Goal: Task Accomplishment & Management: Complete application form

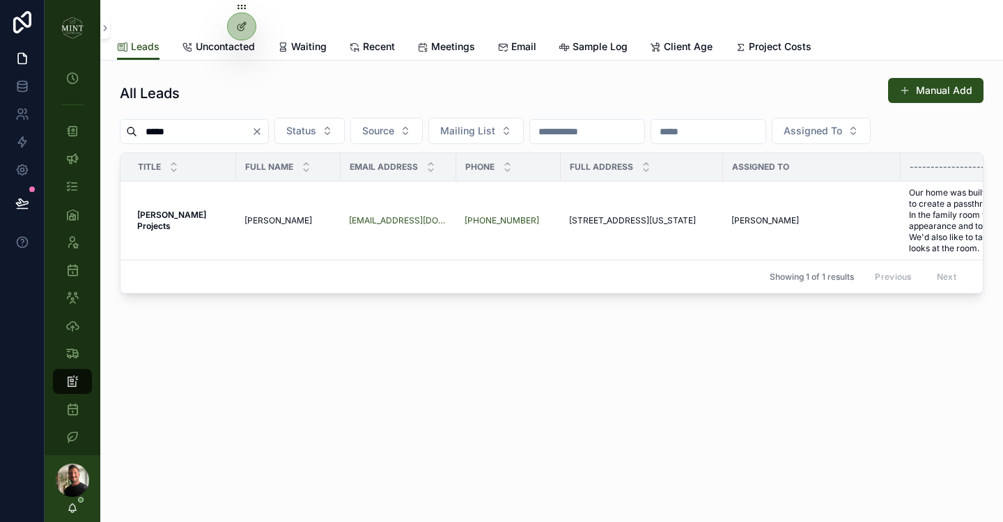
click at [263, 134] on icon "Clear" at bounding box center [256, 131] width 11 height 11
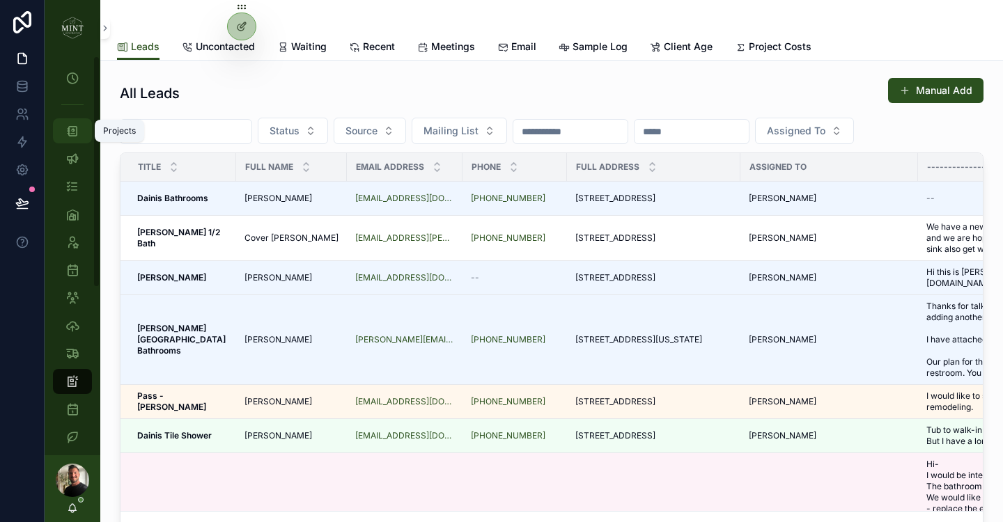
click at [68, 139] on div "Projects" at bounding box center [72, 131] width 22 height 22
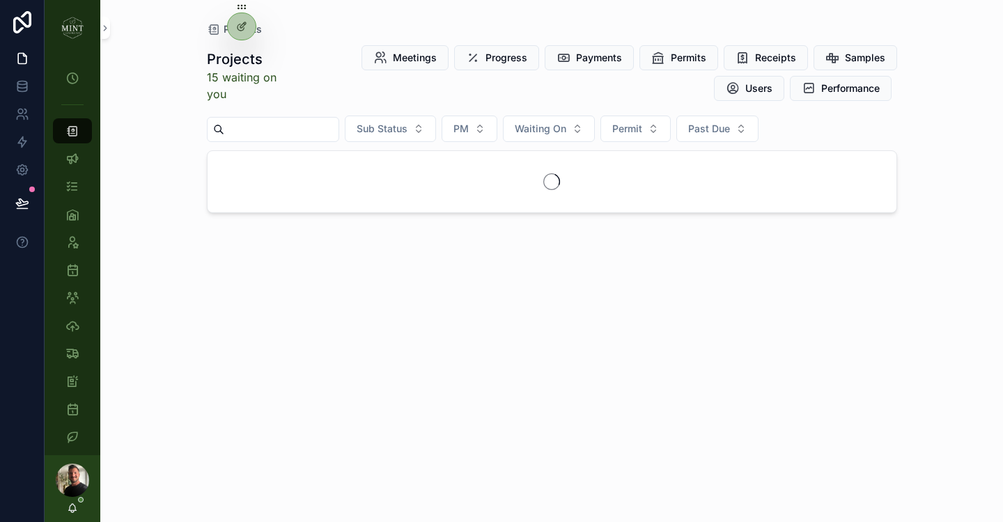
click at [286, 133] on input "scrollable content" at bounding box center [281, 130] width 114 height 20
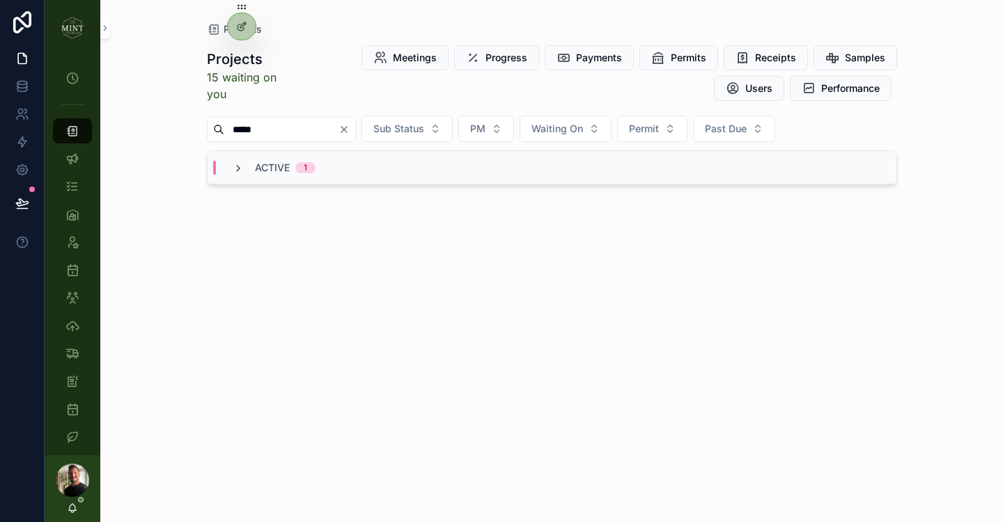
type input "*****"
click at [238, 172] on icon "scrollable content" at bounding box center [238, 168] width 11 height 11
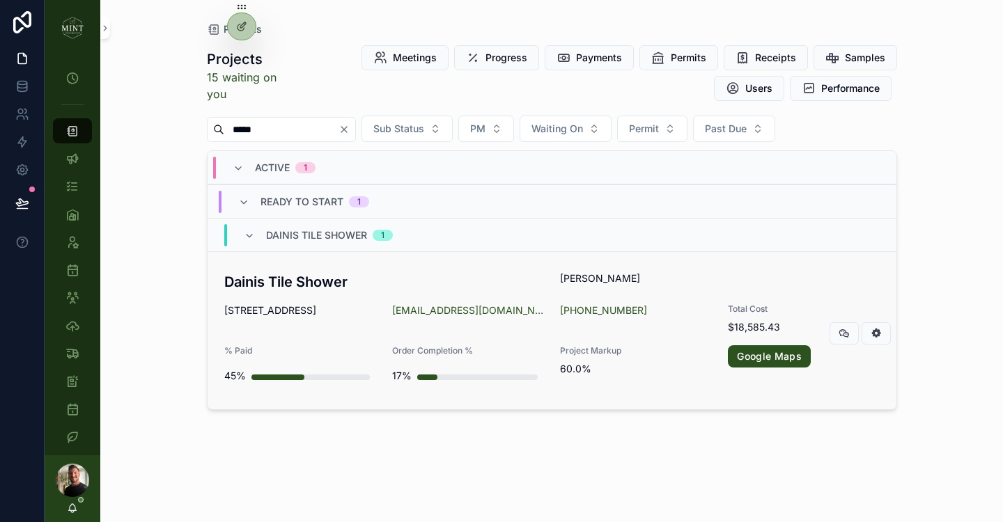
click at [359, 302] on div "Dainis Tile Shower Amanda Dainis 3210 Wards Ln Broadway VA 22815-3145 AmandaDai…" at bounding box center [551, 331] width 655 height 118
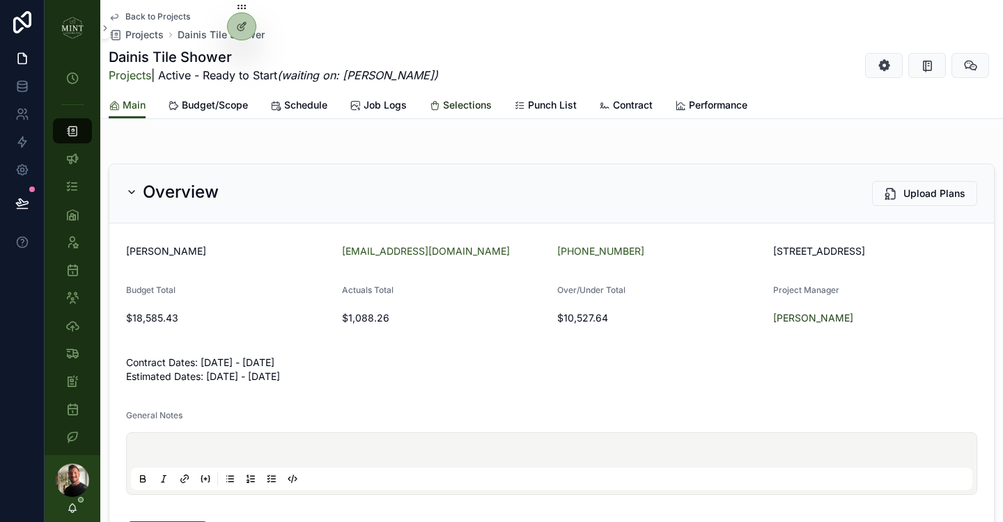
click at [465, 109] on span "Selections" at bounding box center [467, 105] width 49 height 14
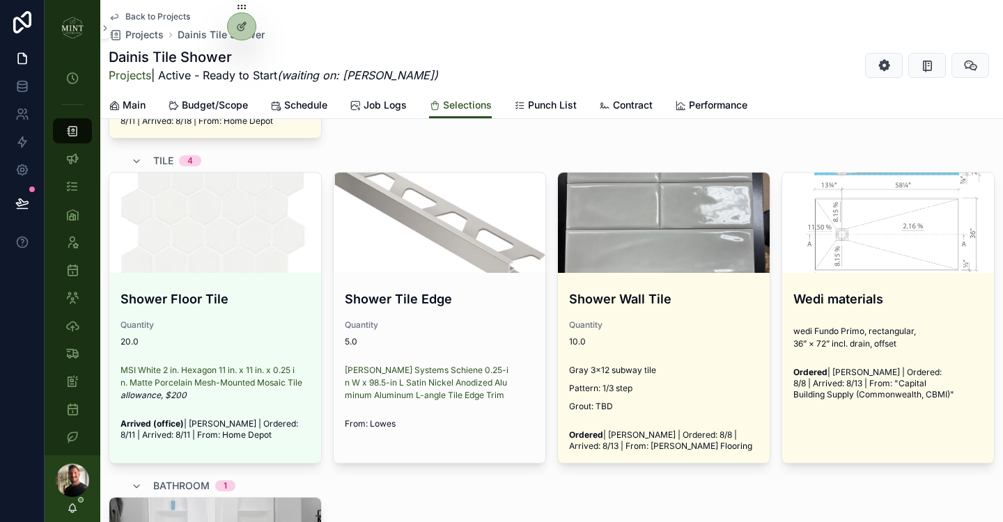
scroll to position [563, 0]
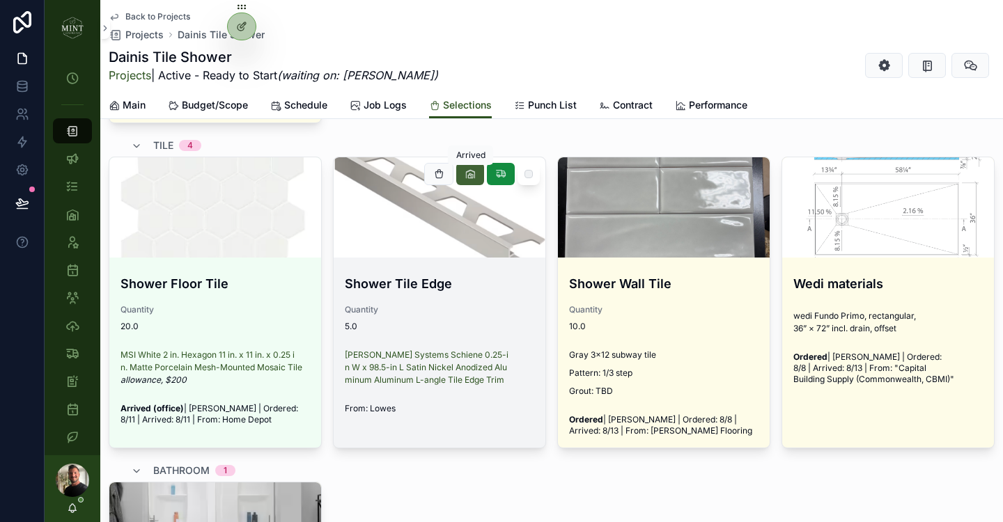
click at [472, 174] on icon "scrollable content" at bounding box center [470, 174] width 11 height 11
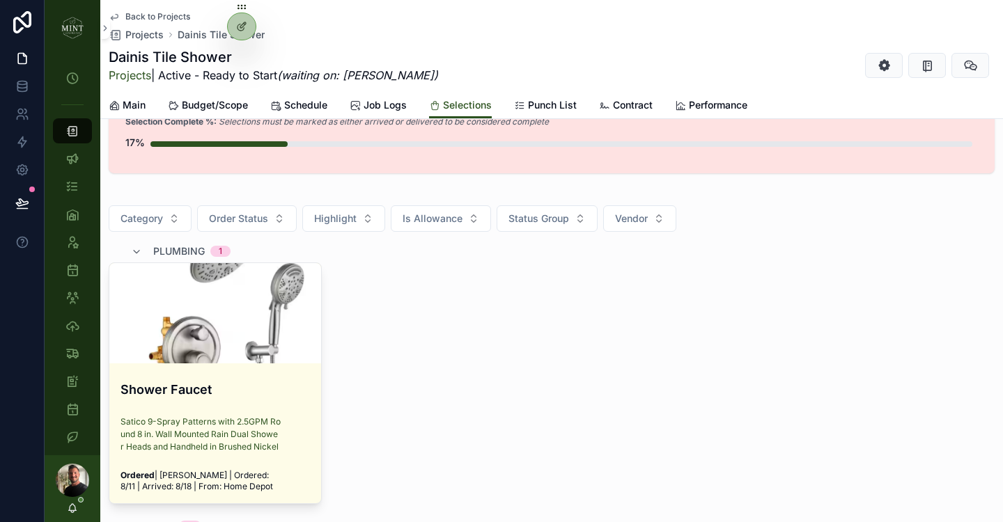
scroll to position [141, 0]
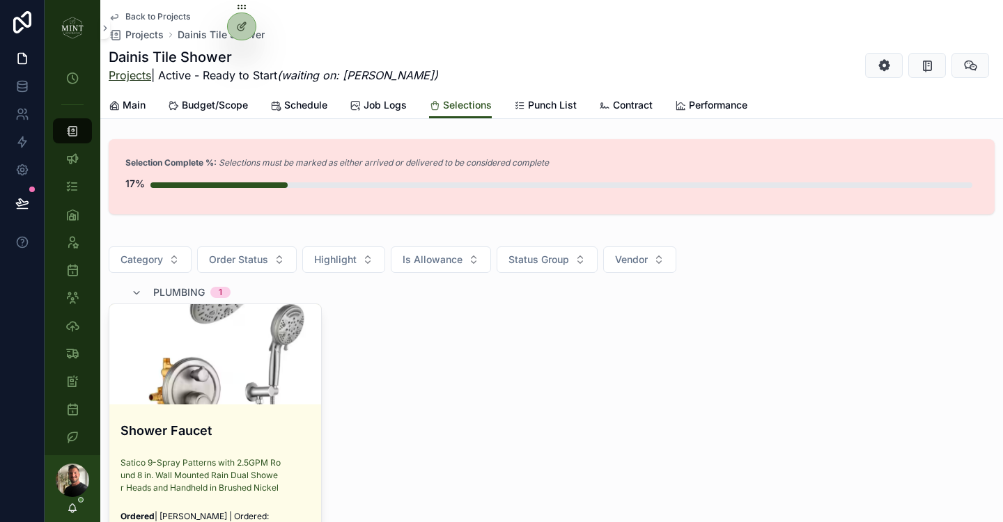
click at [135, 73] on link "Projects" at bounding box center [130, 75] width 42 height 14
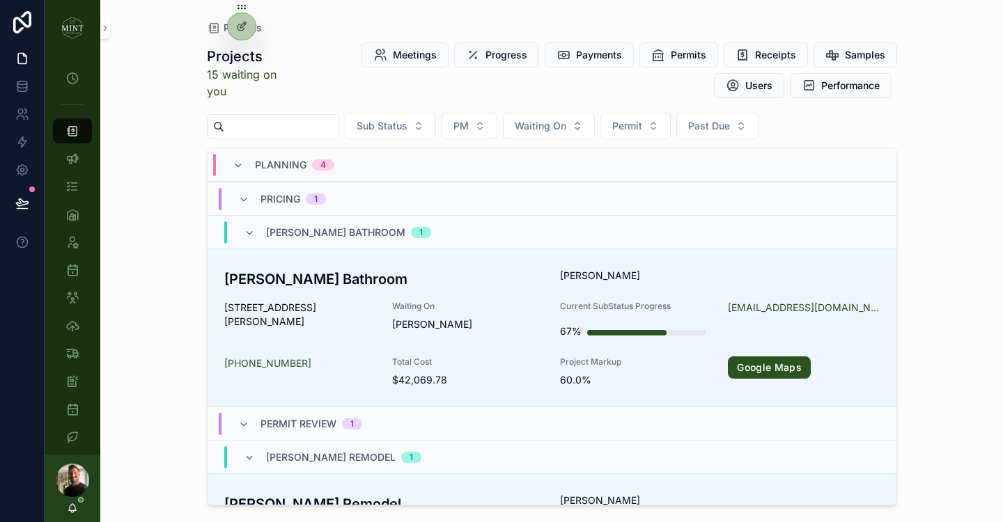
click at [281, 131] on input "scrollable content" at bounding box center [281, 127] width 114 height 20
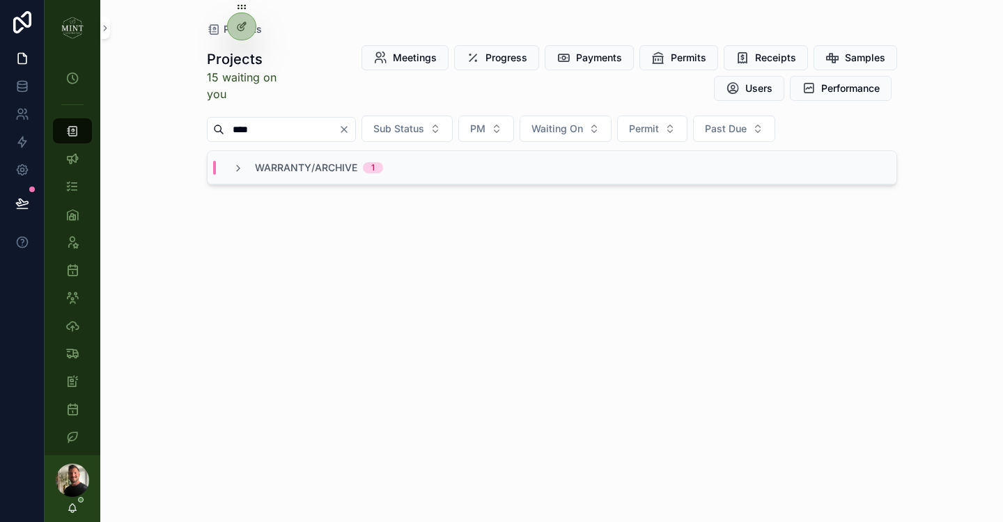
type input "****"
click at [256, 174] on div "Warranty/Archive 1" at bounding box center [552, 167] width 689 height 33
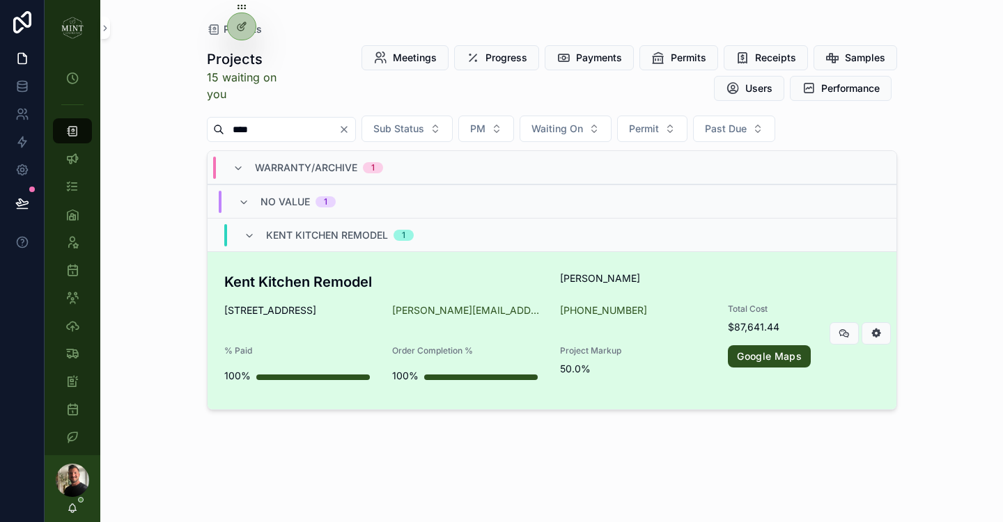
click at [316, 291] on h3 "Kent Kitchen Remodel" at bounding box center [384, 282] width 320 height 21
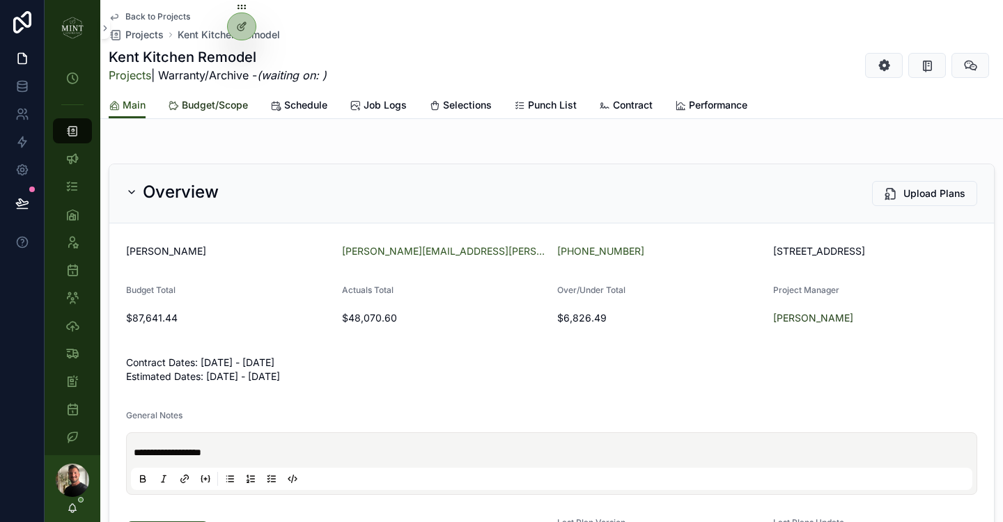
click at [238, 100] on span "Budget/Scope" at bounding box center [215, 105] width 66 height 14
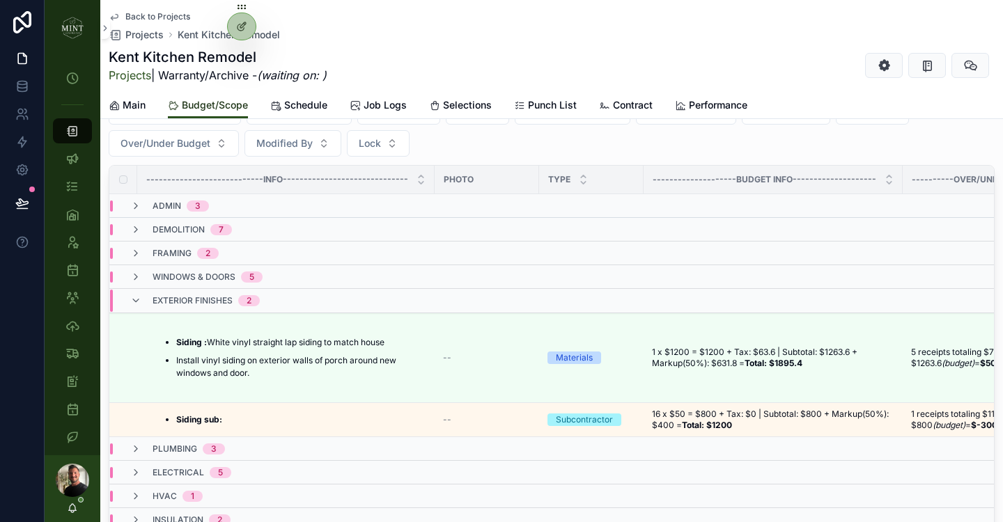
scroll to position [214, 0]
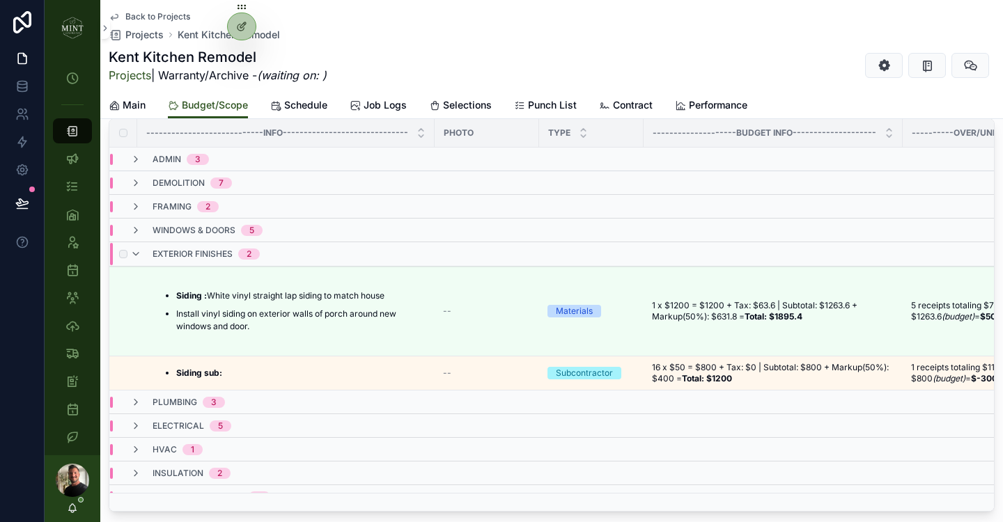
click at [143, 251] on div "exterior finishes 2" at bounding box center [195, 254] width 130 height 22
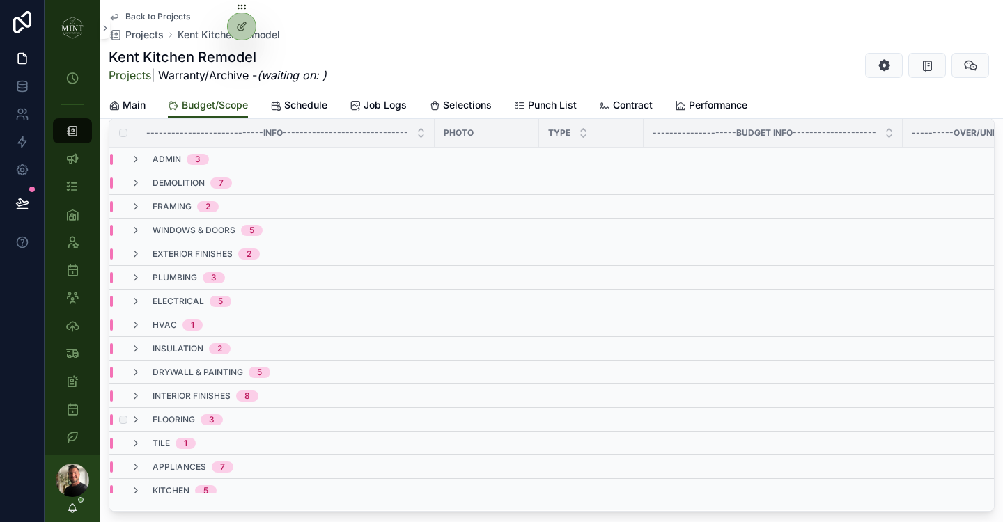
scroll to position [3, 0]
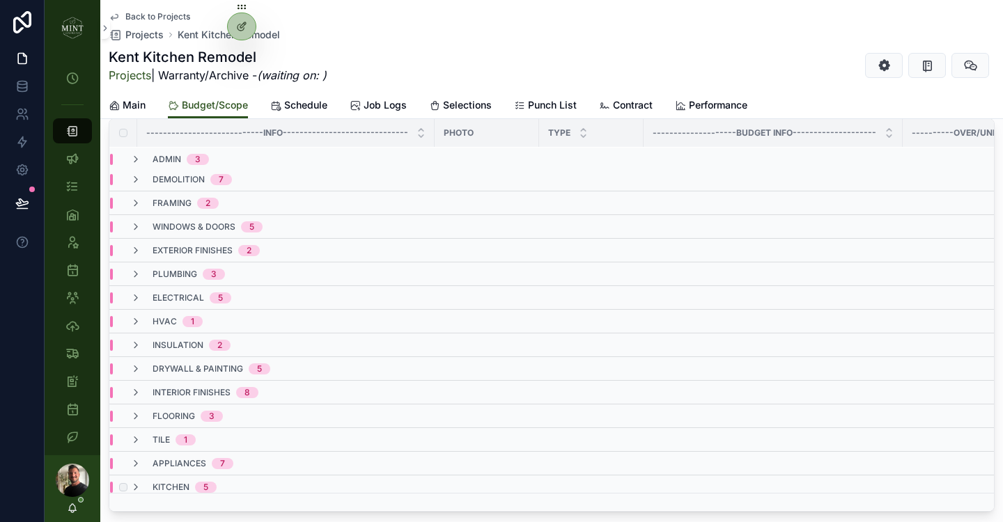
click at [146, 482] on div "kitchen 5" at bounding box center [173, 487] width 86 height 11
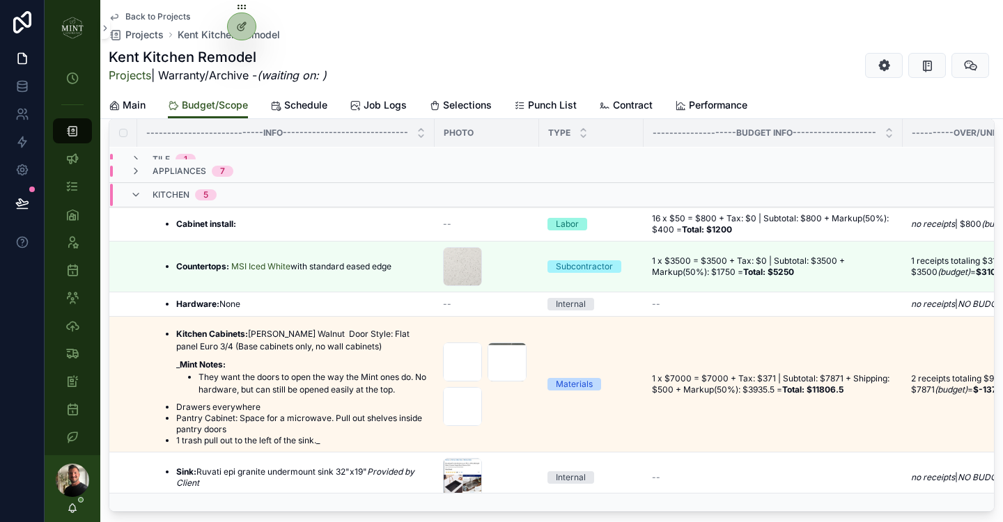
scroll to position [299, 0]
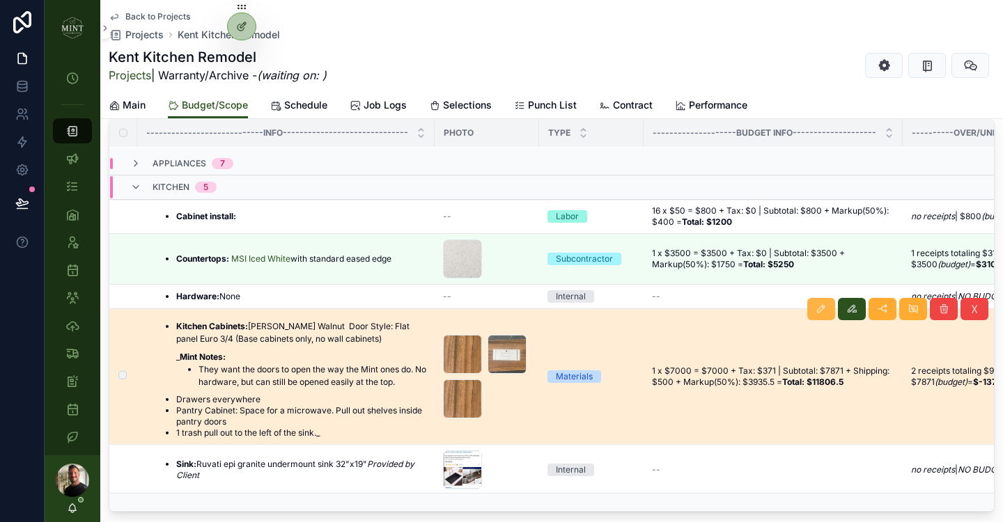
click at [828, 306] on button "scrollable content" at bounding box center [821, 309] width 28 height 22
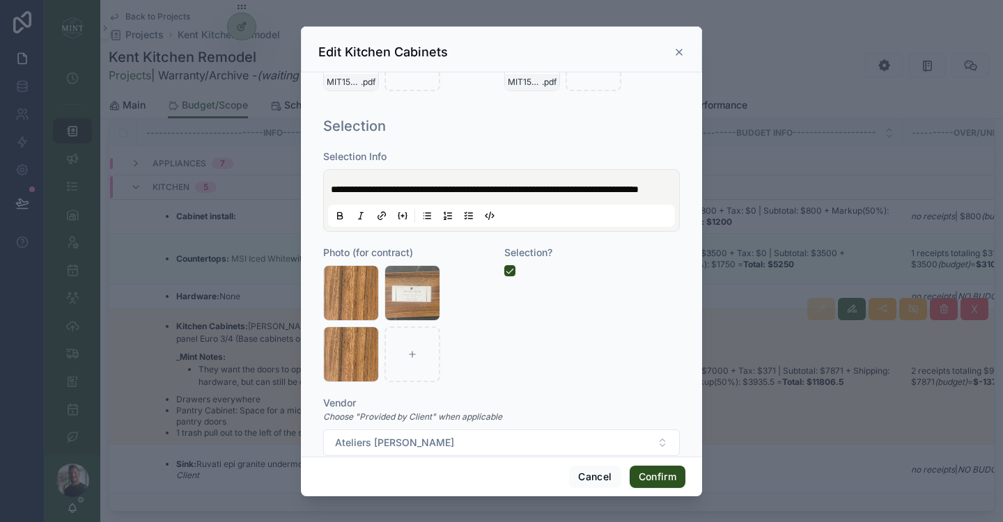
scroll to position [825, 0]
drag, startPoint x: 552, startPoint y: 231, endPoint x: 326, endPoint y: 233, distance: 226.4
click at [327, 231] on div "**********" at bounding box center [501, 200] width 357 height 63
copy span "**********"
click at [600, 485] on button "Cancel" at bounding box center [595, 477] width 52 height 22
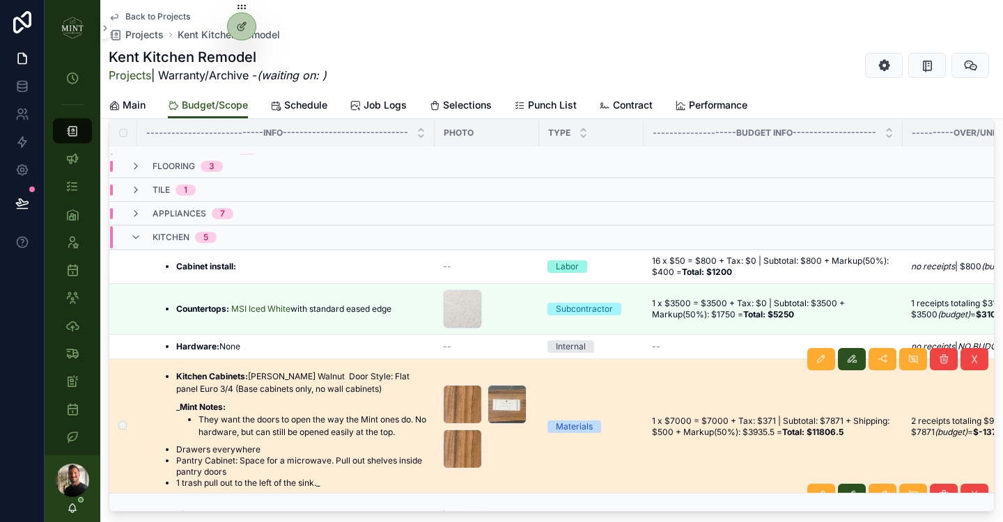
scroll to position [264, 0]
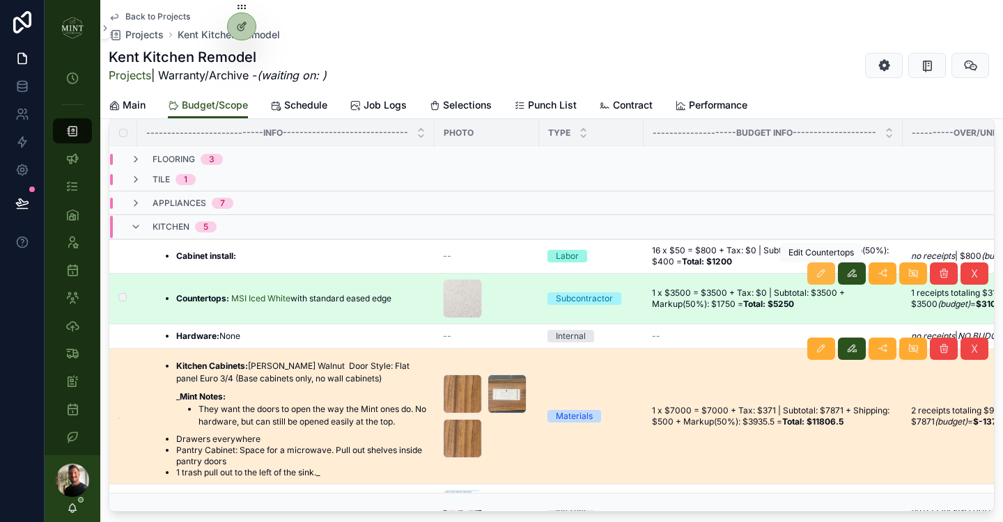
click at [816, 274] on button "scrollable content" at bounding box center [821, 274] width 28 height 22
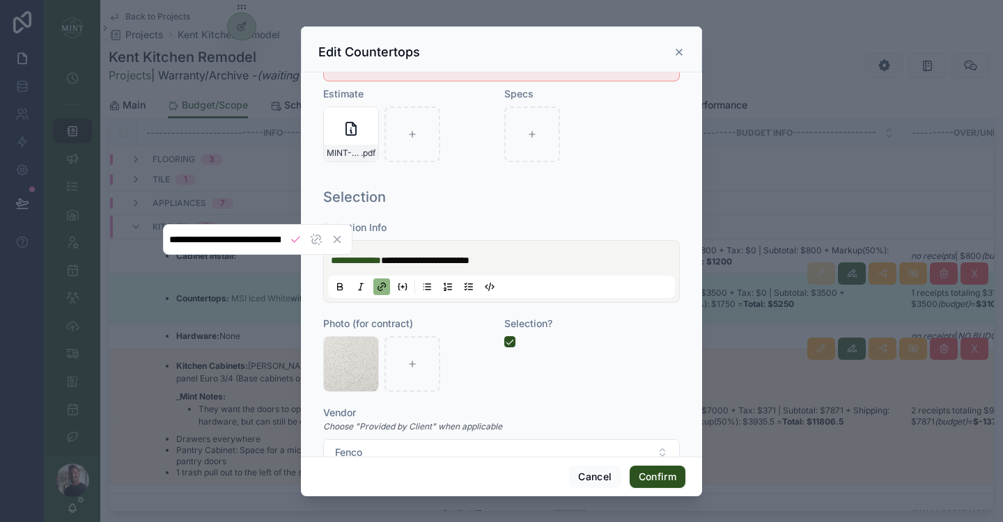
scroll to position [0, 210]
drag, startPoint x: 524, startPoint y: 260, endPoint x: 331, endPoint y: 263, distance: 193.6
click at [331, 263] on p "**********" at bounding box center [504, 261] width 347 height 14
click at [600, 479] on button "Cancel" at bounding box center [595, 477] width 52 height 22
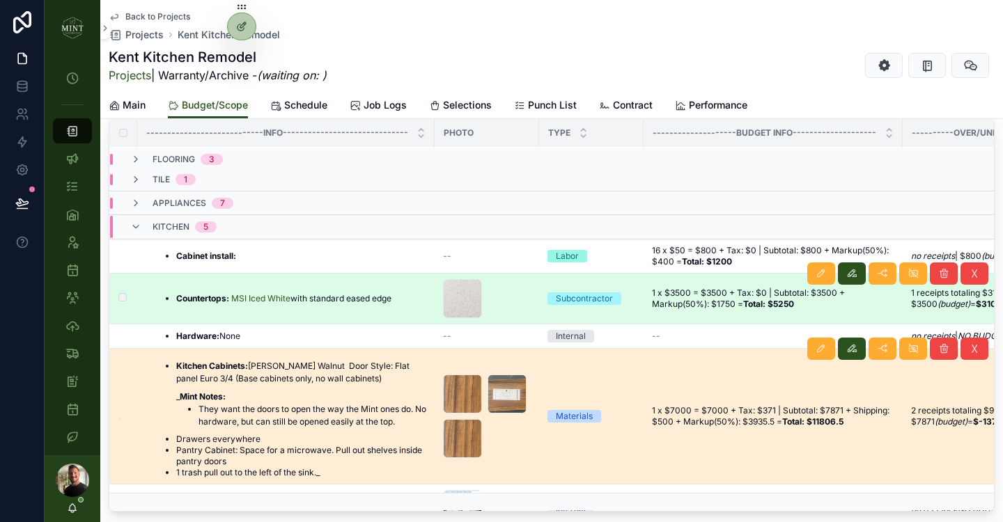
click at [391, 297] on li "Countertops: MSI Iced White with standard eased edge" at bounding box center [283, 298] width 215 height 11
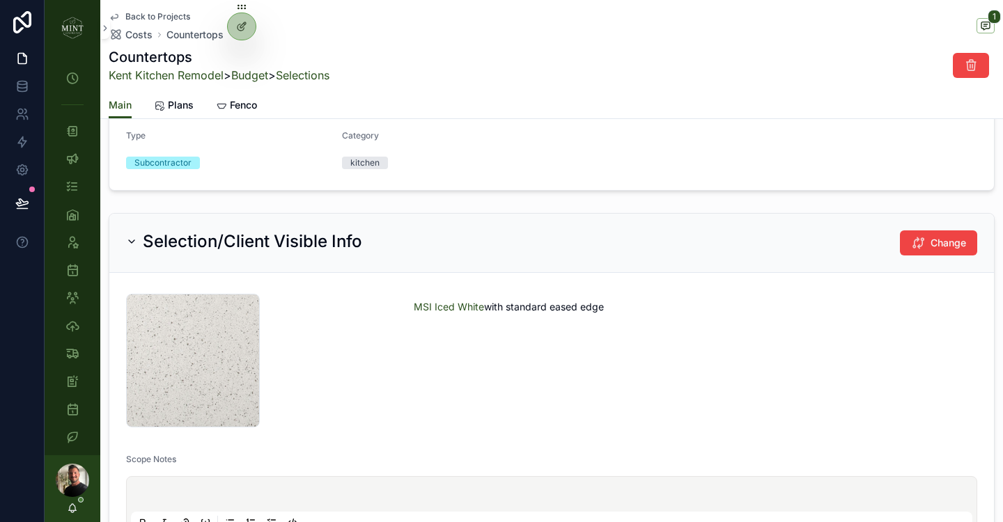
scroll to position [460, 0]
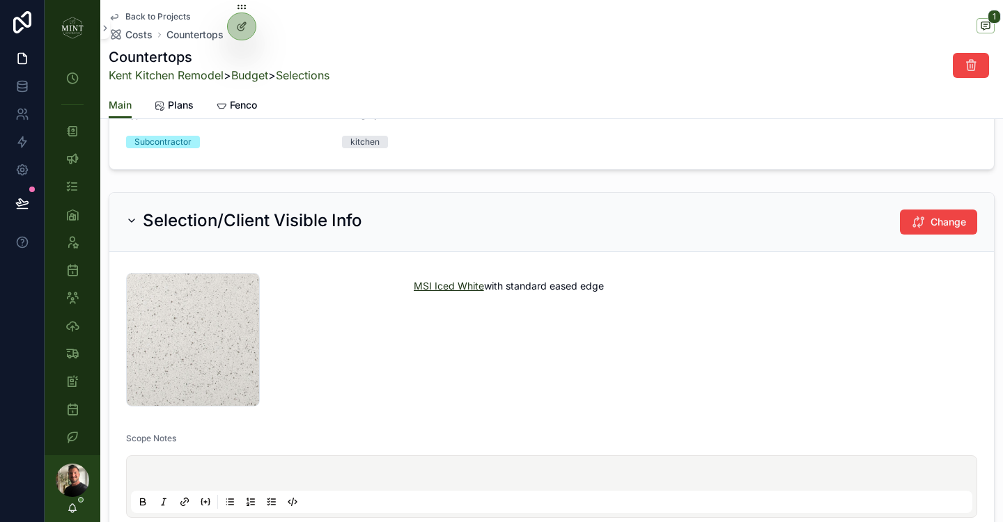
drag, startPoint x: 609, startPoint y: 284, endPoint x: 414, endPoint y: 286, distance: 195.7
click at [414, 286] on p "MSI Iced White with standard eased edge" at bounding box center [695, 286] width 563 height 15
copy p "MSI Iced White with standard eased edge"
click at [79, 130] on icon "scrollable content" at bounding box center [72, 131] width 14 height 14
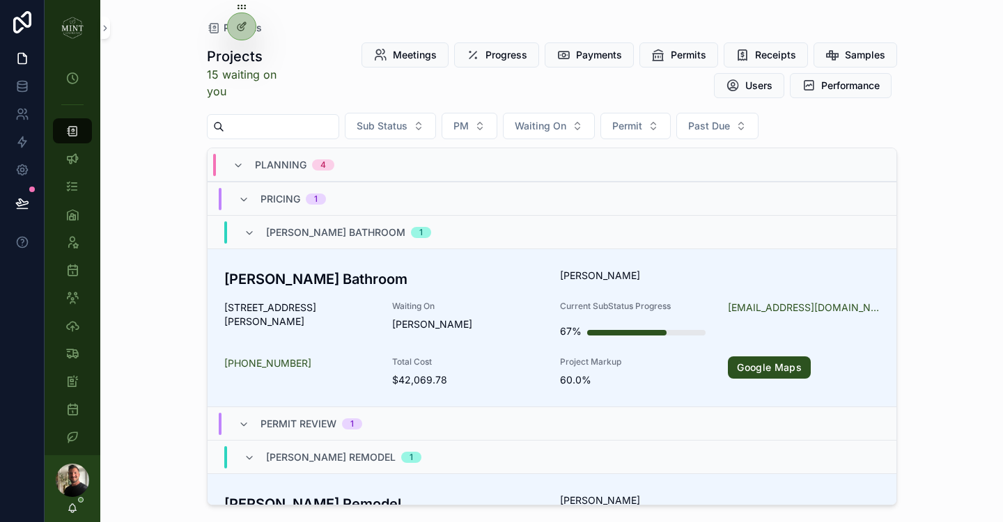
click at [293, 125] on input "scrollable content" at bounding box center [281, 127] width 114 height 20
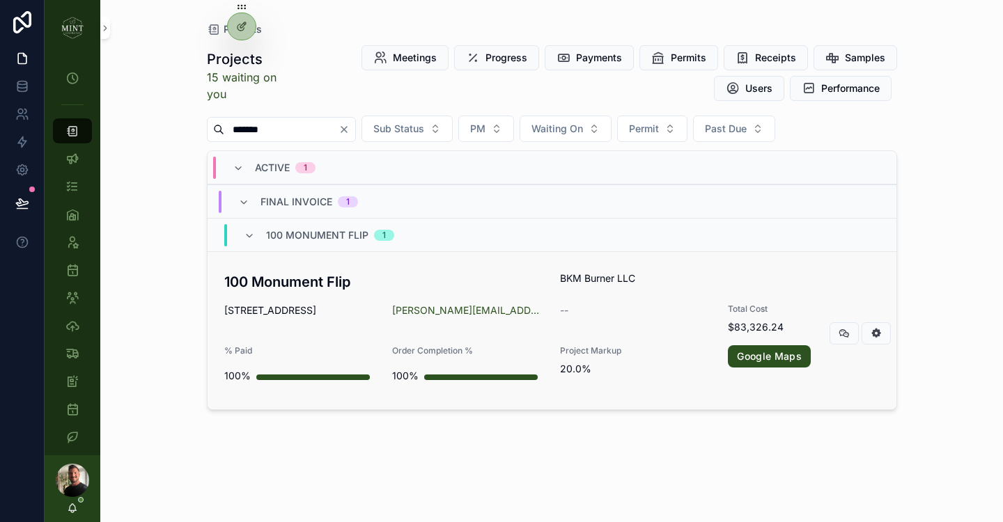
type input "*******"
click at [304, 283] on h3 "100 Monument Flip" at bounding box center [384, 282] width 320 height 21
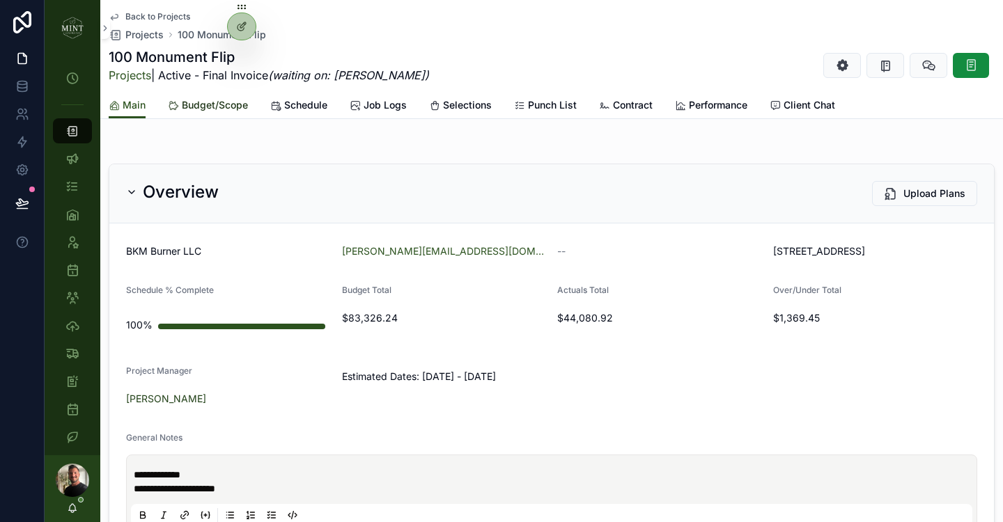
click at [215, 111] on span "Budget/Scope" at bounding box center [215, 105] width 66 height 14
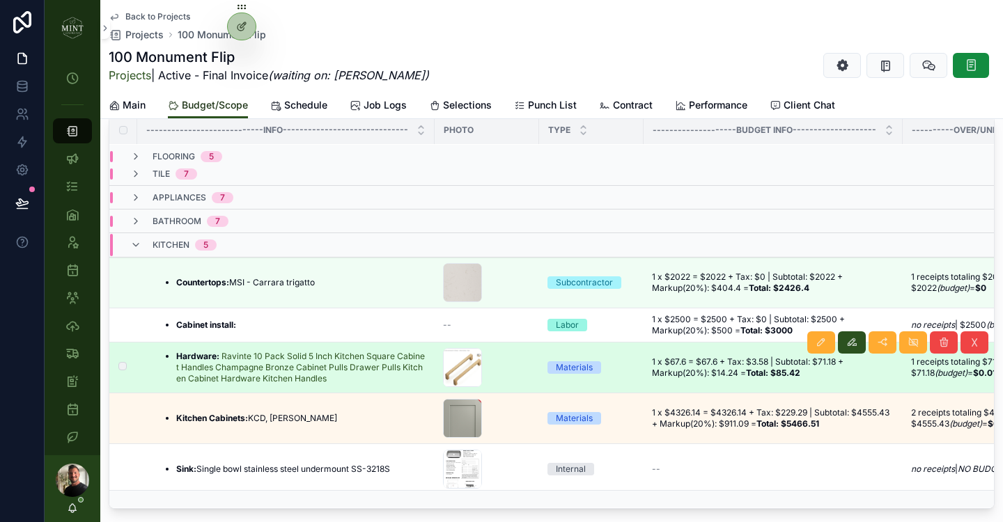
scroll to position [146, 0]
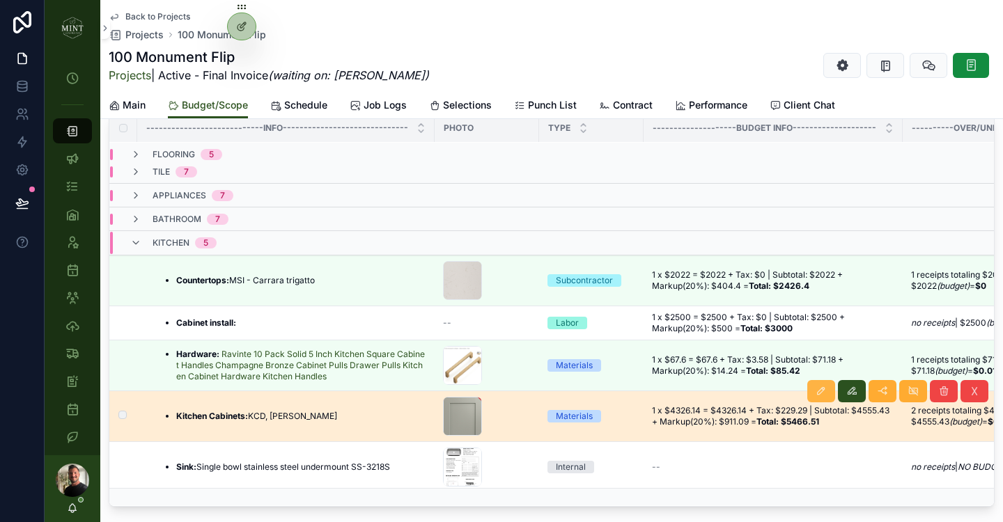
click at [830, 395] on button "scrollable content" at bounding box center [821, 391] width 28 height 22
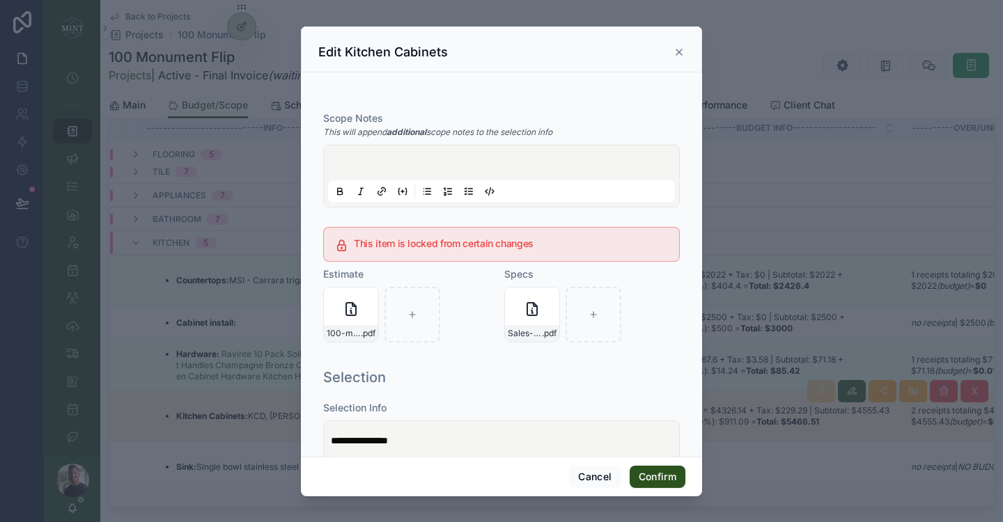
scroll to position [481, 0]
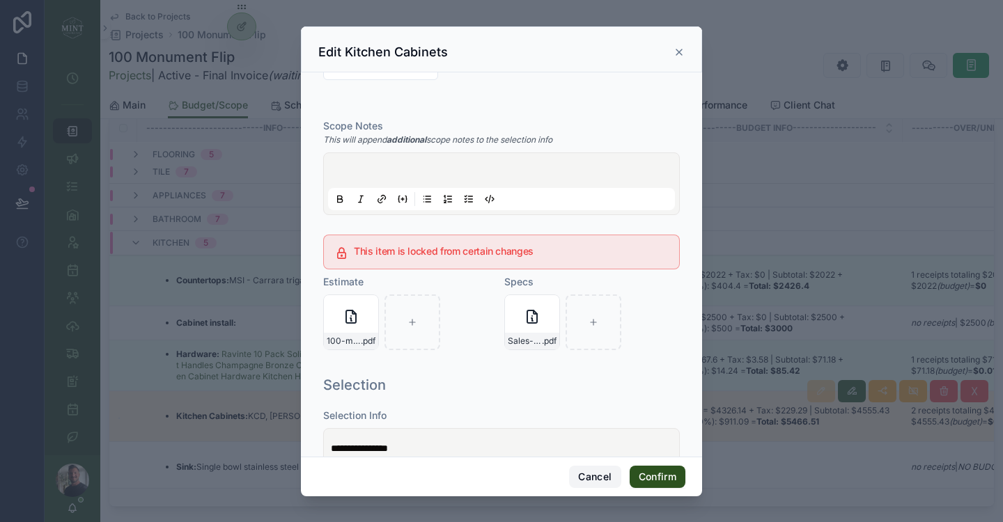
click at [595, 481] on button "Cancel" at bounding box center [595, 477] width 52 height 22
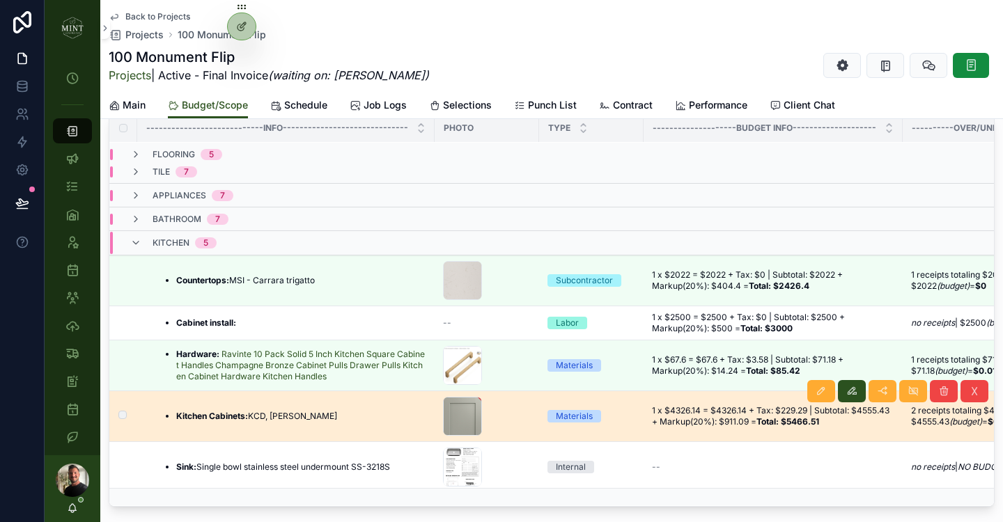
click at [308, 411] on li "Kitchen Cabinets: KCD, Shaker Moss" at bounding box center [256, 416] width 161 height 11
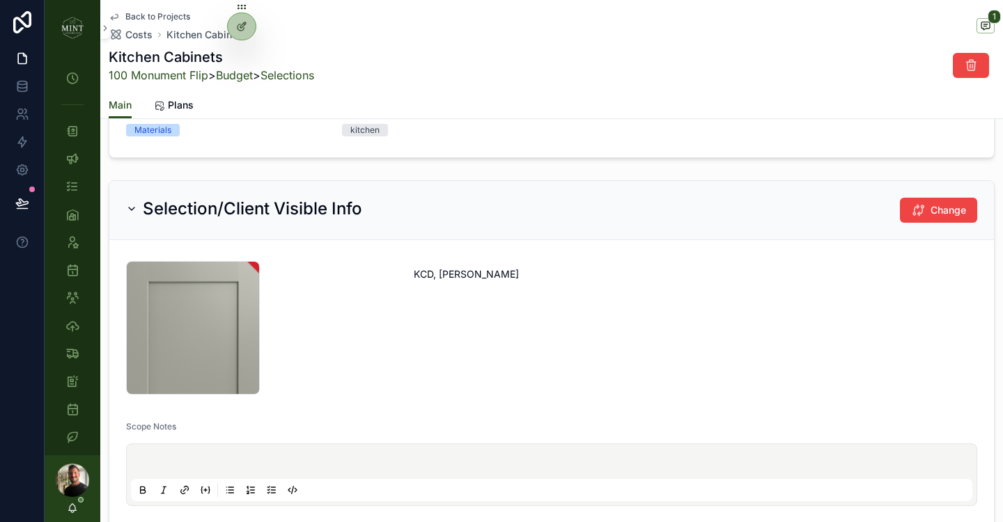
scroll to position [377, 0]
click at [917, 216] on button "Change" at bounding box center [938, 208] width 77 height 25
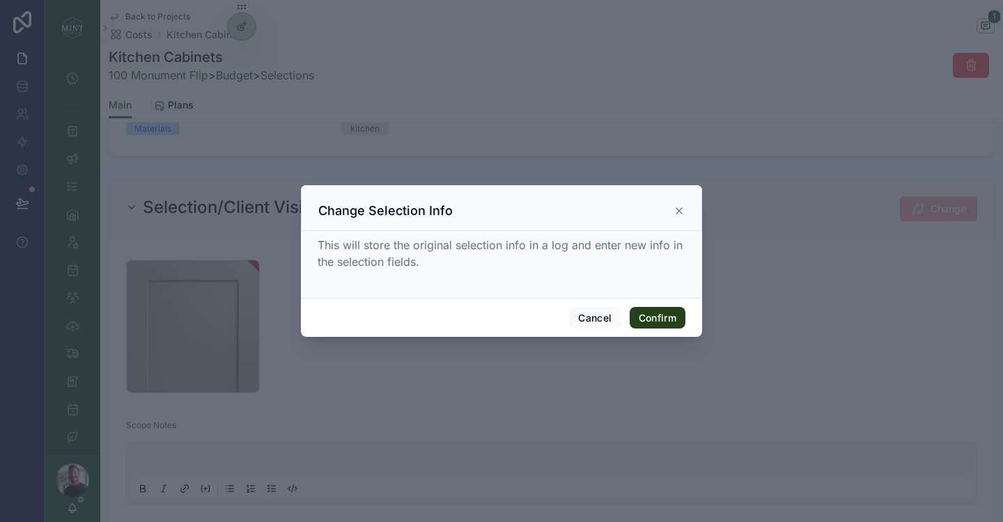
click at [670, 318] on button "Confirm" at bounding box center [658, 318] width 56 height 22
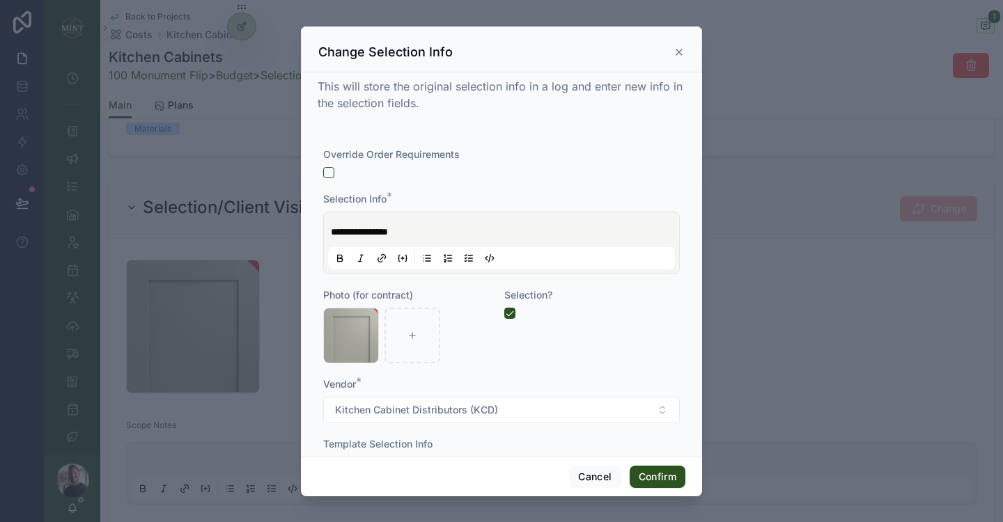
scroll to position [54, 0]
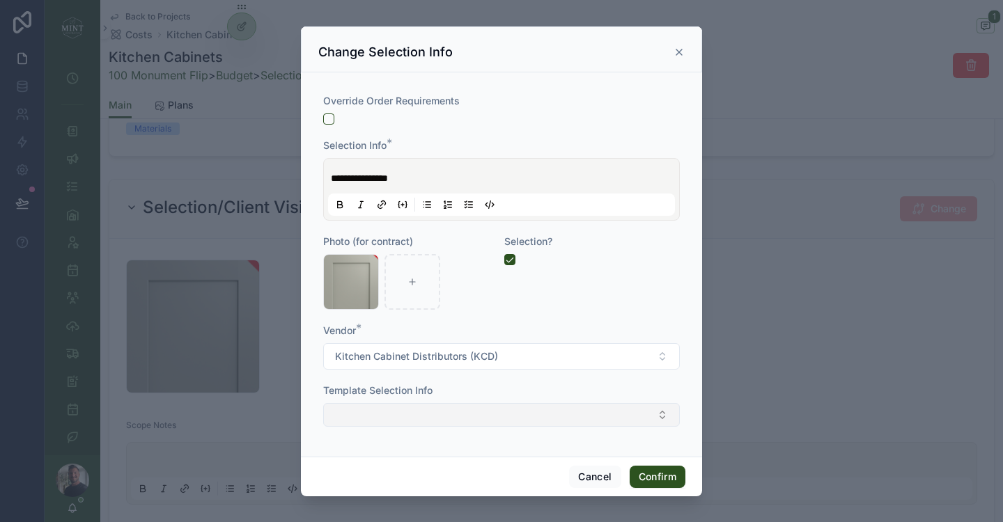
click at [609, 412] on button "Select Button" at bounding box center [501, 415] width 357 height 24
type input "*"
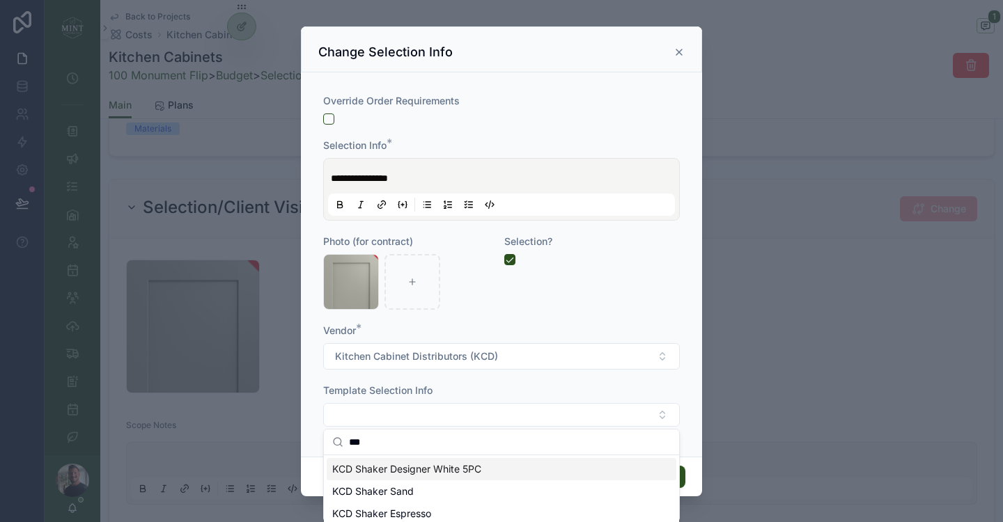
type input "***"
click at [694, 450] on div "**********" at bounding box center [501, 264] width 401 height 385
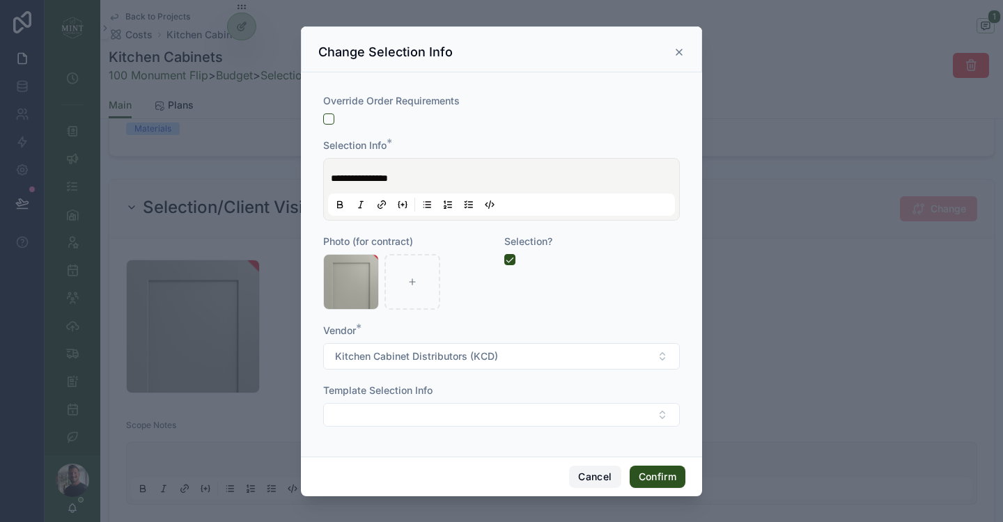
click at [594, 473] on button "Cancel" at bounding box center [595, 477] width 52 height 22
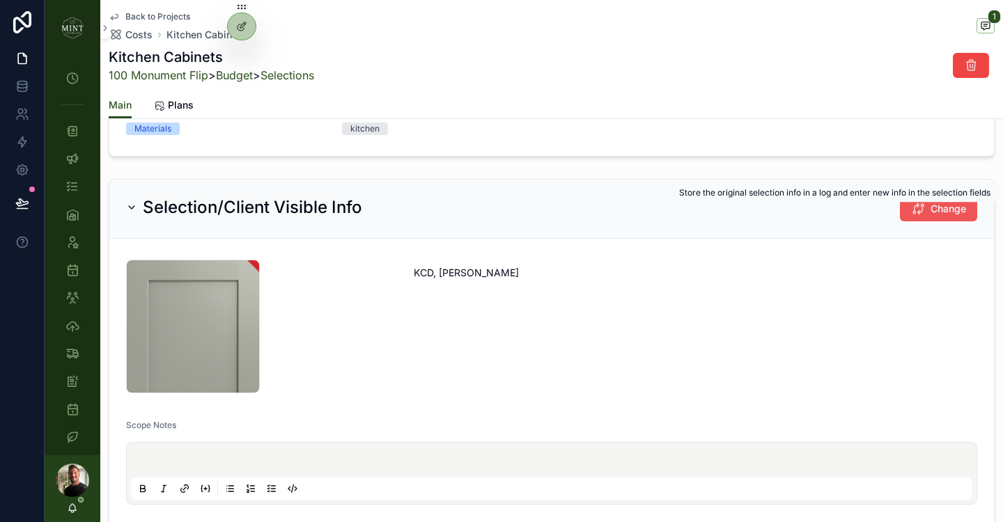
click at [931, 212] on span "Change" at bounding box center [949, 209] width 36 height 14
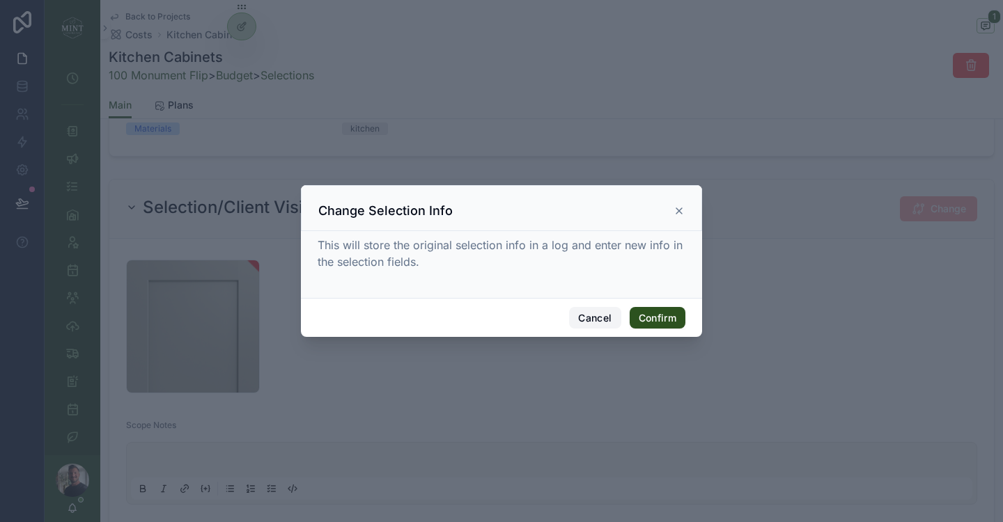
click at [601, 322] on button "Cancel" at bounding box center [595, 318] width 52 height 22
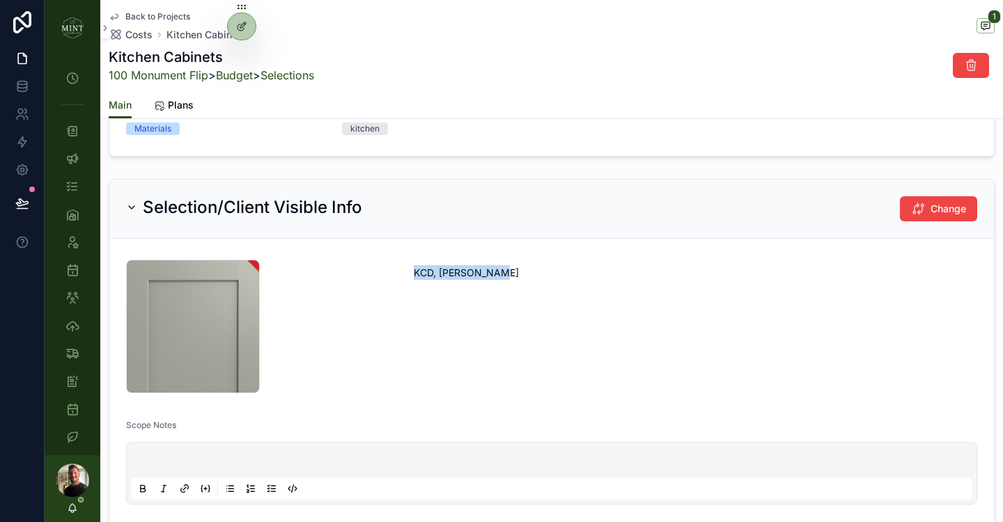
drag, startPoint x: 507, startPoint y: 272, endPoint x: 416, endPoint y: 272, distance: 91.2
click at [416, 272] on p "KCD, Shaker Moss" at bounding box center [695, 272] width 563 height 15
copy p "KCD, Shaker Moss"
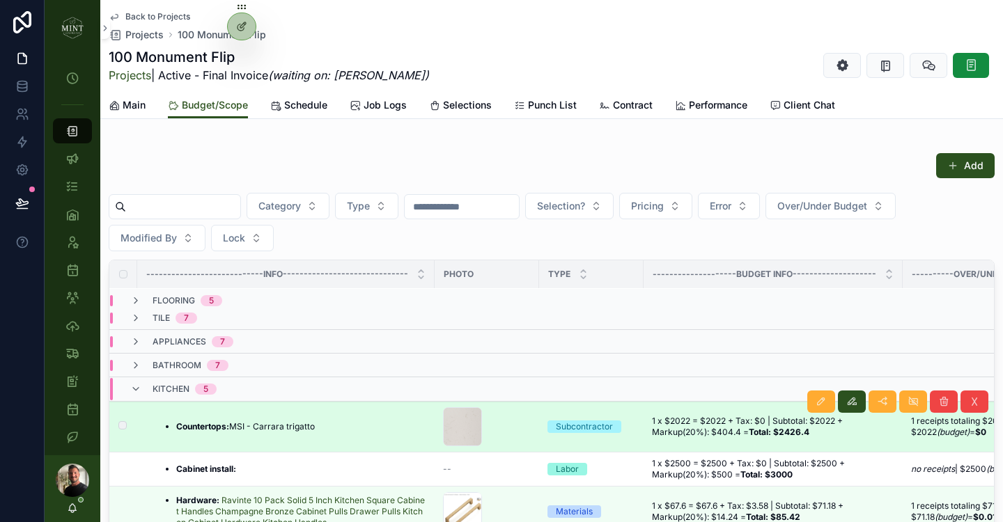
scroll to position [71, 0]
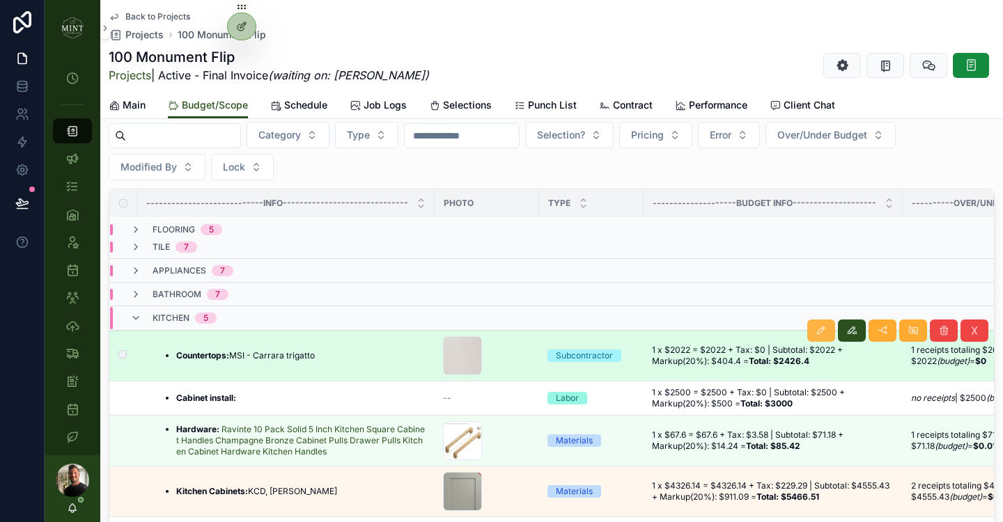
click at [812, 322] on div "My Time Clock Projects Client Chats Tasks Assets Employees Schedule Subs & Vend…" at bounding box center [524, 261] width 958 height 522
click at [818, 334] on button "scrollable content" at bounding box center [821, 331] width 28 height 22
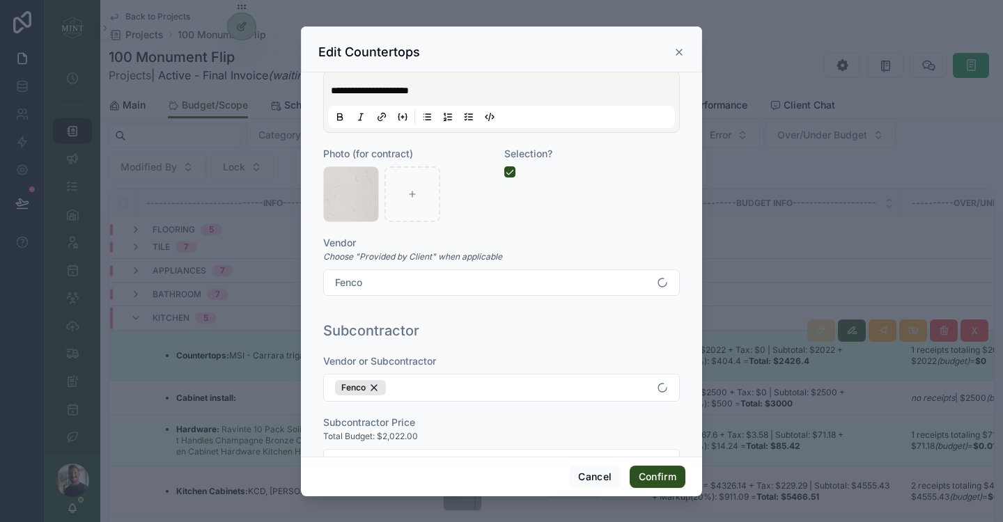
scroll to position [843, 0]
drag, startPoint x: 432, startPoint y: 86, endPoint x: 313, endPoint y: 89, distance: 119.1
click at [313, 89] on div "**********" at bounding box center [501, 264] width 401 height 385
copy span "**********"
click at [264, 38] on div at bounding box center [501, 261] width 1003 height 522
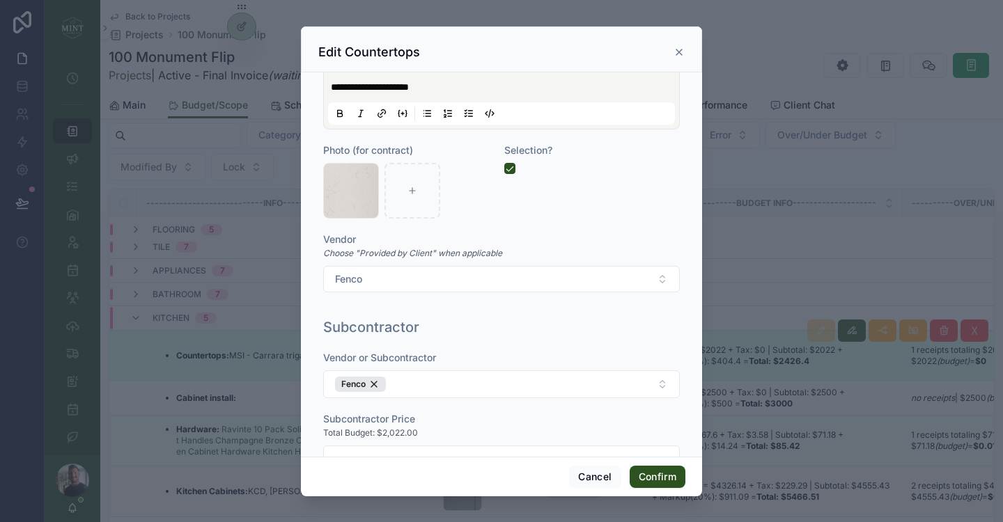
click at [678, 49] on icon at bounding box center [679, 52] width 11 height 11
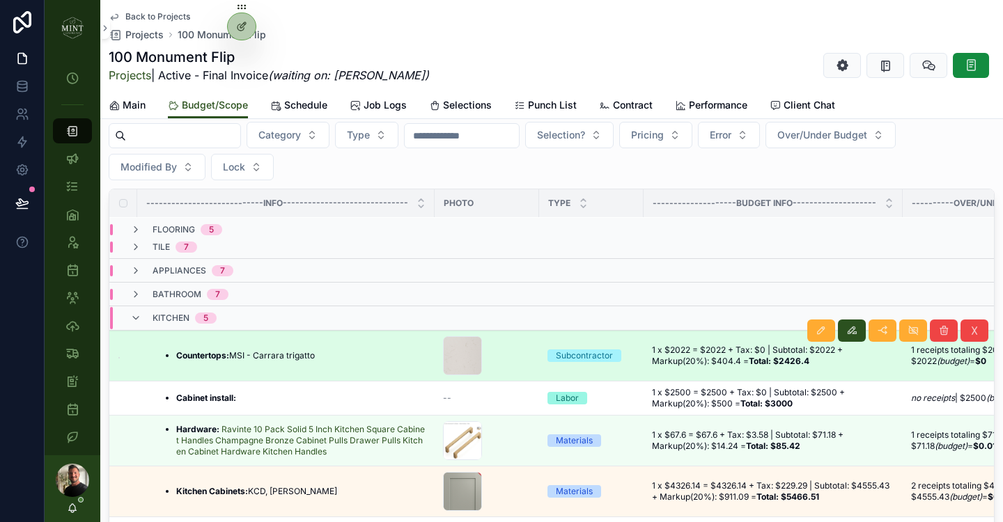
click at [68, 30] on img "scrollable content" at bounding box center [72, 28] width 22 height 22
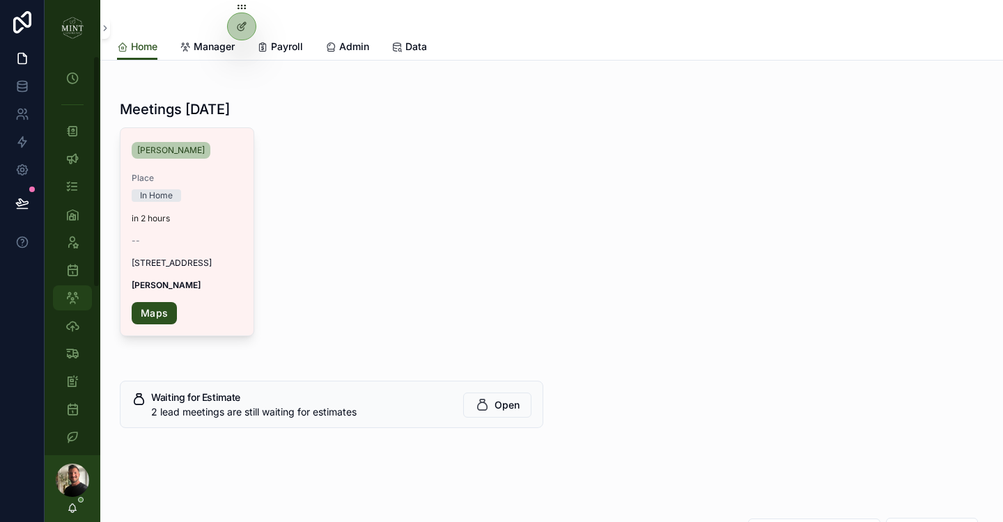
click at [76, 297] on icon "scrollable content" at bounding box center [72, 298] width 14 height 14
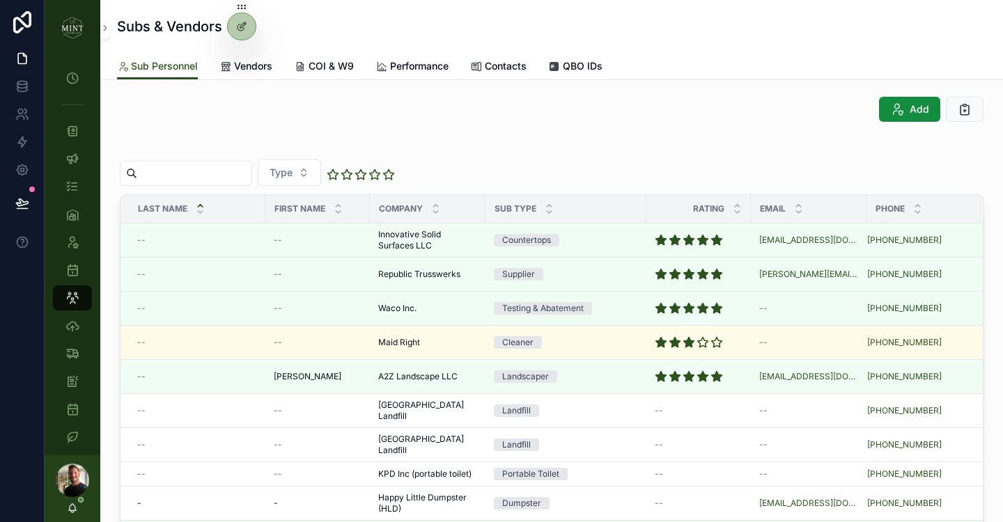
click at [228, 173] on input "scrollable content" at bounding box center [194, 174] width 114 height 20
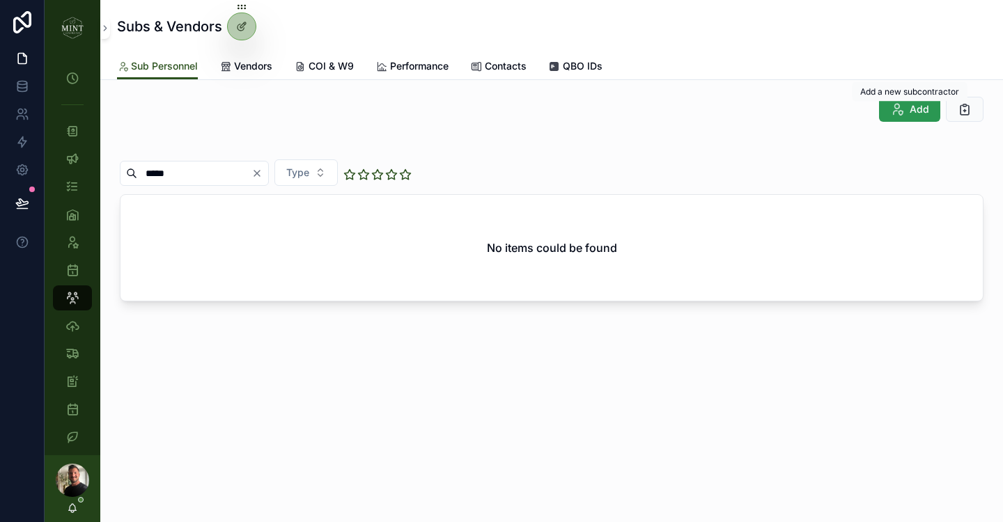
type input "*****"
click at [904, 107] on icon "scrollable content" at bounding box center [897, 109] width 14 height 14
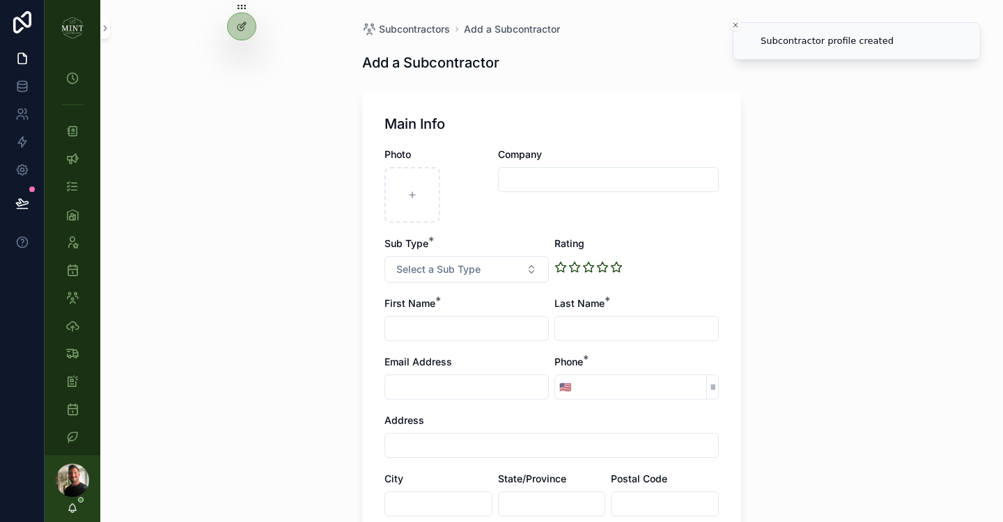
click at [572, 182] on input "scrollable content" at bounding box center [608, 180] width 219 height 20
click at [622, 182] on input "*********" at bounding box center [608, 180] width 219 height 20
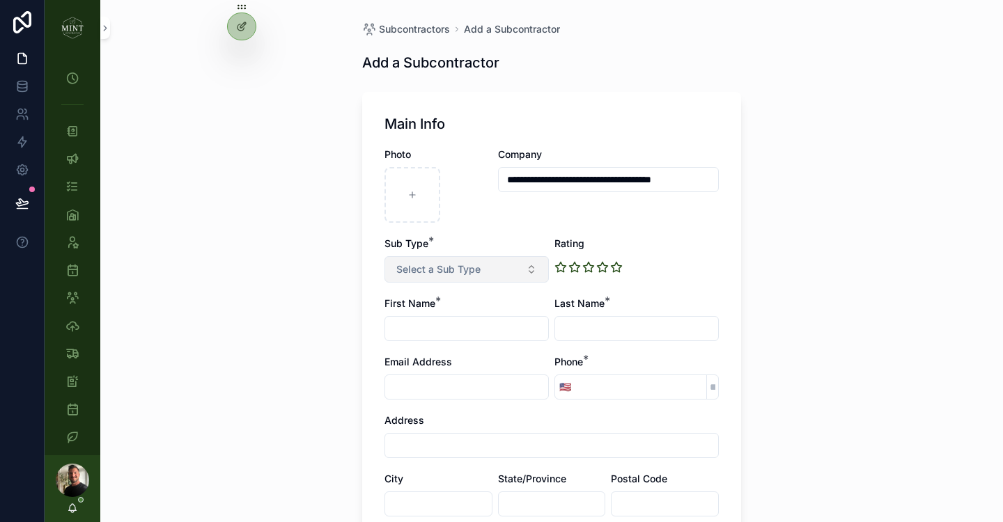
type input "**********"
click at [522, 262] on button "Select a Sub Type" at bounding box center [466, 269] width 164 height 26
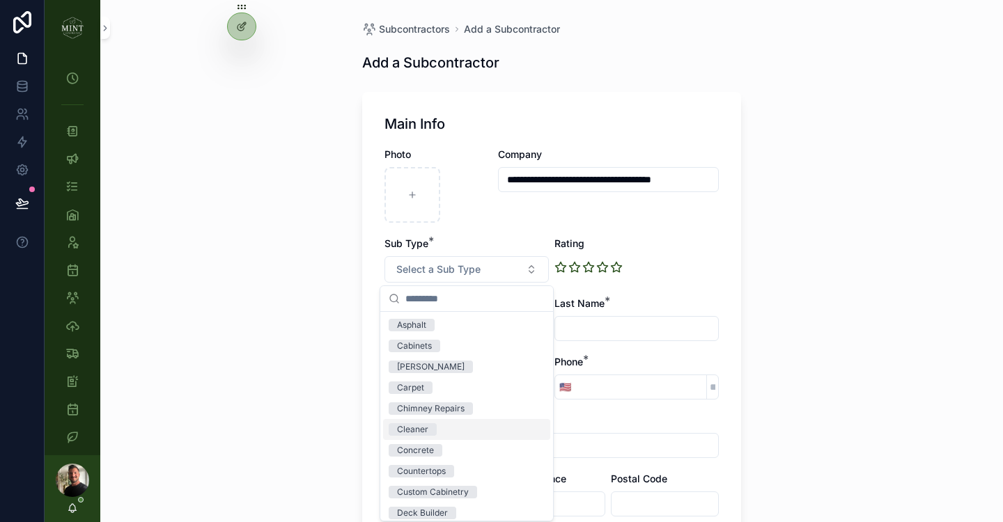
click at [441, 428] on div "Cleaner" at bounding box center [466, 429] width 167 height 21
click at [710, 286] on div "**********" at bounding box center [551, 377] width 334 height 458
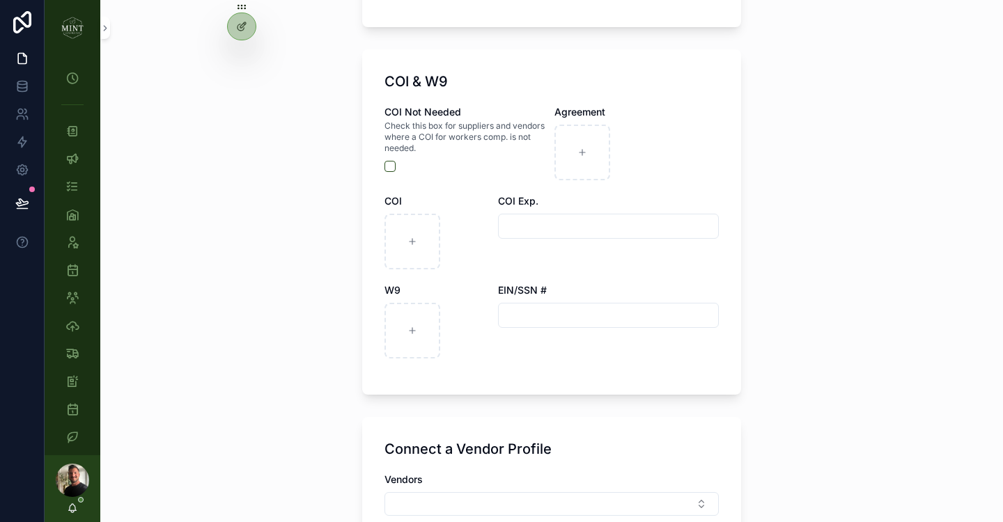
scroll to position [606, 0]
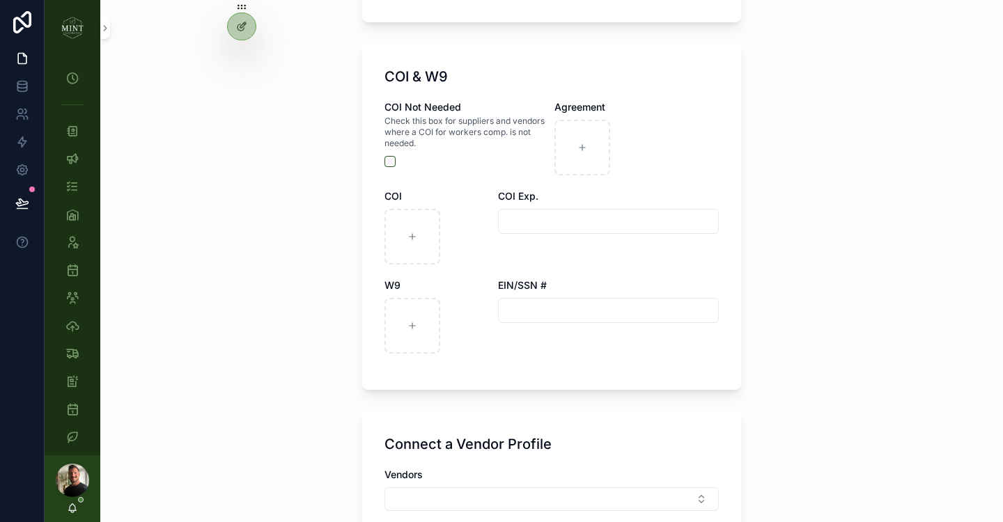
click at [549, 223] on input "scrollable content" at bounding box center [608, 222] width 219 height 20
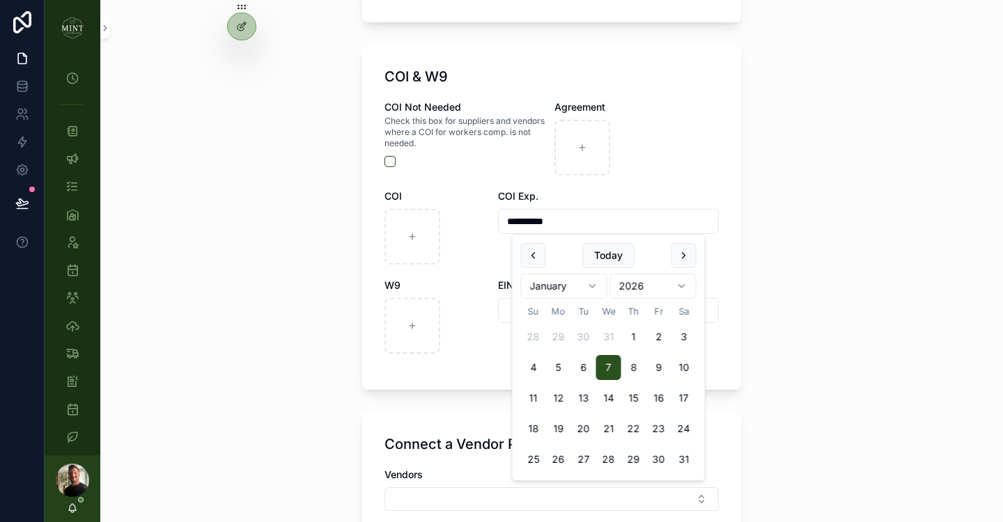
type input "********"
click at [800, 153] on div "**********" at bounding box center [551, 261] width 903 height 522
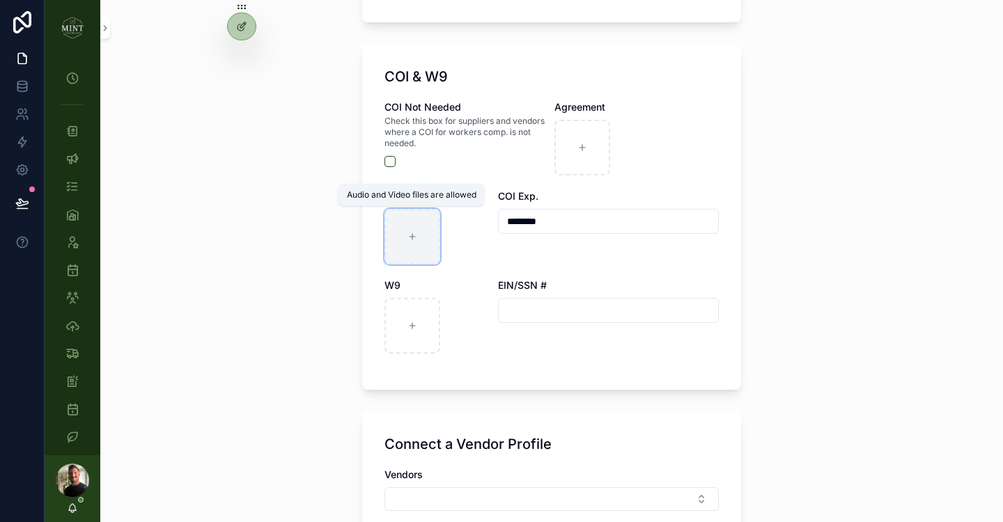
click at [411, 240] on icon "scrollable content" at bounding box center [412, 237] width 10 height 10
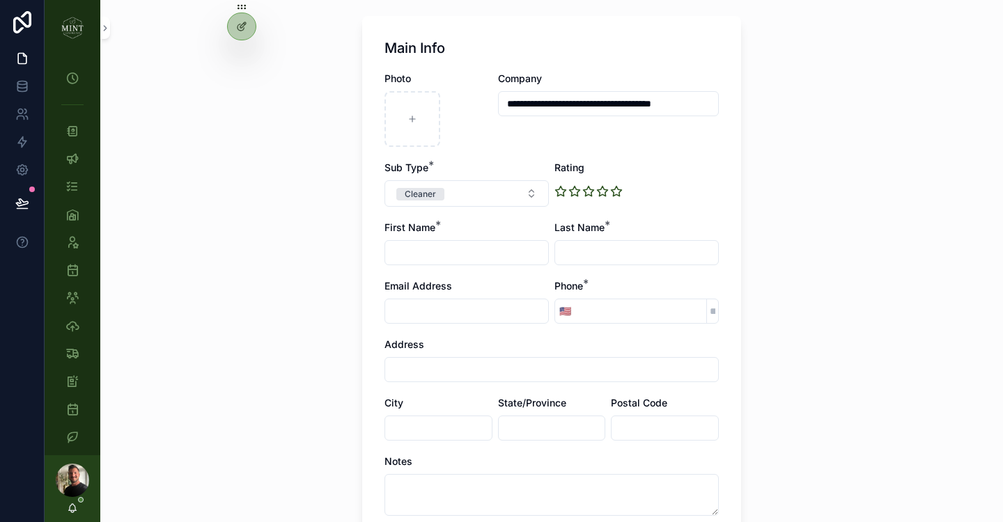
scroll to position [73, 0]
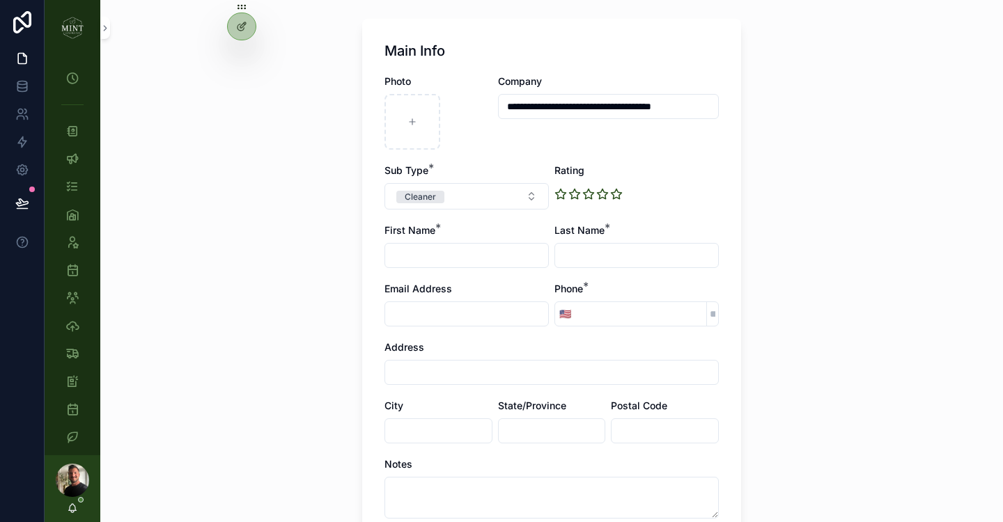
click at [426, 252] on input "scrollable content" at bounding box center [466, 256] width 163 height 20
type input "******"
type input "*******"
click at [426, 310] on input "scrollable content" at bounding box center [466, 314] width 163 height 20
paste input "**********"
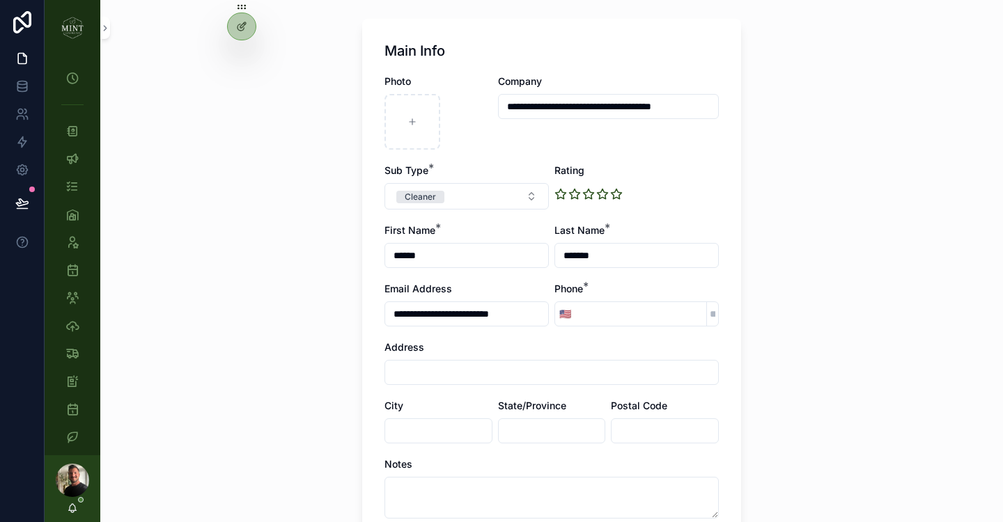
type input "**********"
click at [637, 316] on input "scrollable content" at bounding box center [640, 314] width 131 height 20
type input "**********"
click at [796, 304] on div "**********" at bounding box center [551, 188] width 903 height 522
click at [480, 376] on input "scrollable content" at bounding box center [551, 373] width 333 height 20
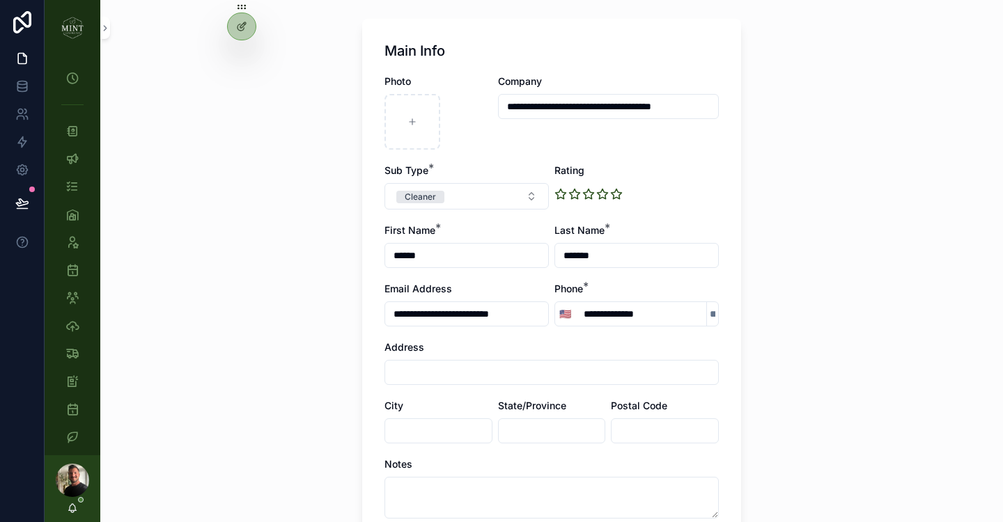
paste input "**********"
drag, startPoint x: 607, startPoint y: 372, endPoint x: 488, endPoint y: 373, distance: 118.4
click at [488, 373] on input "**********" at bounding box center [551, 373] width 333 height 20
type input "**********"
click at [474, 425] on body "**********" at bounding box center [501, 261] width 1003 height 522
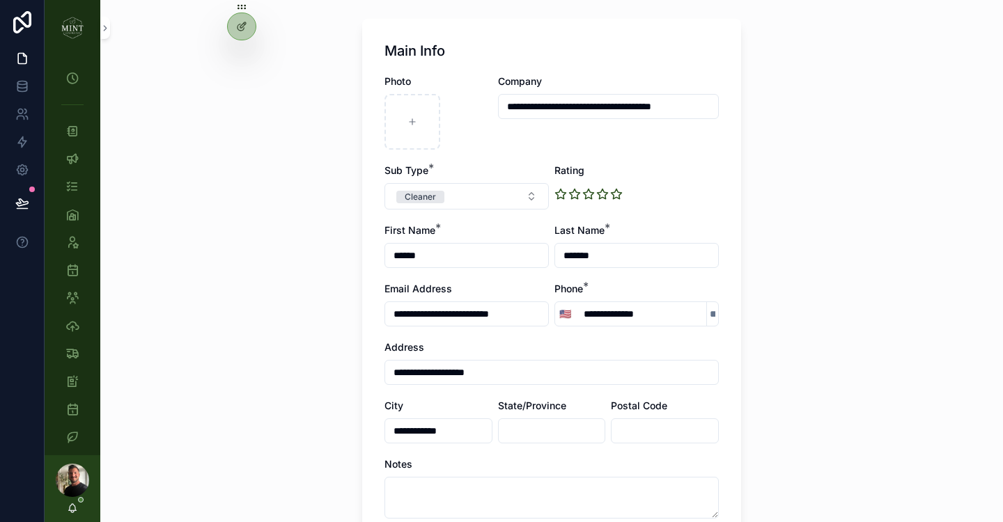
type input "**********"
type input "***"
type input "*****"
click at [786, 357] on div "**********" at bounding box center [551, 188] width 903 height 522
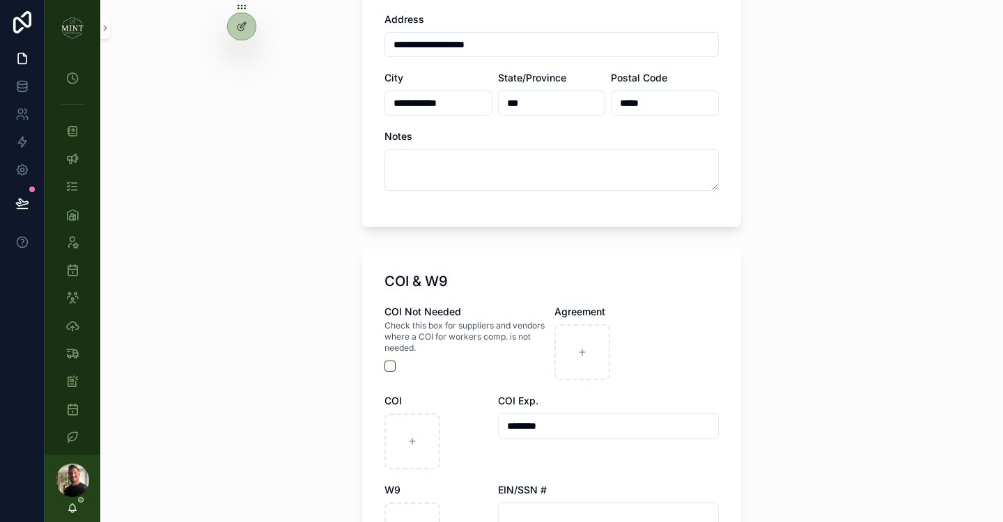
scroll to position [0, 0]
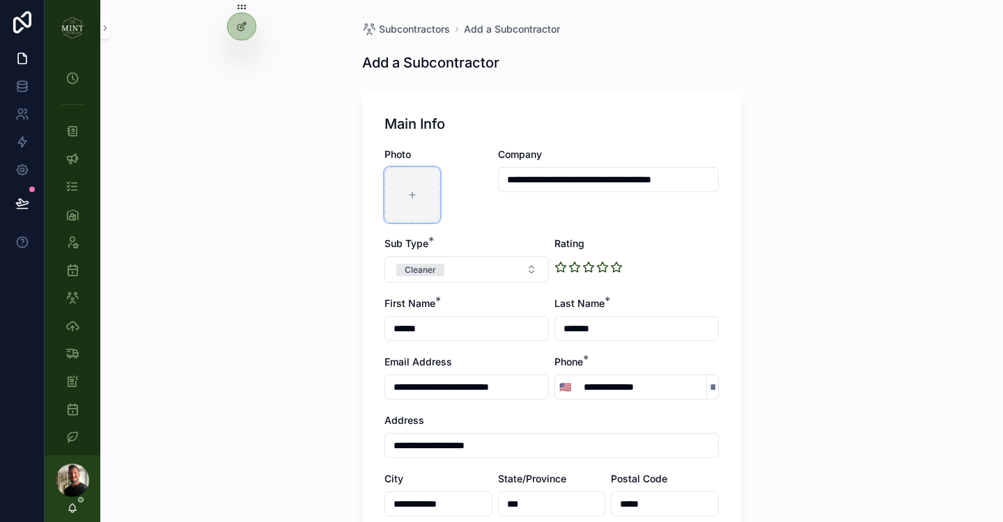
click at [422, 185] on div "scrollable content" at bounding box center [412, 195] width 56 height 56
type input "**********"
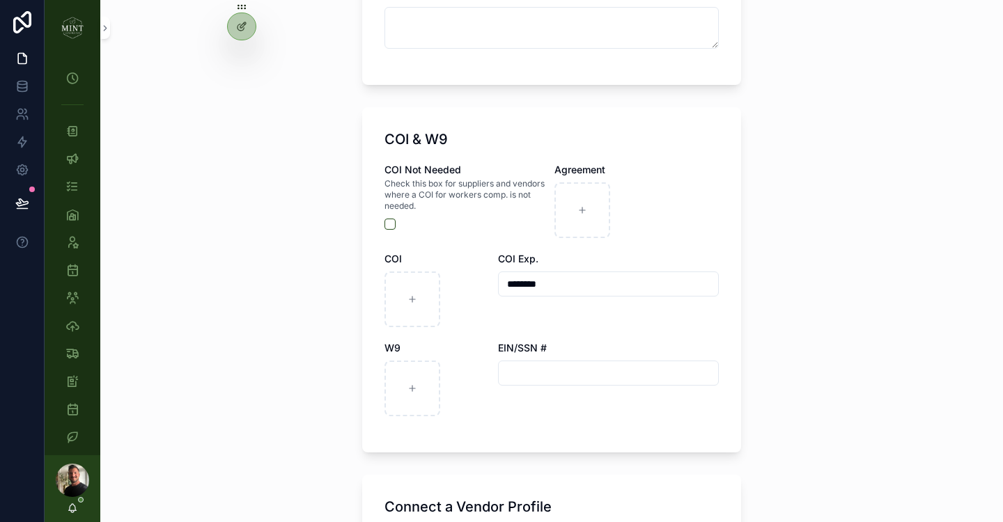
scroll to position [637, 0]
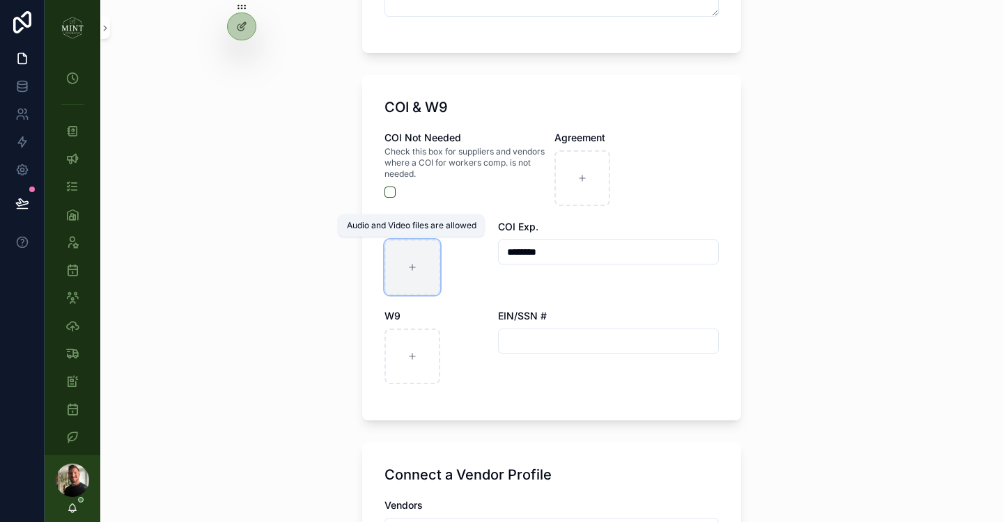
click at [414, 271] on icon "scrollable content" at bounding box center [412, 268] width 10 height 10
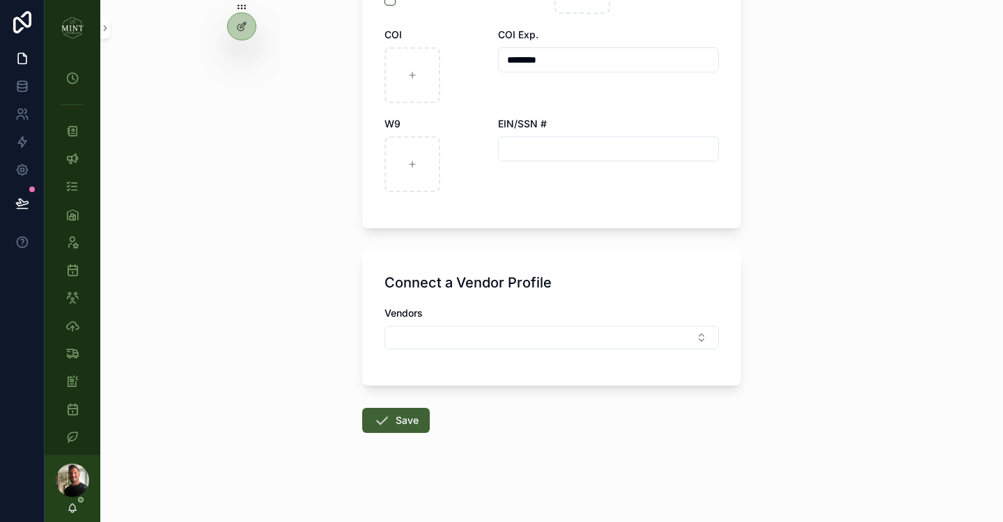
click at [419, 427] on button "Save" at bounding box center [396, 420] width 68 height 25
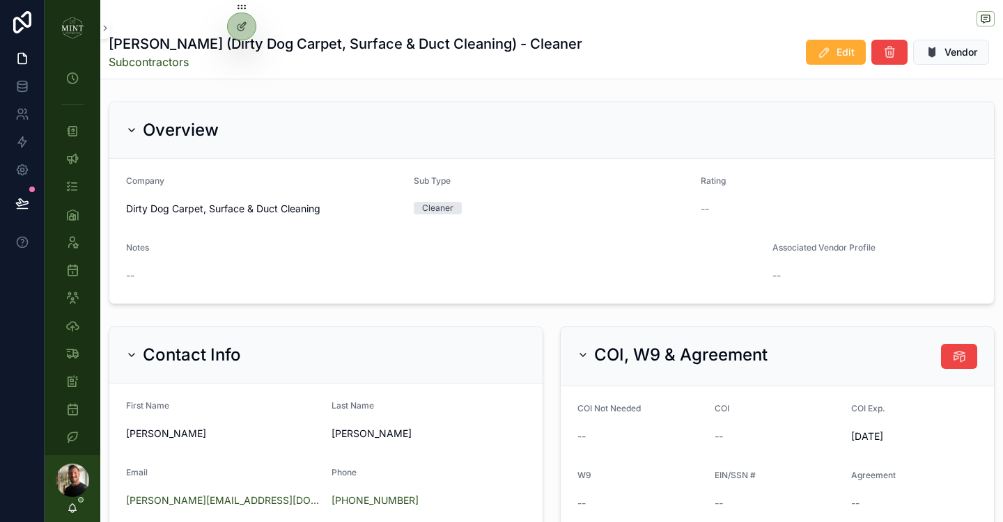
click at [769, 170] on form "Company Dirty Dog Carpet, Surface & Duct Cleaning Sub Type Cleaner Rating -- No…" at bounding box center [551, 231] width 885 height 145
click at [945, 50] on span "Vendor" at bounding box center [960, 52] width 33 height 14
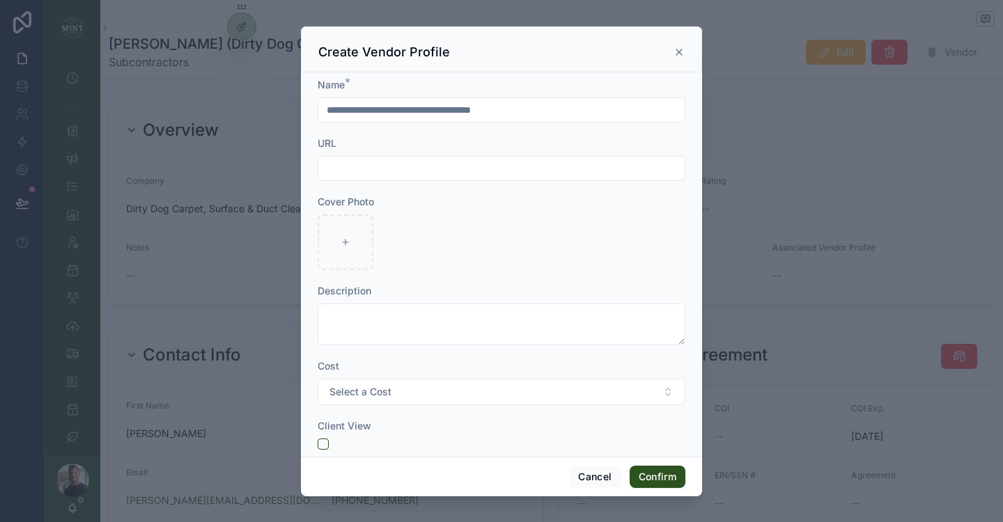
scroll to position [22, 0]
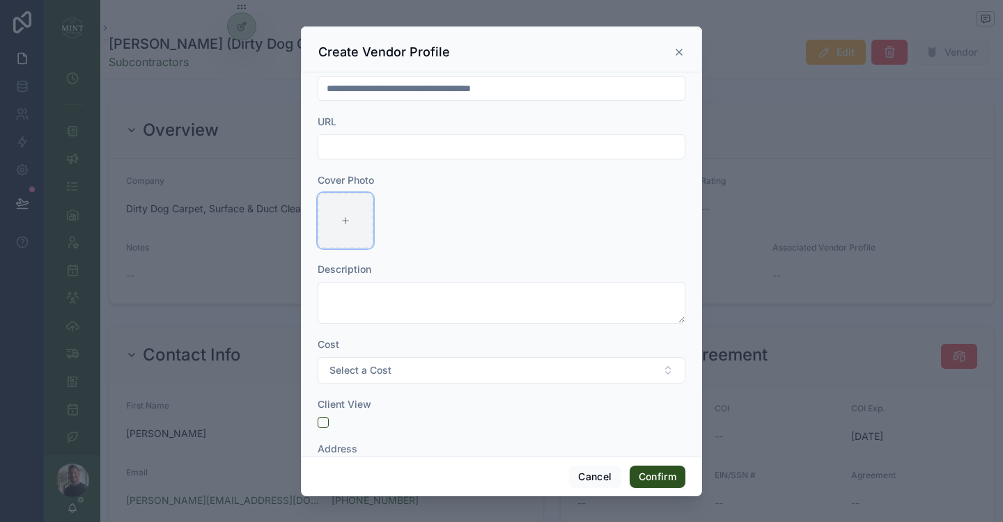
click at [345, 218] on icon at bounding box center [345, 220] width 0 height 6
type input "**********"
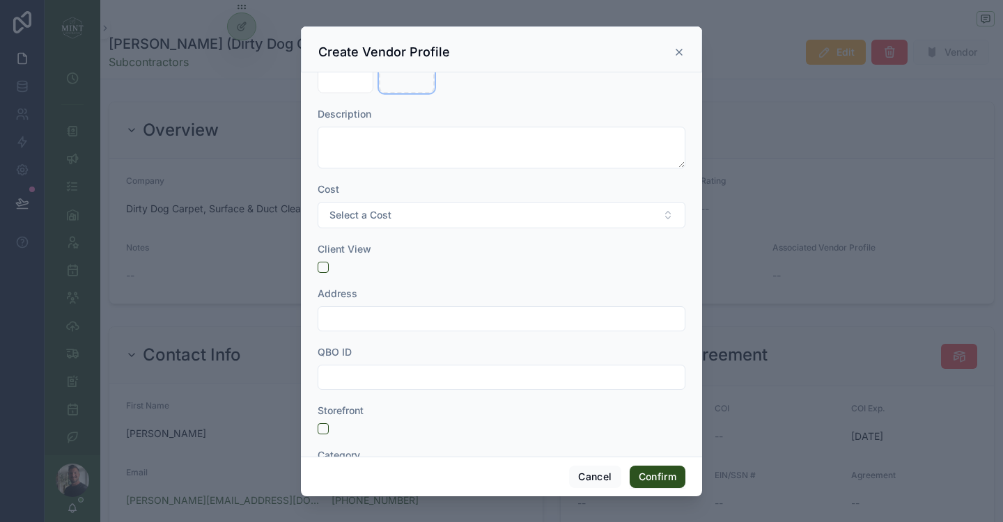
scroll to position [182, 0]
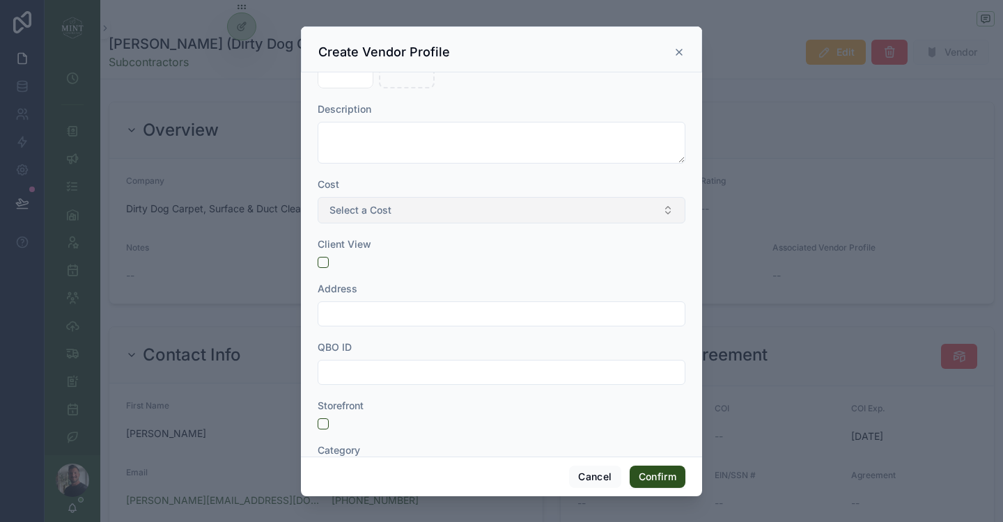
click at [630, 215] on button "Select a Cost" at bounding box center [502, 210] width 368 height 26
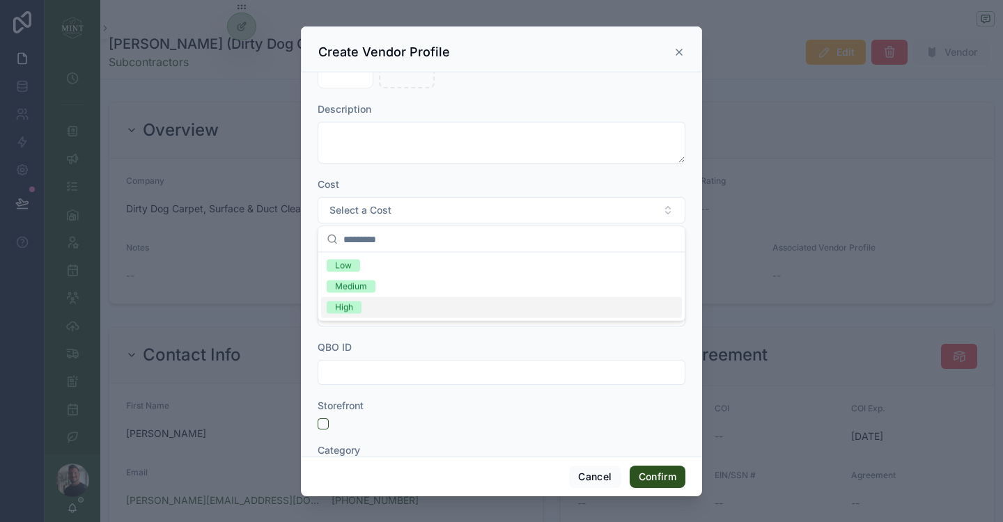
click at [411, 306] on div "High" at bounding box center [501, 307] width 361 height 21
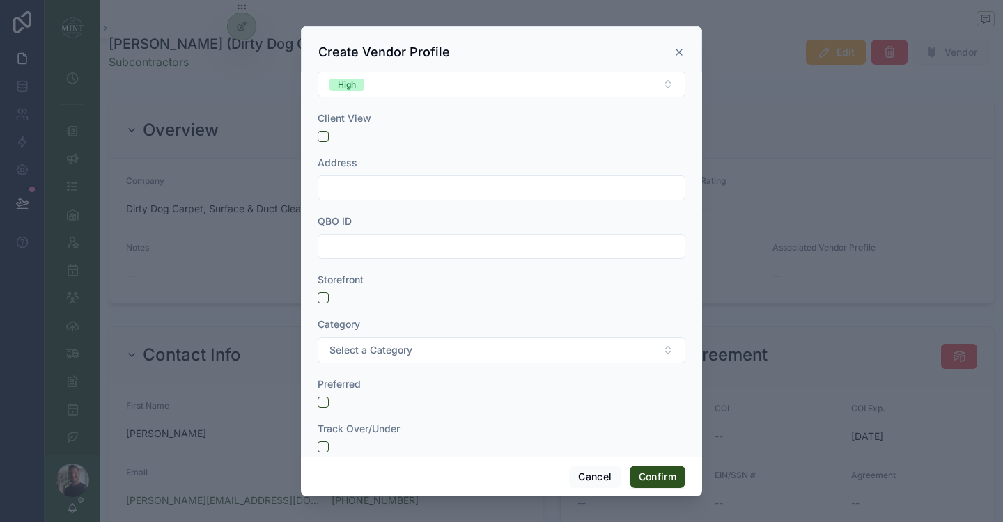
scroll to position [328, 0]
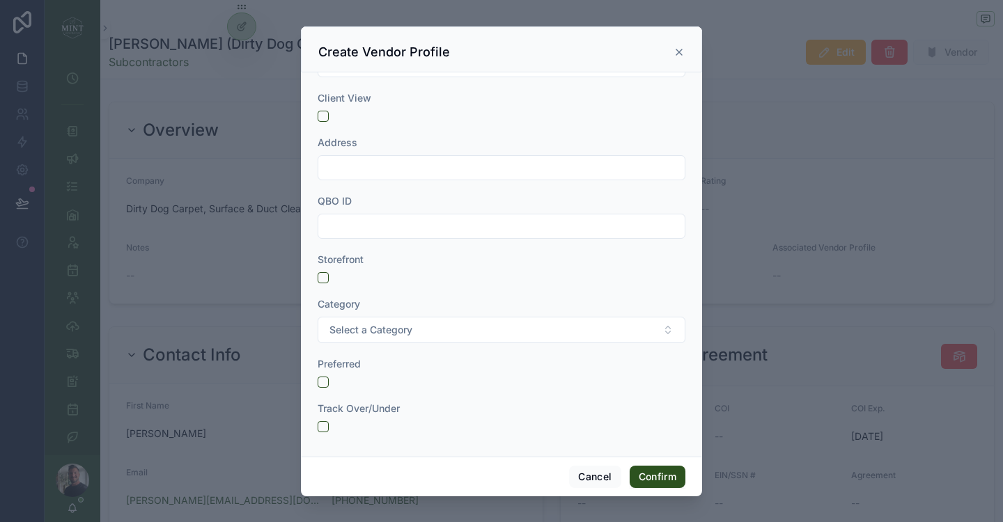
click at [355, 231] on input "text" at bounding box center [501, 227] width 366 height 20
paste input "***"
type input "***"
click at [394, 164] on input "text" at bounding box center [501, 168] width 366 height 20
paste input "**********"
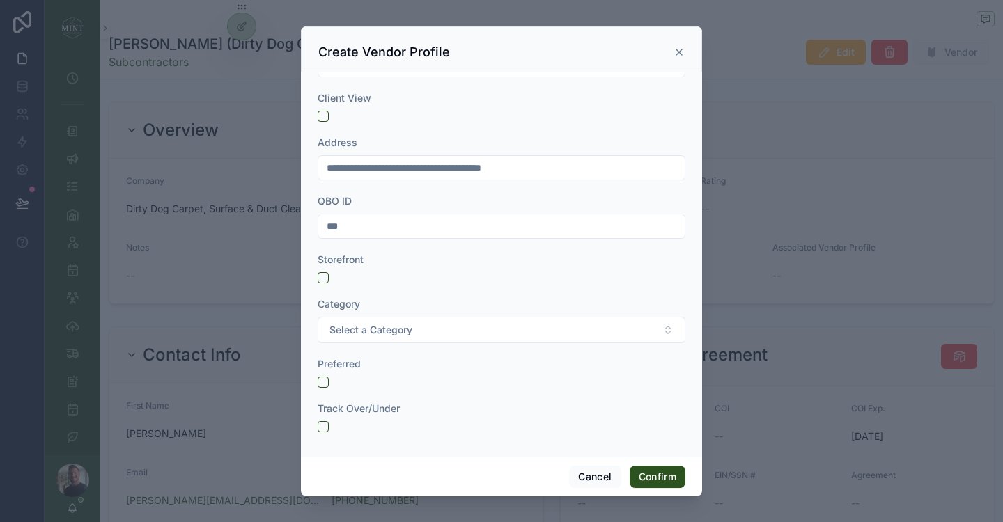
type input "**********"
click at [322, 431] on button "button" at bounding box center [323, 426] width 11 height 11
click at [660, 476] on button "Confirm" at bounding box center [658, 477] width 56 height 22
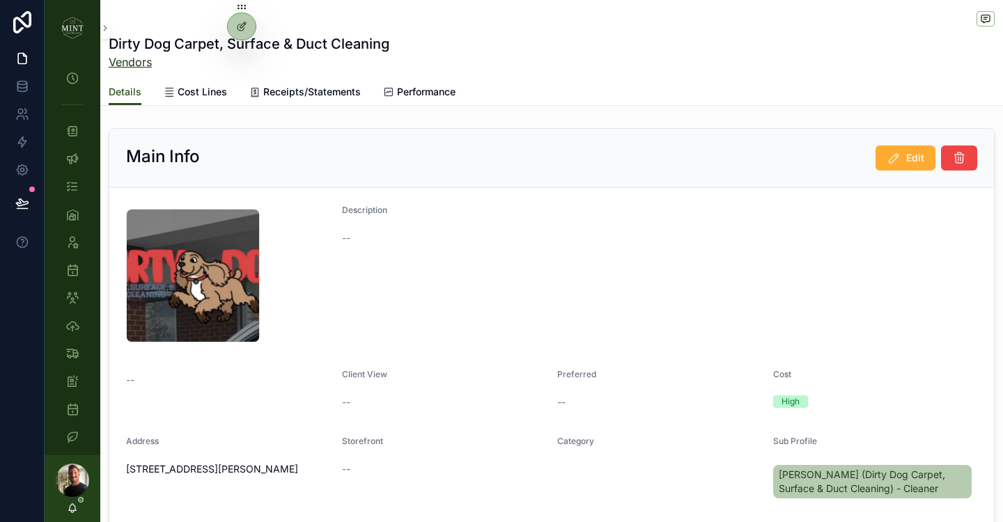
click at [137, 63] on link "Vendors" at bounding box center [249, 62] width 281 height 17
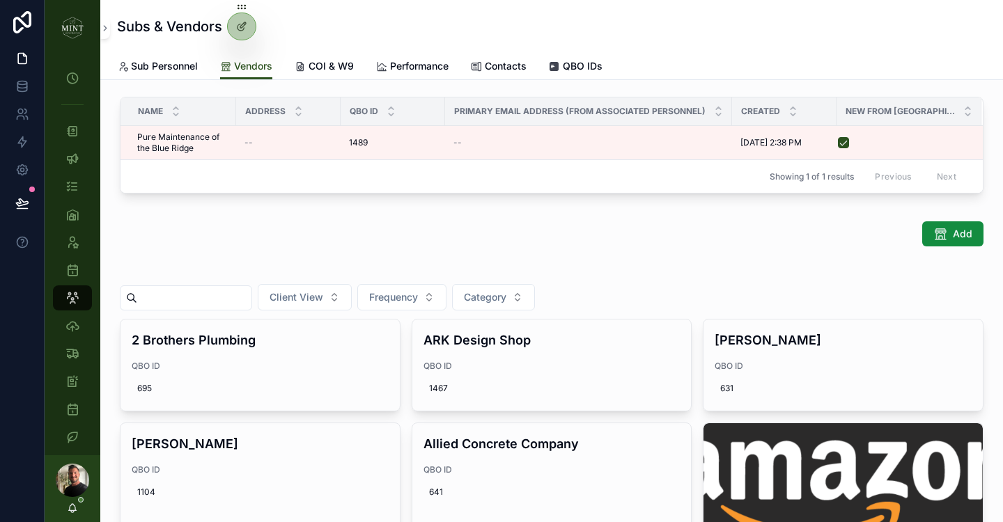
click at [226, 304] on input "scrollable content" at bounding box center [194, 298] width 114 height 20
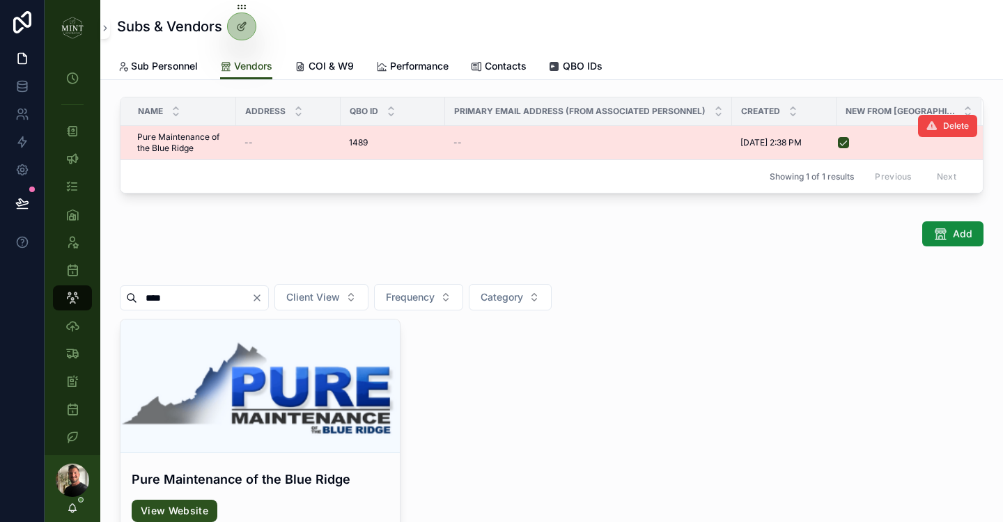
type input "****"
click at [843, 143] on button "scrollable content" at bounding box center [843, 142] width 11 height 11
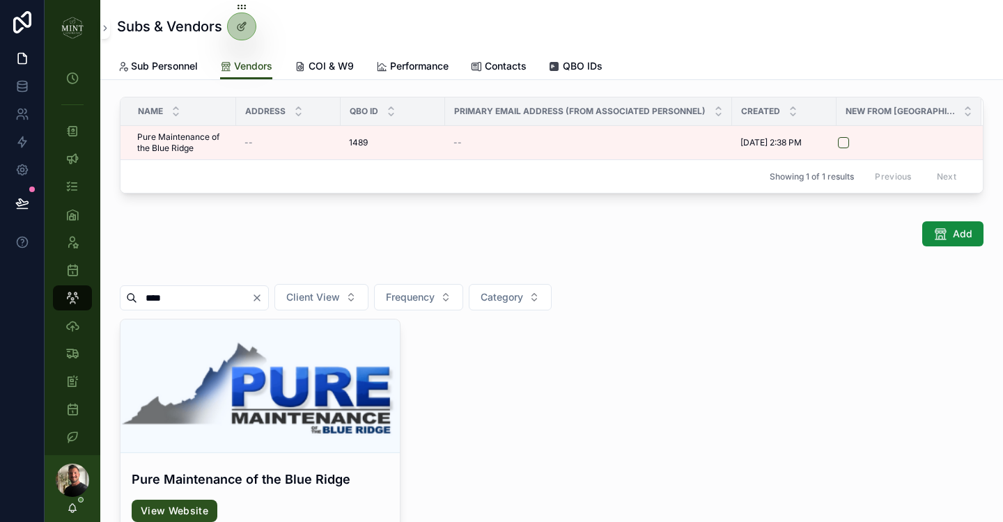
click at [337, 213] on div "Name Address QBO ID Primary Email Address (from Associated Personnel) Created N…" at bounding box center [551, 379] width 903 height 599
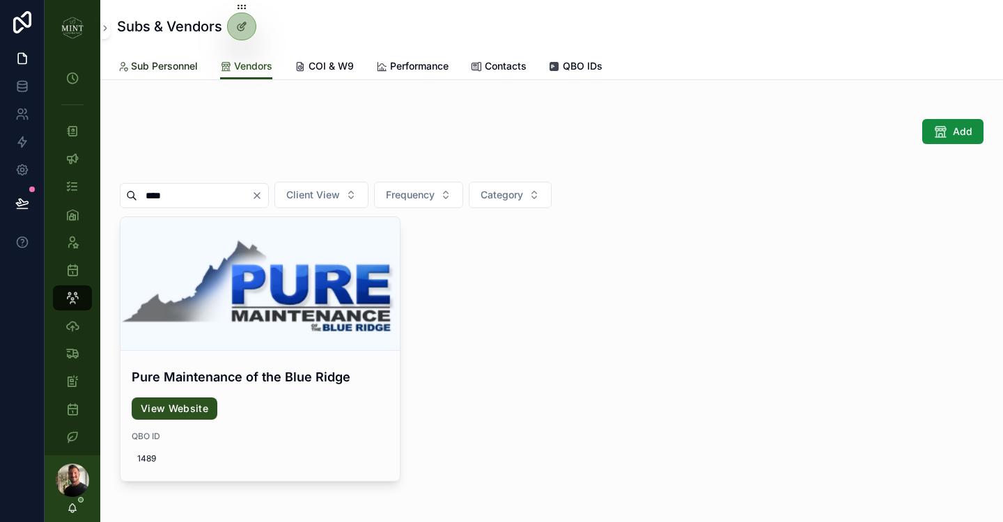
click at [162, 67] on span "Sub Personnel" at bounding box center [164, 66] width 67 height 14
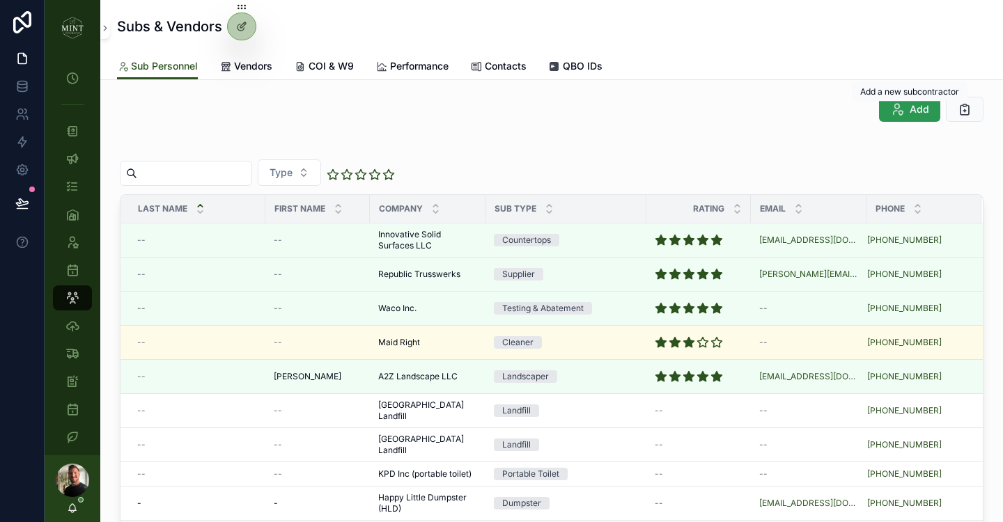
click at [894, 114] on icon "scrollable content" at bounding box center [897, 109] width 14 height 14
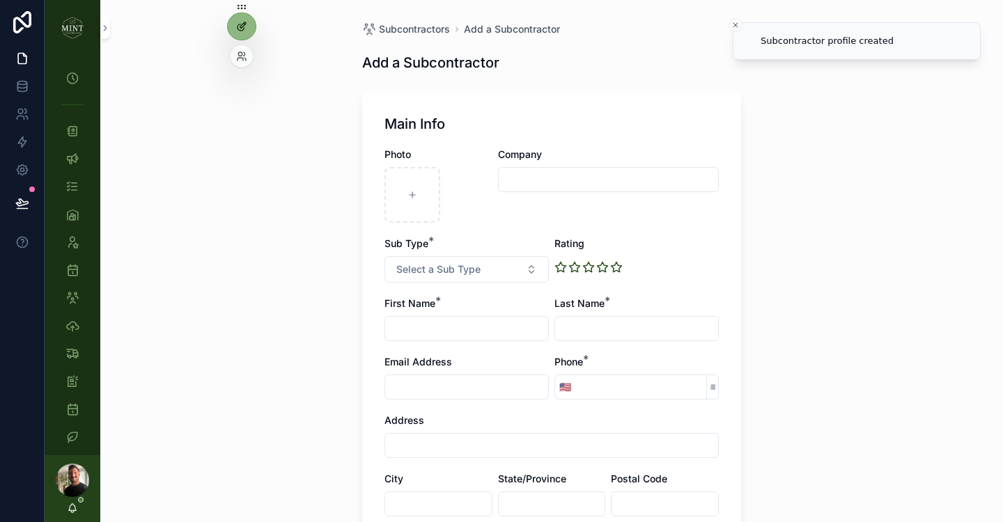
click at [235, 18] on div at bounding box center [242, 26] width 28 height 26
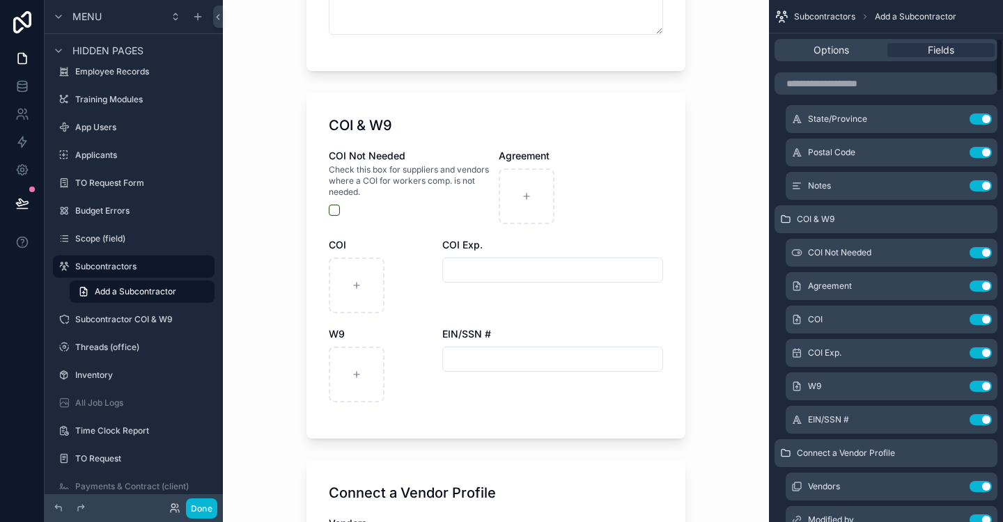
scroll to position [389, 0]
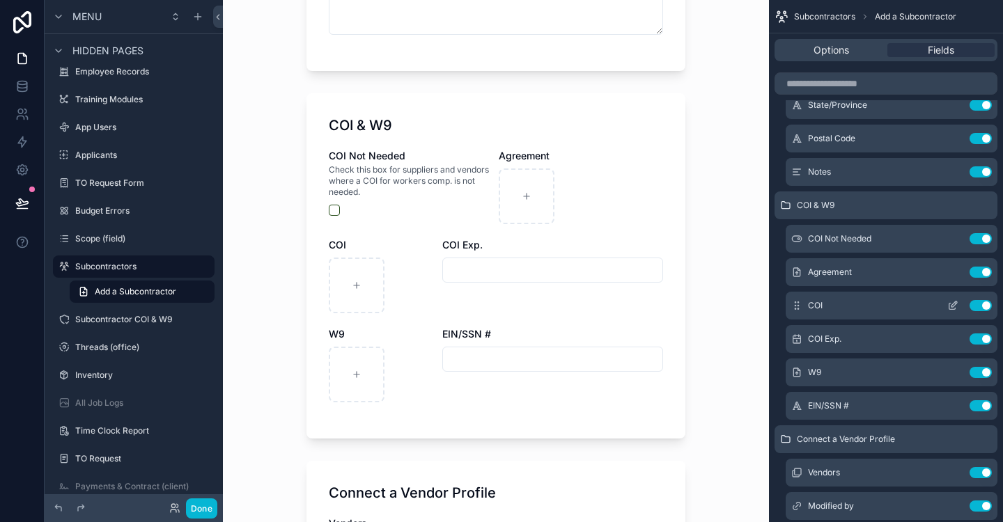
click at [951, 302] on icon "scrollable content" at bounding box center [952, 305] width 11 height 11
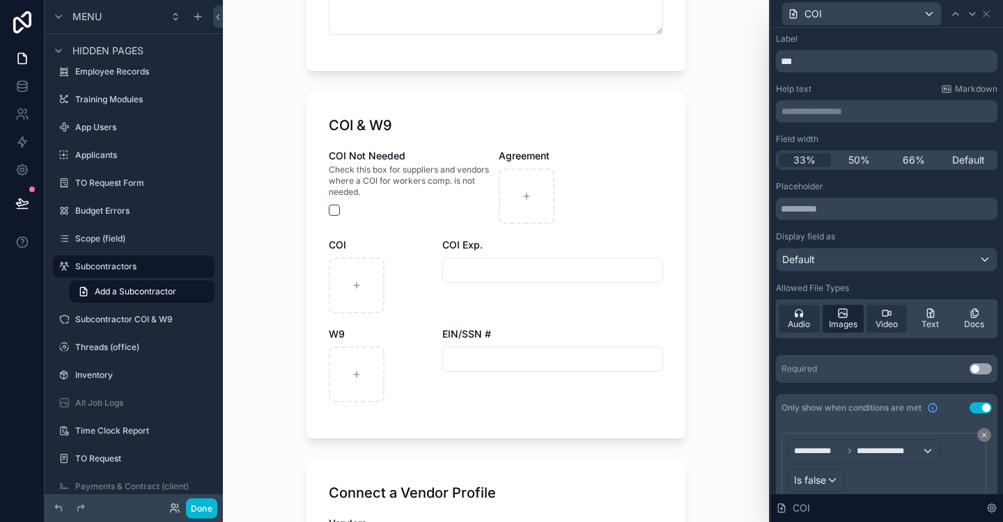
click at [850, 319] on span "Images" at bounding box center [843, 324] width 29 height 11
click at [939, 323] on div "Text" at bounding box center [930, 319] width 41 height 28
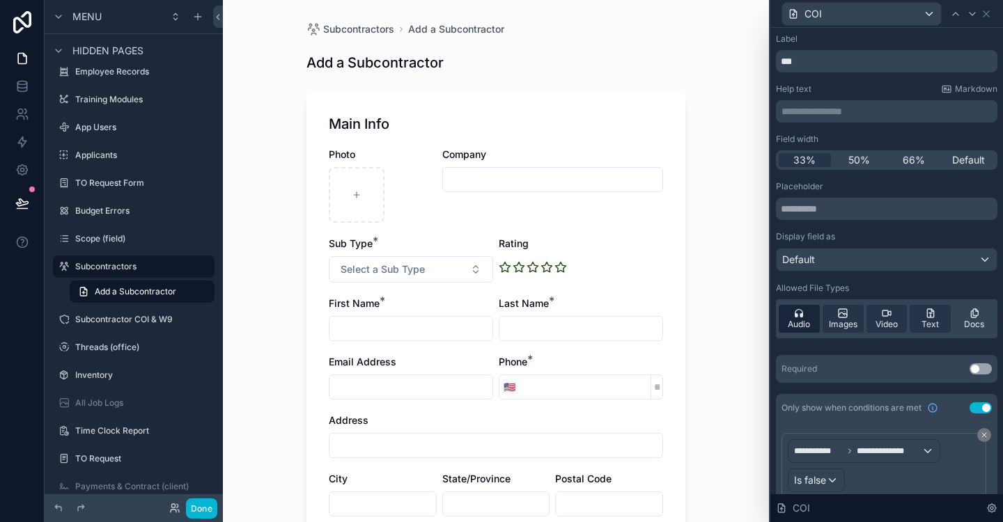
click at [795, 320] on span "Audio" at bounding box center [799, 324] width 22 height 11
click at [894, 327] on span "Video" at bounding box center [886, 324] width 22 height 11
click at [977, 320] on span "Docs" at bounding box center [974, 324] width 20 height 11
click at [988, 13] on icon at bounding box center [986, 13] width 11 height 11
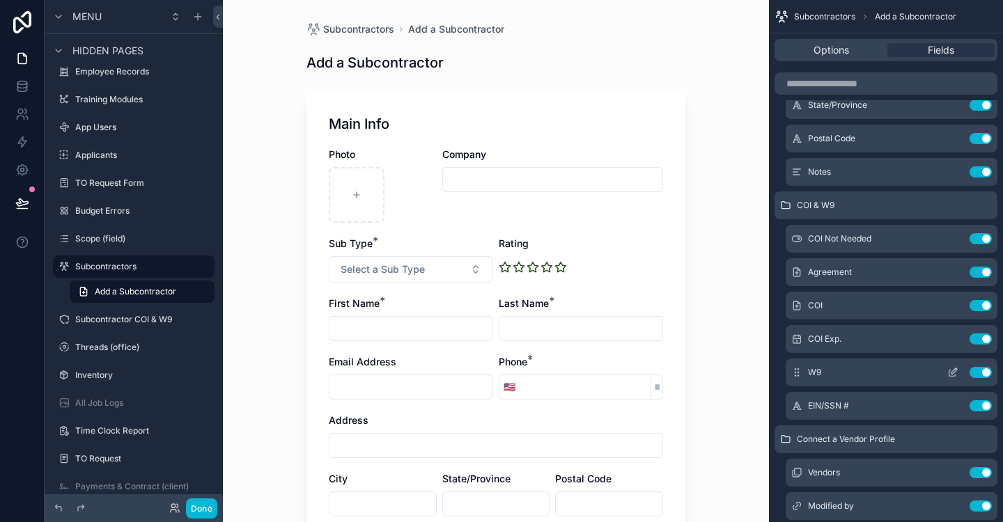
click at [951, 371] on icon "scrollable content" at bounding box center [952, 372] width 11 height 11
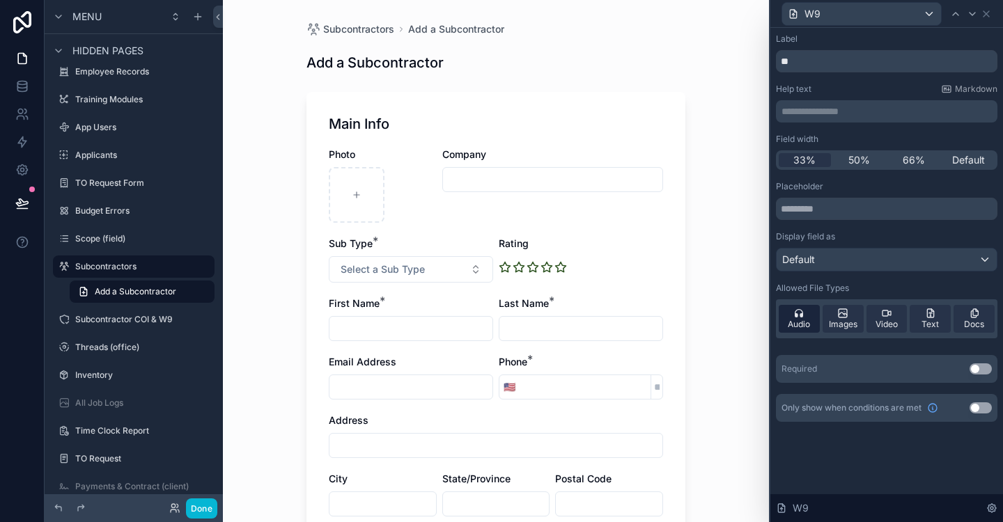
click at [797, 320] on span "Audio" at bounding box center [799, 324] width 22 height 11
click at [889, 322] on span "Video" at bounding box center [886, 324] width 22 height 11
click at [201, 512] on button "Done" at bounding box center [201, 509] width 31 height 20
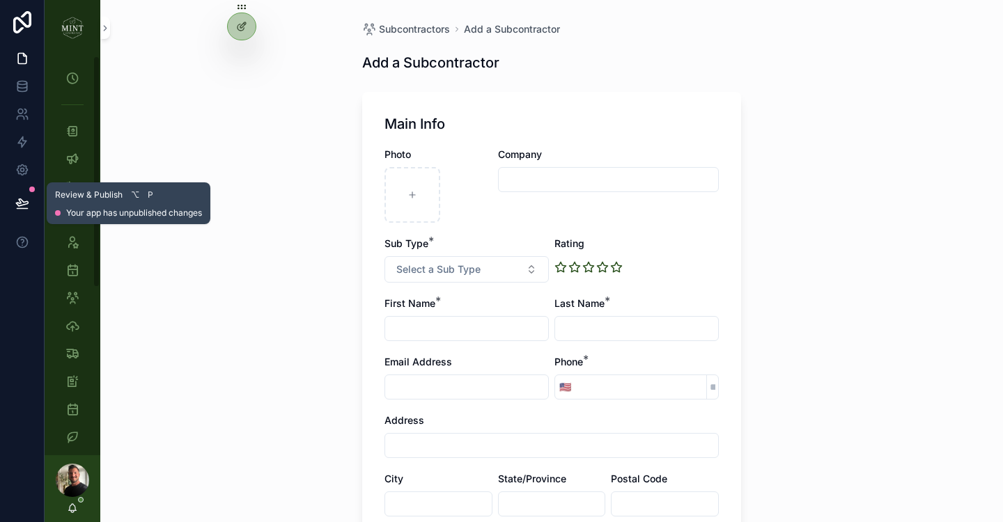
click at [26, 205] on icon at bounding box center [22, 203] width 14 height 14
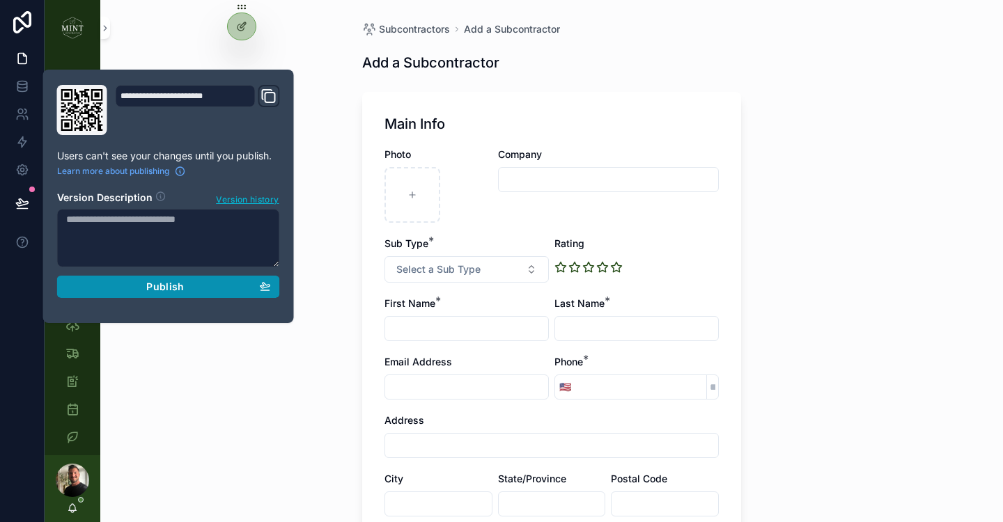
click at [226, 288] on div "Publish" at bounding box center [168, 287] width 205 height 13
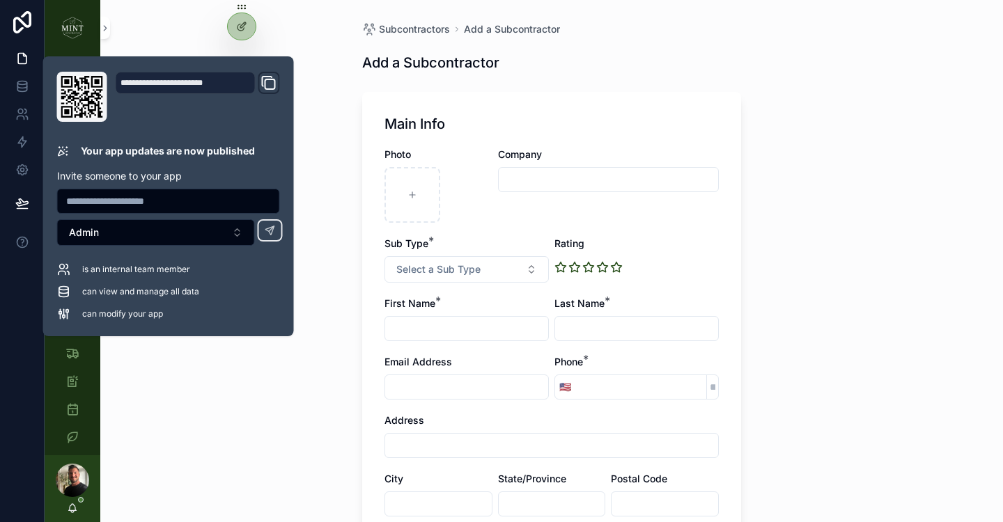
click at [322, 295] on div "Subcontractors Add a Subcontractor Add a Subcontractor Main Info Photo Company …" at bounding box center [551, 261] width 903 height 522
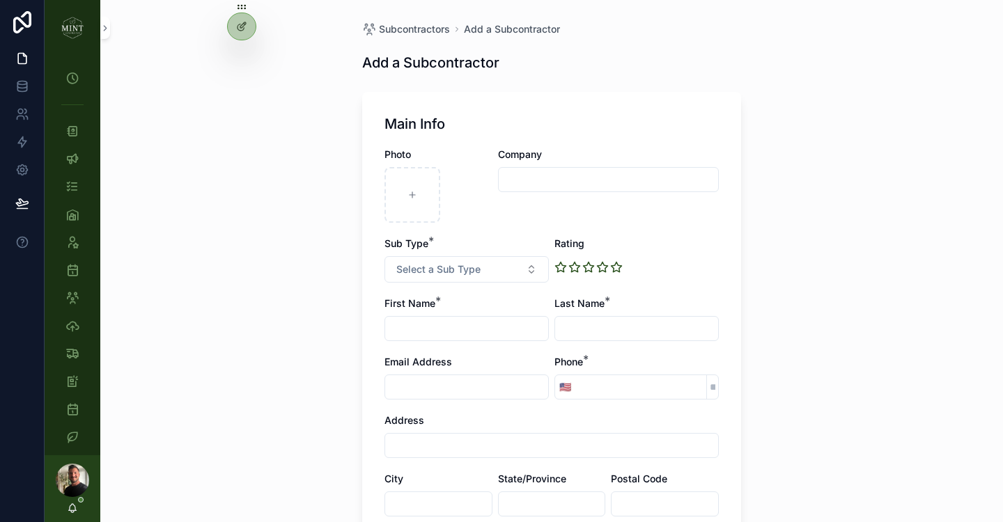
click at [77, 21] on img "scrollable content" at bounding box center [72, 28] width 22 height 22
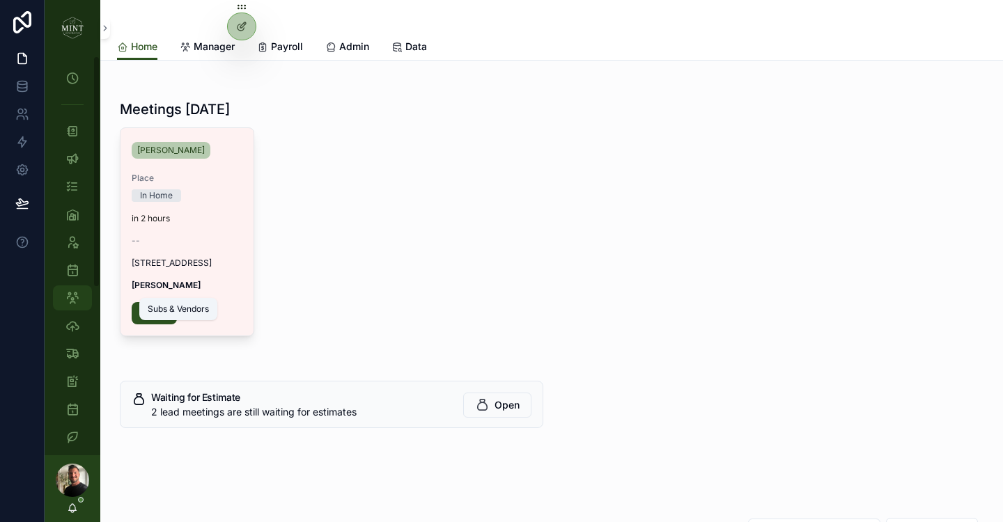
click at [73, 302] on icon "scrollable content" at bounding box center [72, 298] width 14 height 14
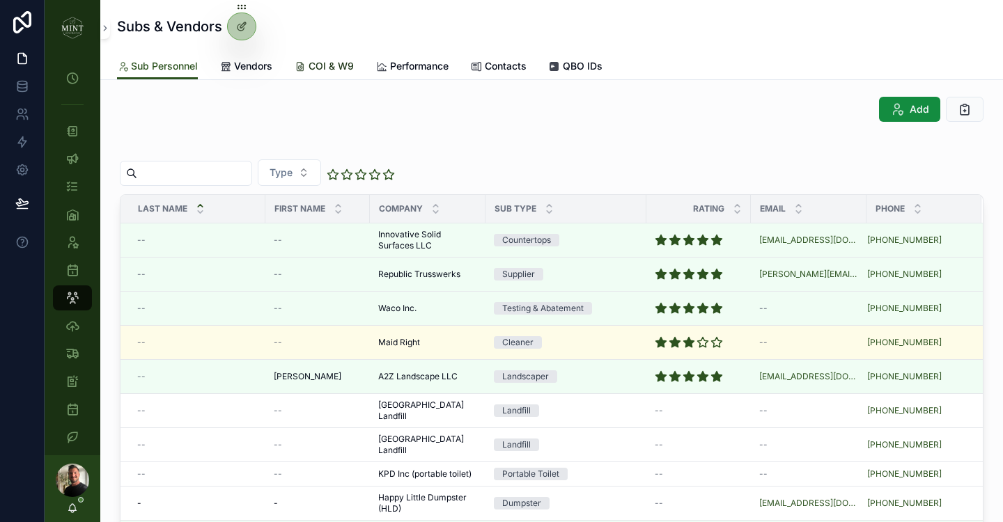
click at [336, 65] on span "COI & W9" at bounding box center [331, 66] width 45 height 14
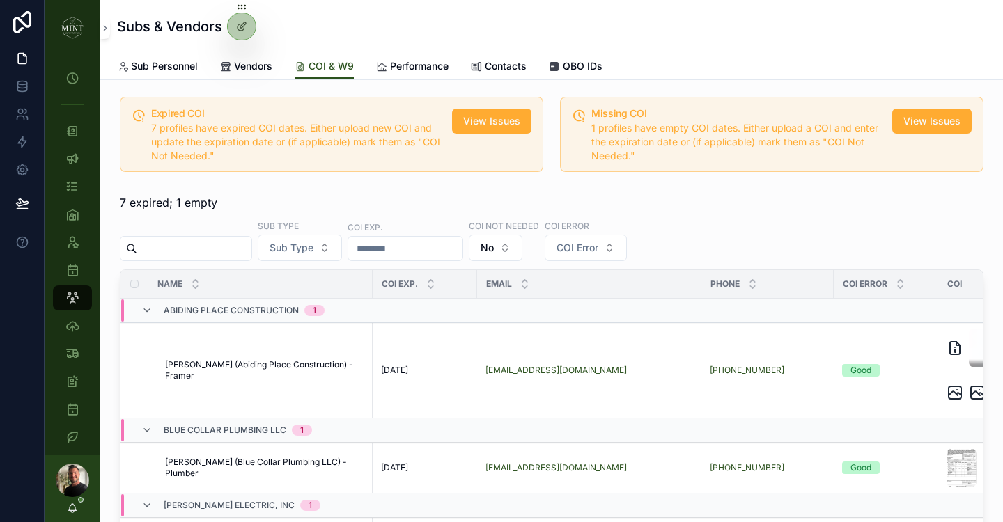
click at [187, 249] on input "scrollable content" at bounding box center [194, 249] width 114 height 20
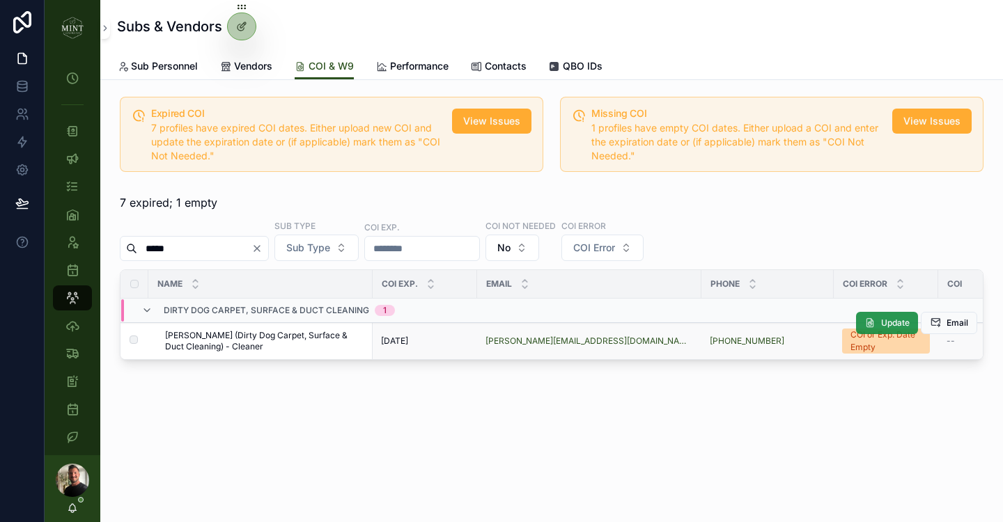
type input "*****"
click at [889, 325] on span "Update" at bounding box center [895, 323] width 29 height 11
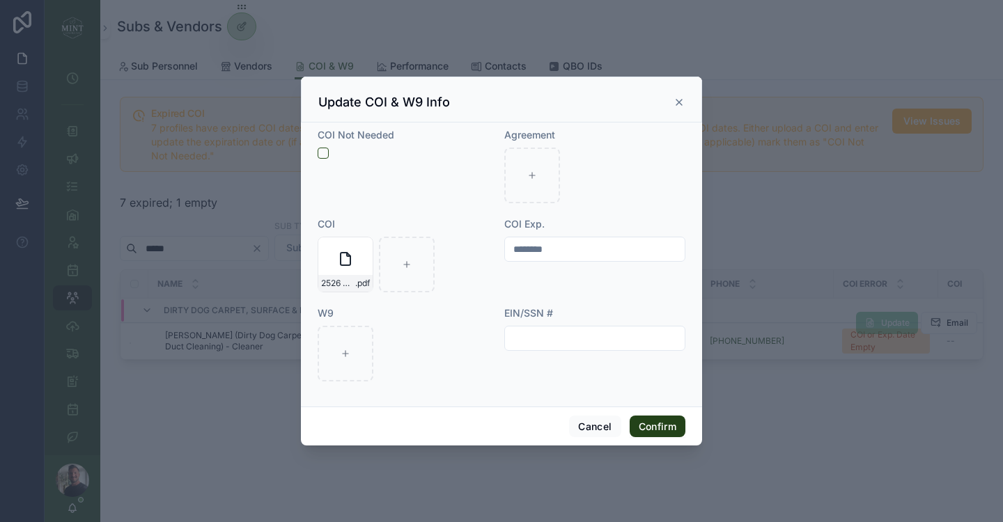
click at [663, 428] on button "Confirm" at bounding box center [658, 427] width 56 height 22
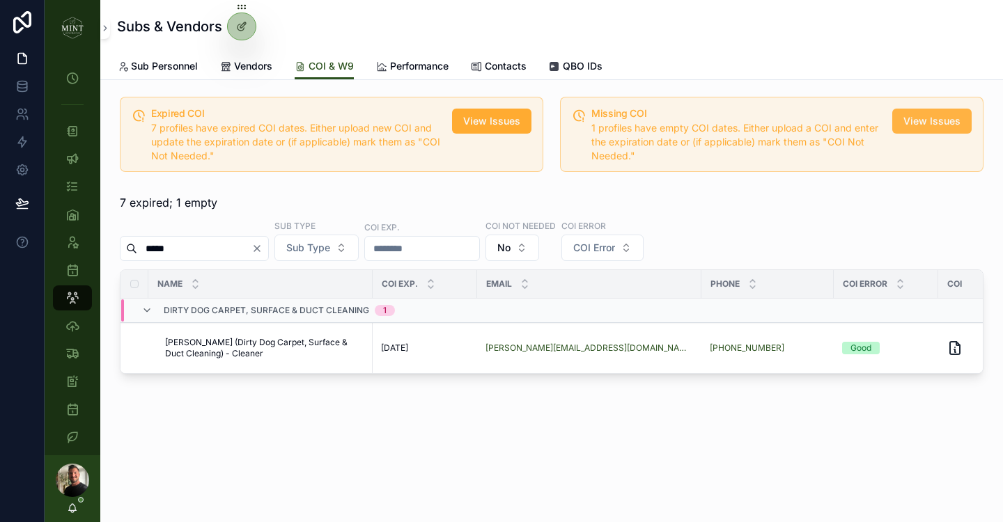
click at [940, 120] on span "View Issues" at bounding box center [931, 121] width 57 height 14
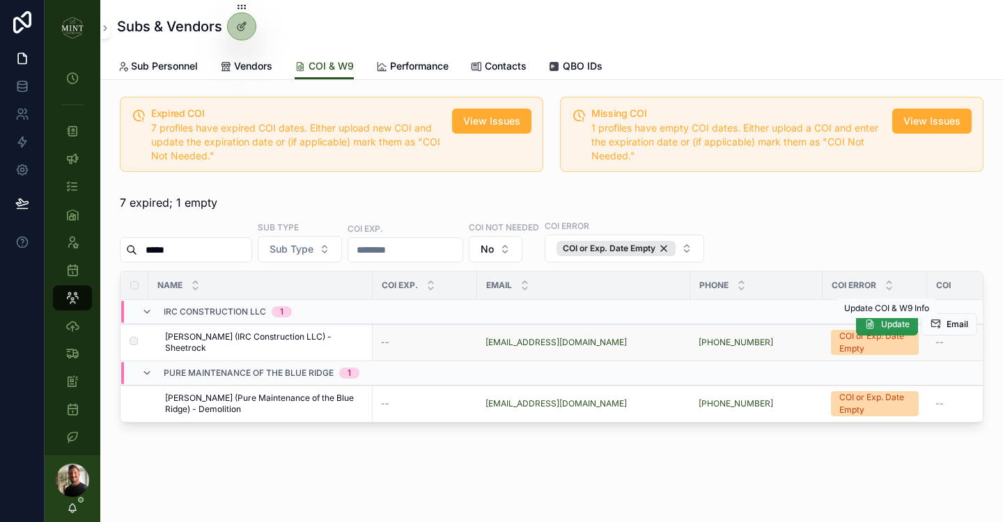
click at [871, 329] on icon "scrollable content" at bounding box center [869, 324] width 11 height 11
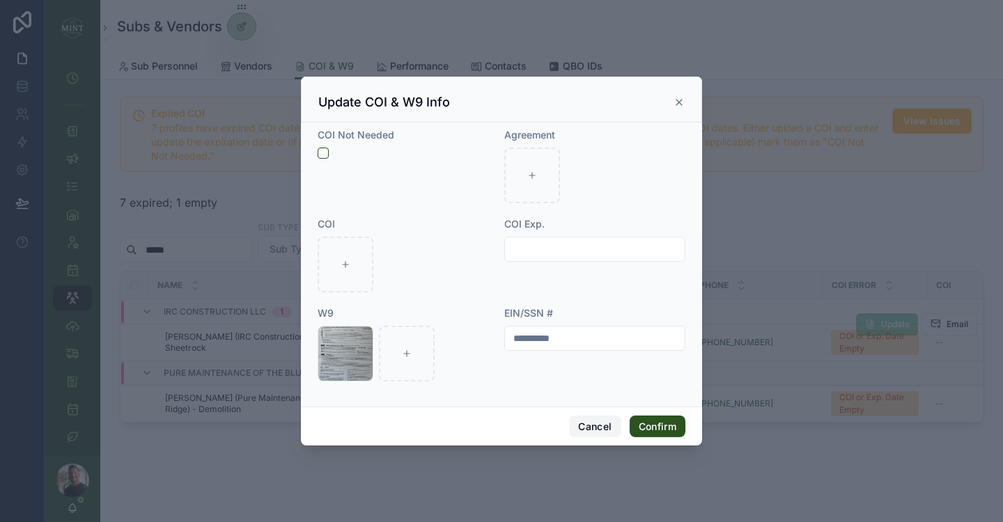
click at [593, 426] on button "Cancel" at bounding box center [595, 427] width 52 height 22
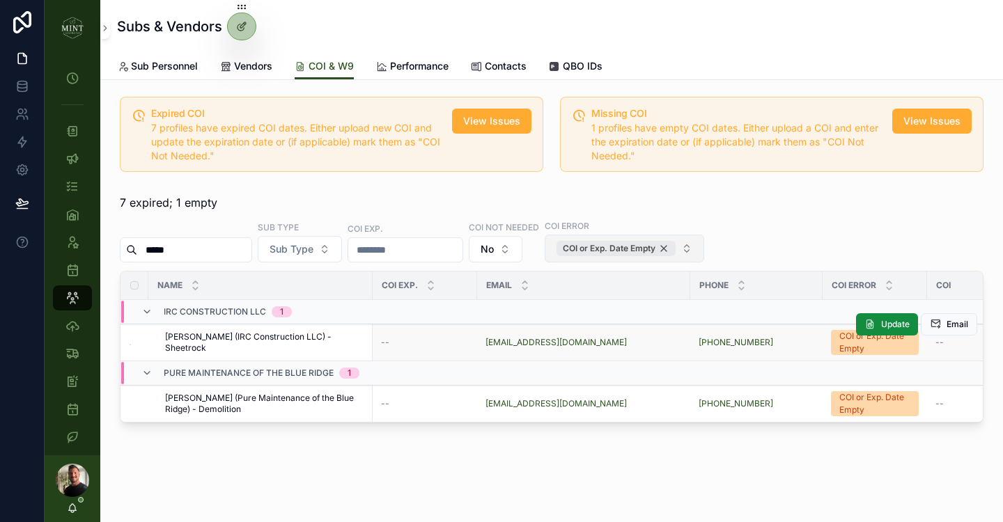
click at [676, 244] on div "COI or Exp. Date Empty" at bounding box center [615, 248] width 119 height 15
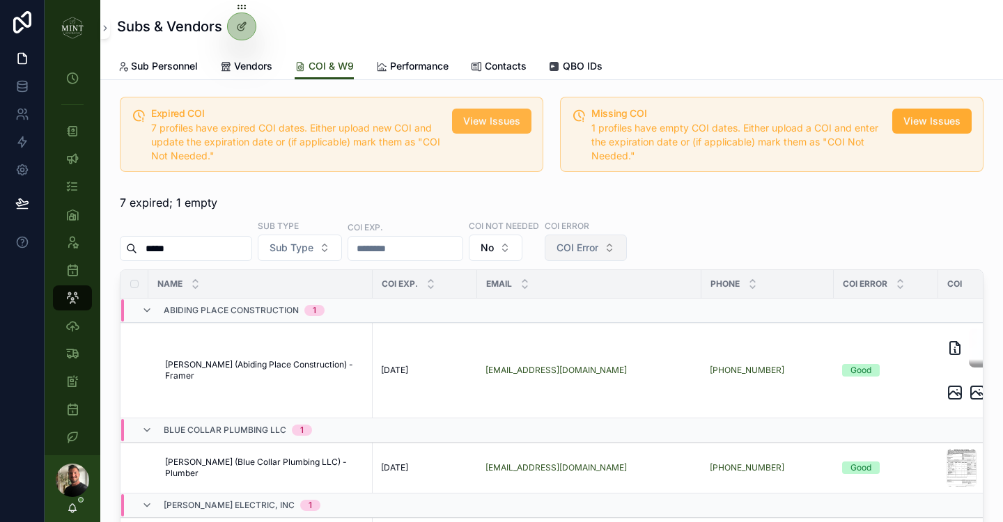
click at [501, 122] on span "View Issues" at bounding box center [491, 121] width 57 height 14
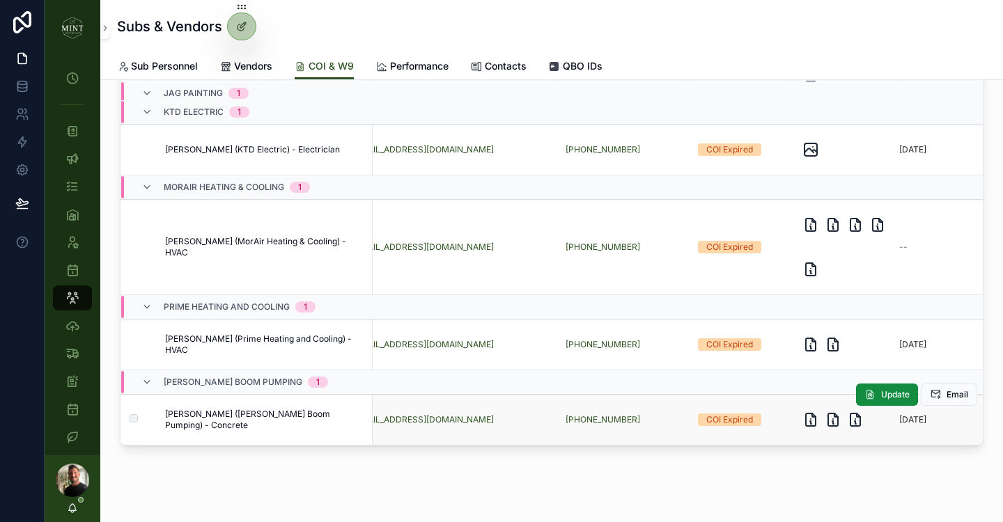
scroll to position [207, 134]
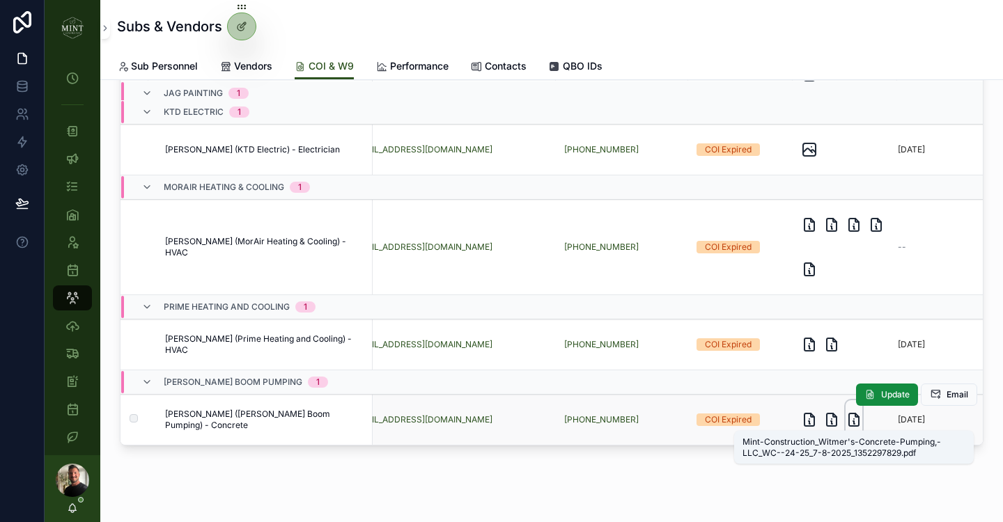
click at [856, 425] on icon "scrollable content" at bounding box center [854, 420] width 10 height 13
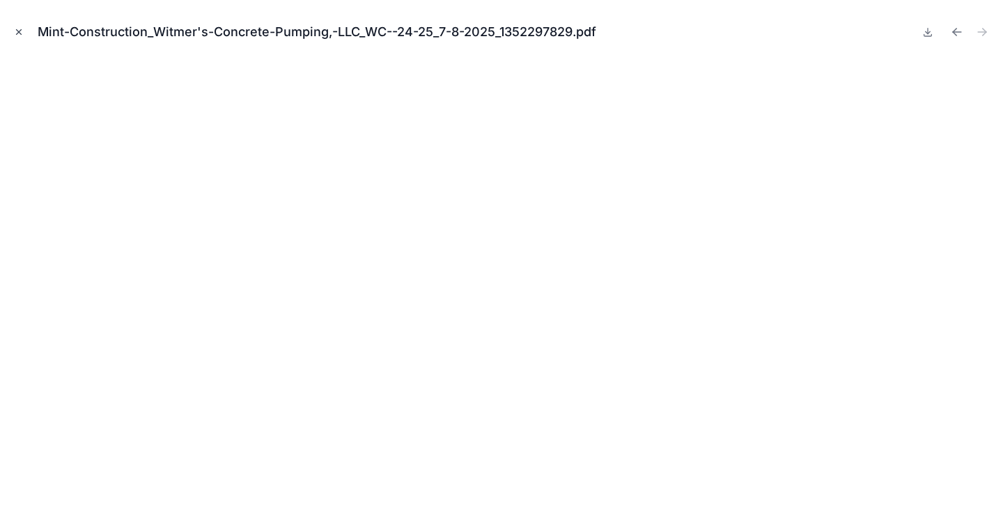
click at [22, 31] on icon "Close modal" at bounding box center [19, 32] width 10 height 10
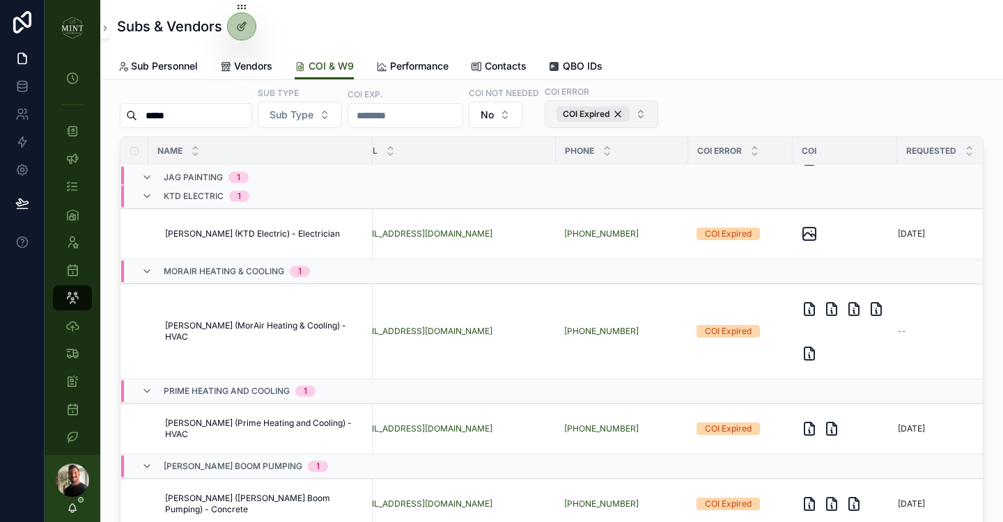
scroll to position [258, 0]
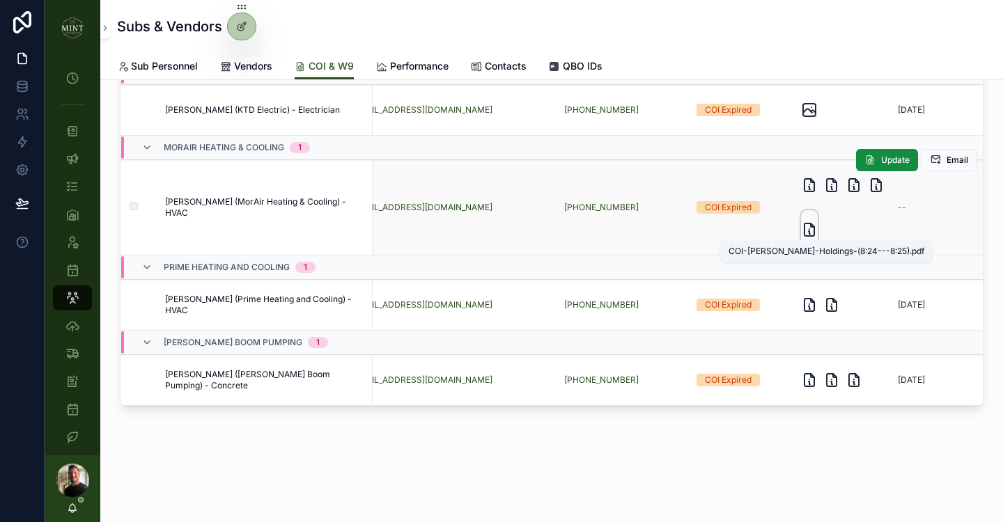
click at [813, 228] on icon "scrollable content" at bounding box center [809, 230] width 10 height 13
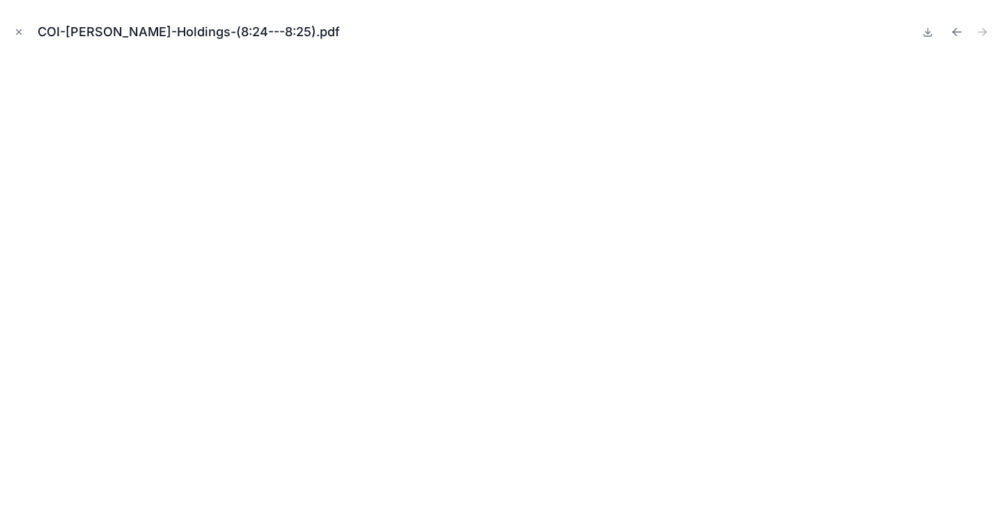
scroll to position [0, 134]
click at [17, 29] on icon "Close modal" at bounding box center [19, 32] width 10 height 10
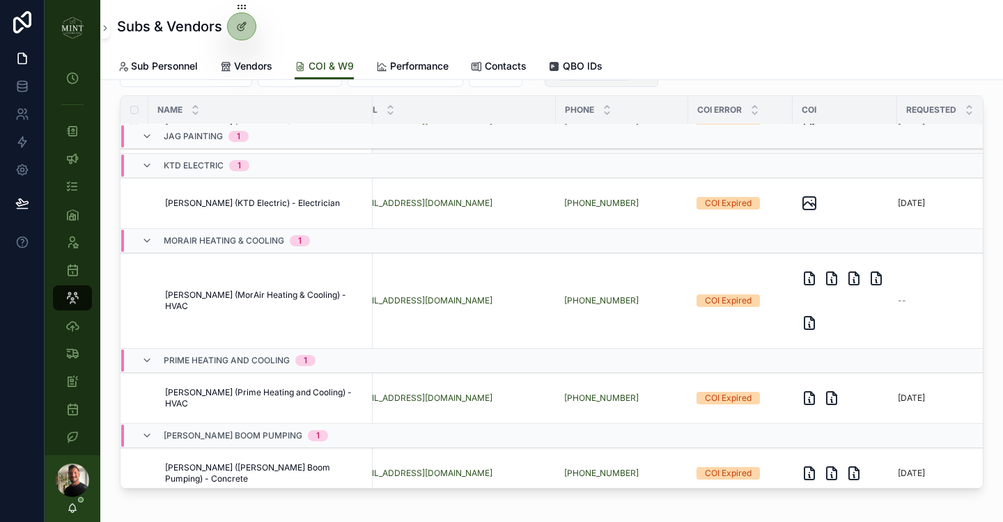
scroll to position [207, 134]
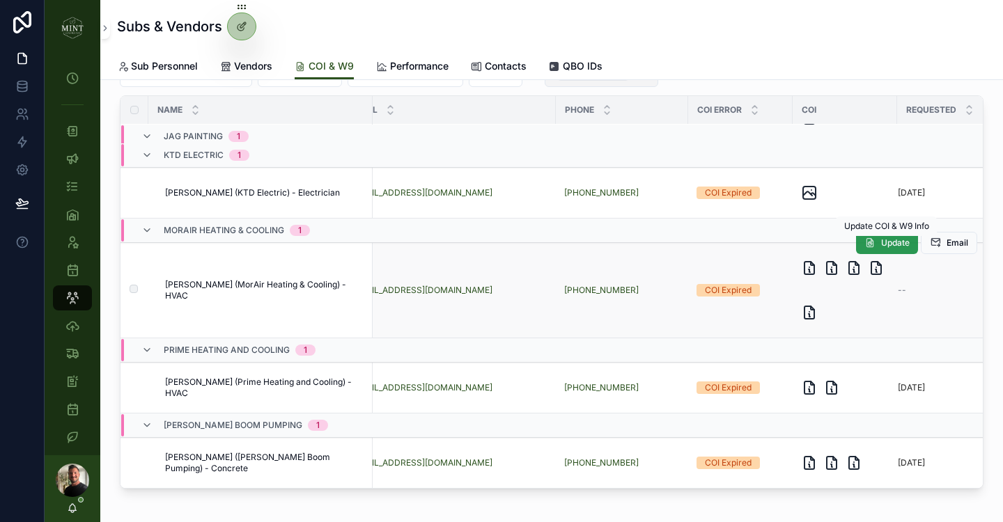
click at [889, 248] on button "Update" at bounding box center [887, 243] width 62 height 22
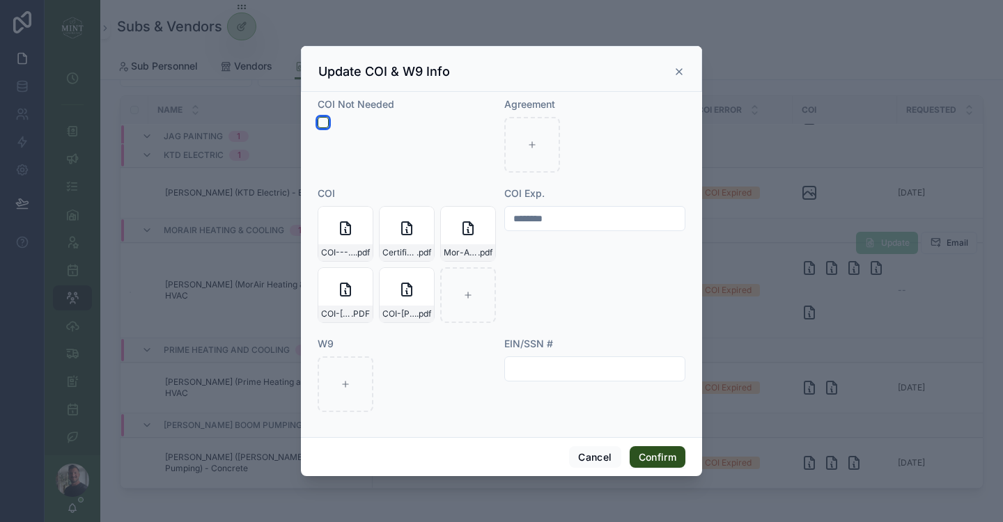
click at [322, 121] on button "button" at bounding box center [323, 122] width 11 height 11
click at [677, 460] on button "Confirm" at bounding box center [658, 457] width 56 height 22
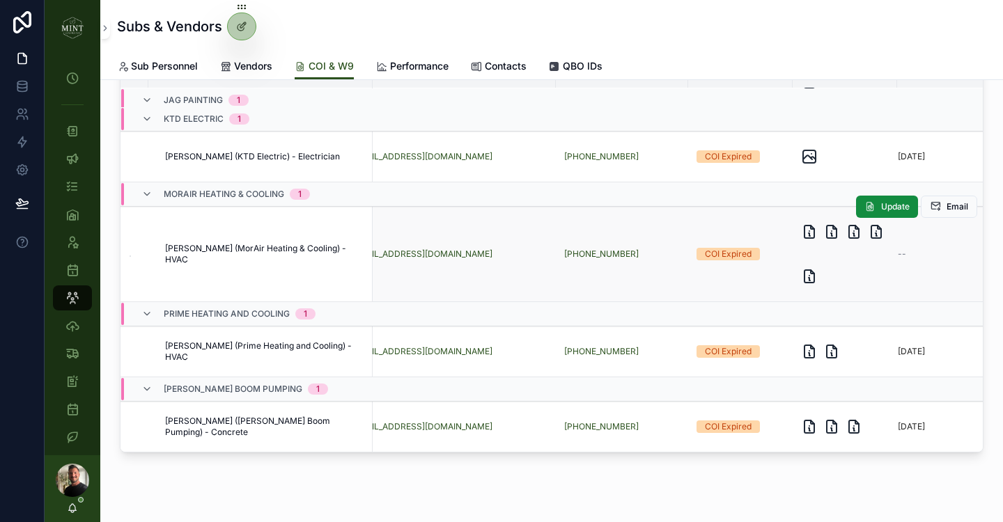
scroll to position [258, 0]
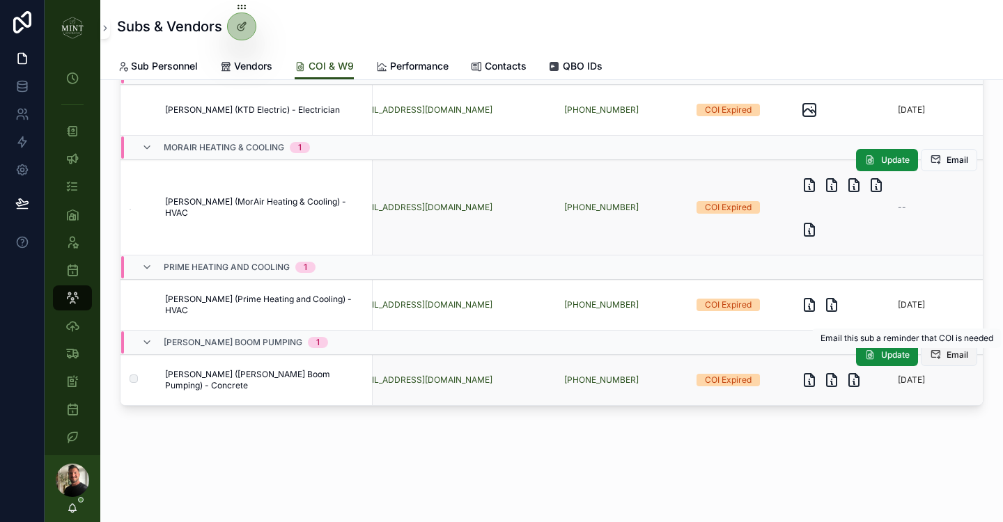
click at [956, 358] on span "Email" at bounding box center [958, 355] width 22 height 11
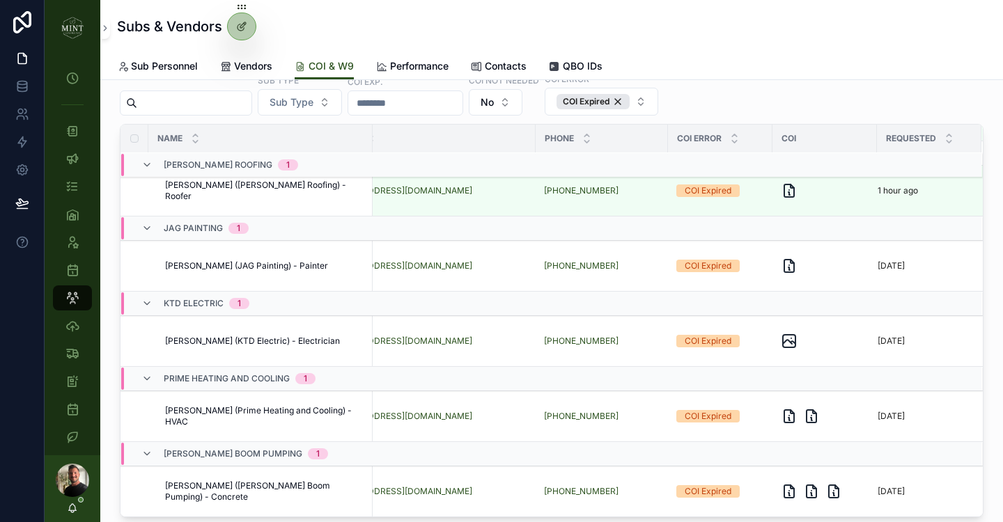
scroll to position [0, 155]
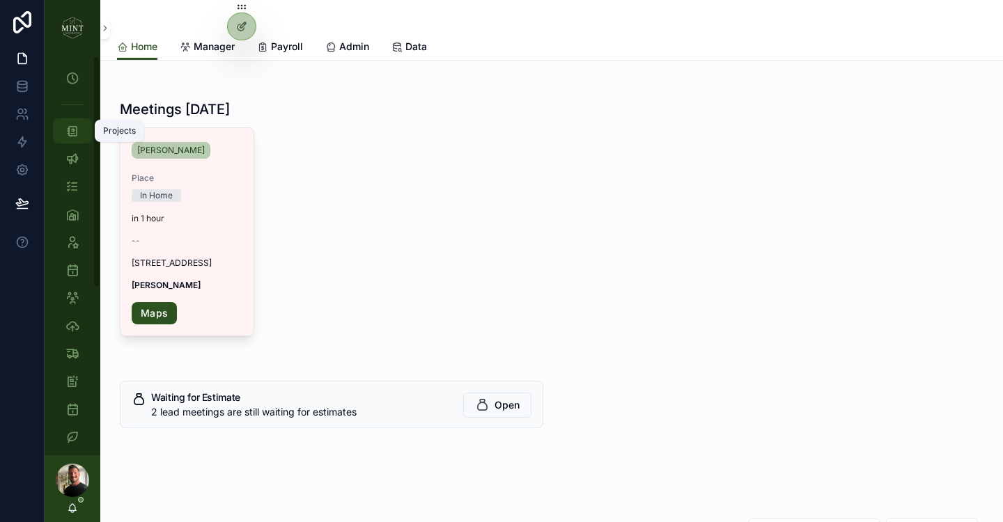
click at [70, 130] on icon "scrollable content" at bounding box center [72, 131] width 14 height 14
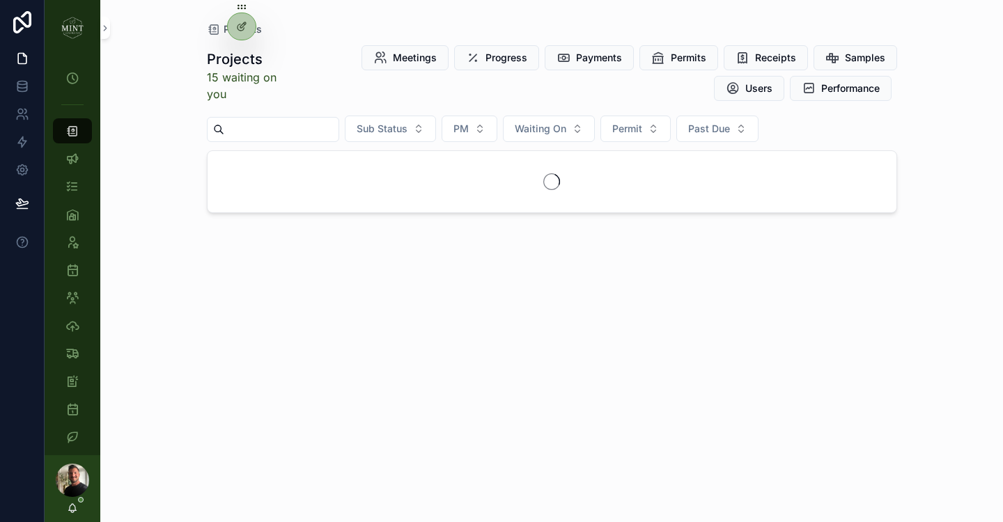
click at [290, 134] on input "scrollable content" at bounding box center [281, 130] width 114 height 20
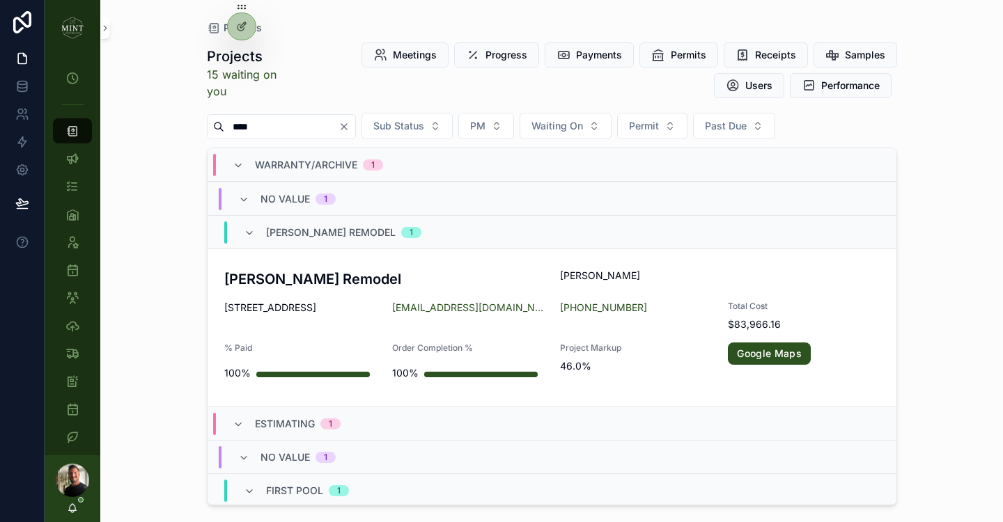
type input "****"
click at [297, 487] on span "First Pool" at bounding box center [294, 491] width 57 height 14
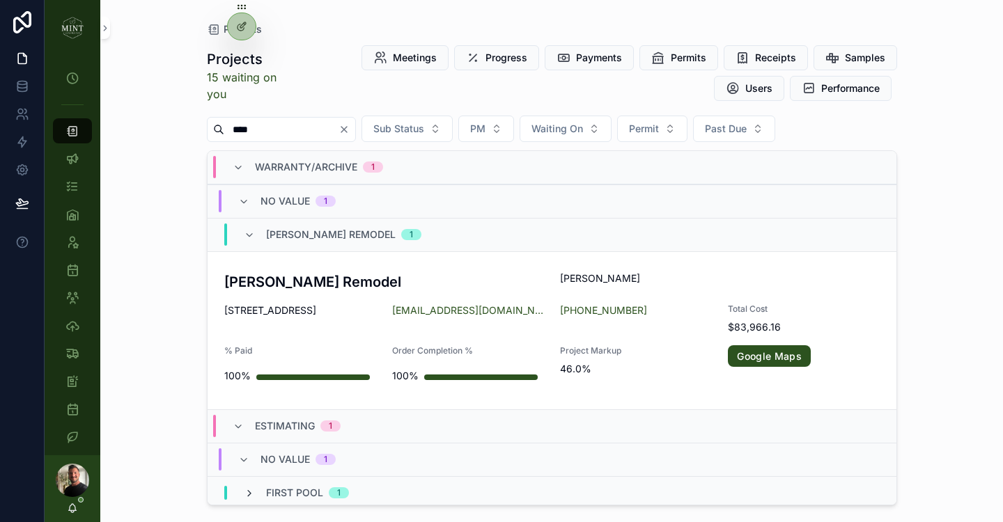
click at [247, 490] on icon "scrollable content" at bounding box center [249, 493] width 11 height 11
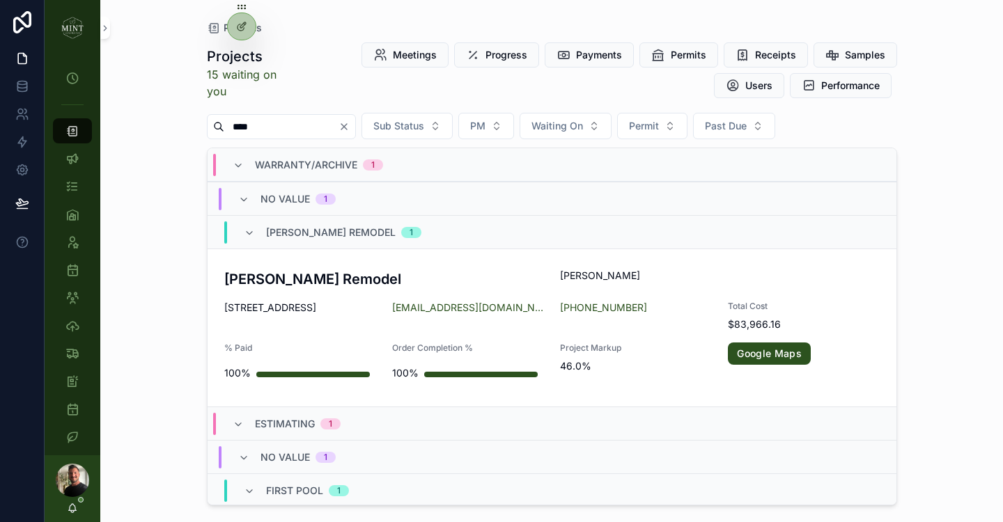
scroll to position [146, 0]
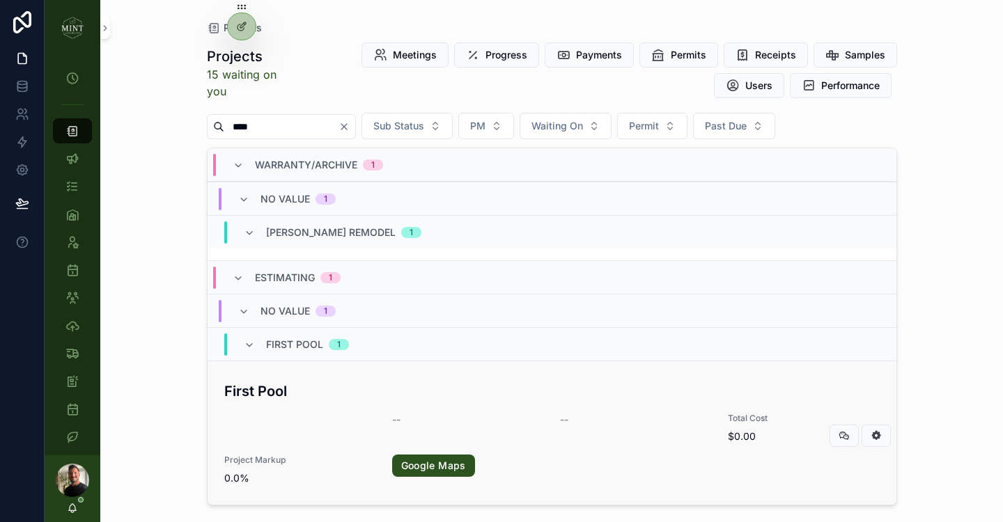
click at [267, 396] on h3 "First Pool" at bounding box center [384, 391] width 320 height 21
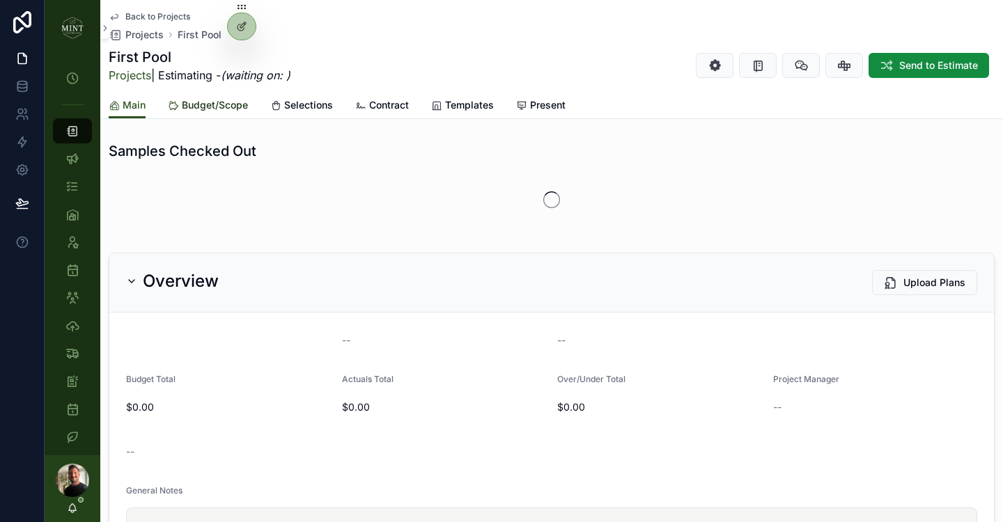
click at [210, 107] on span "Budget/Scope" at bounding box center [215, 105] width 66 height 14
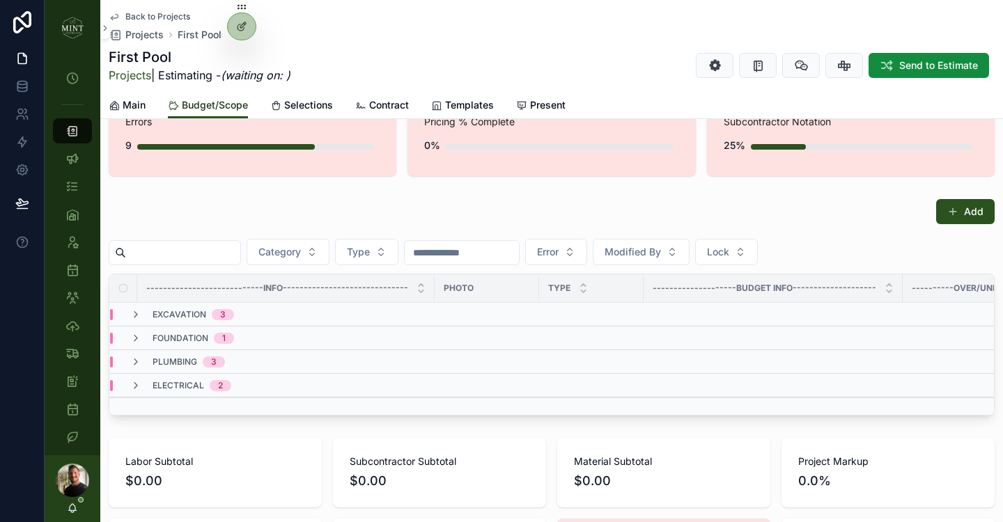
scroll to position [59, 0]
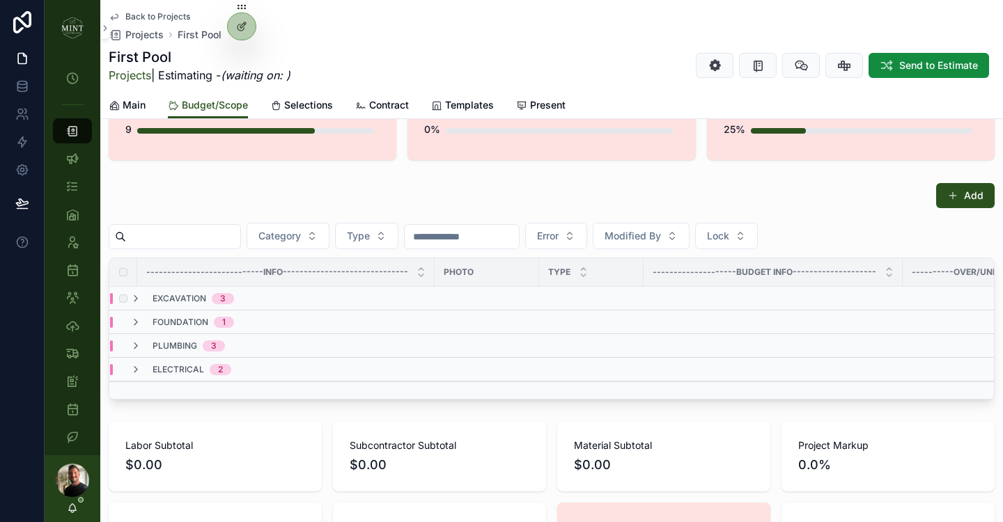
click at [157, 294] on span "excavation" at bounding box center [180, 298] width 54 height 11
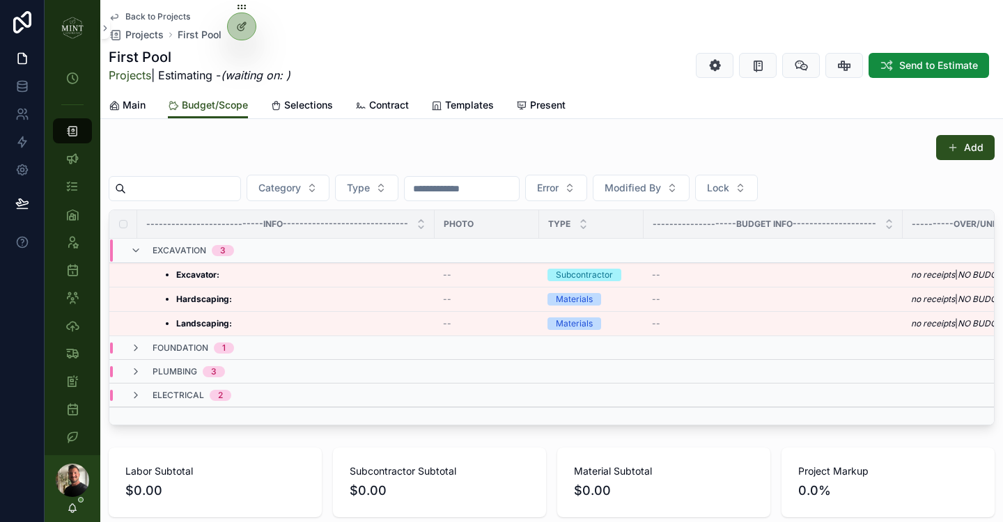
scroll to position [129, 0]
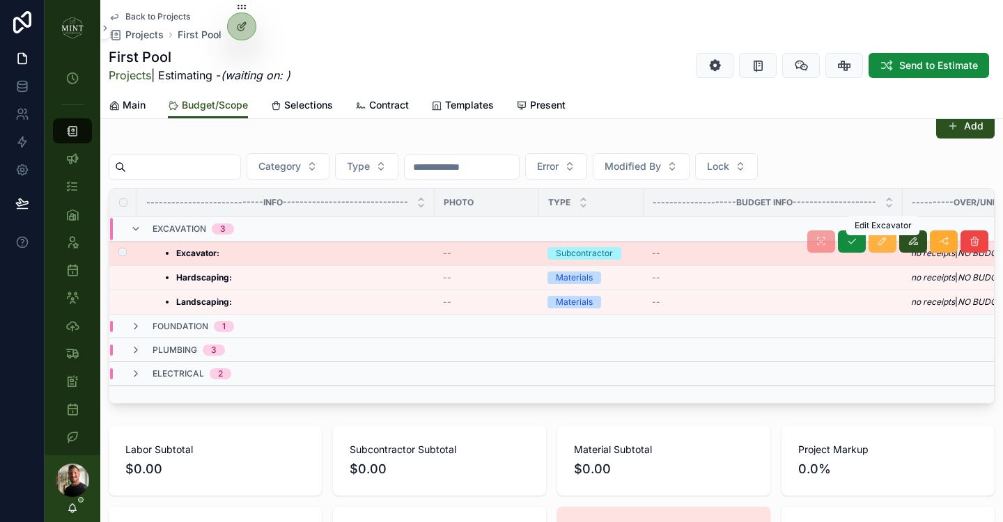
click at [882, 244] on icon "scrollable content" at bounding box center [882, 241] width 11 height 11
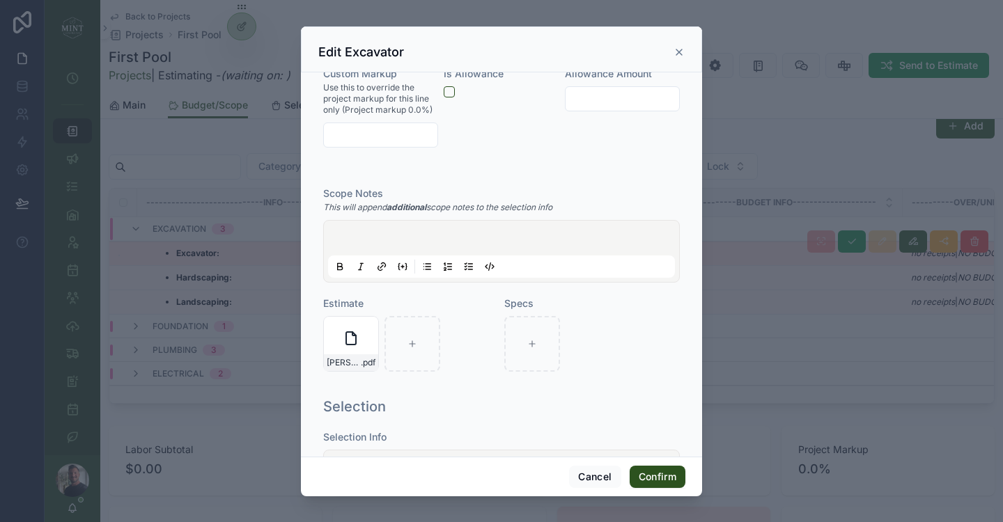
scroll to position [373, 0]
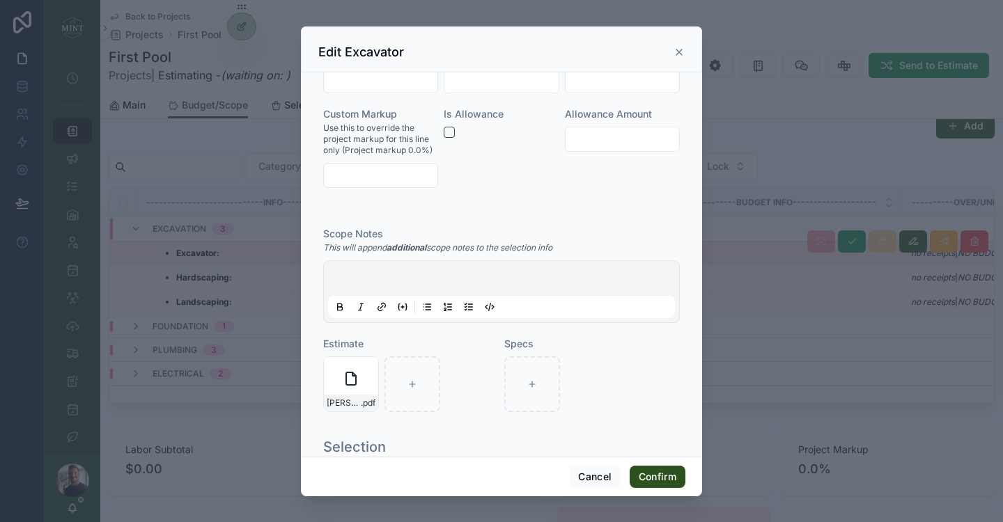
click at [441, 276] on p at bounding box center [504, 281] width 347 height 14
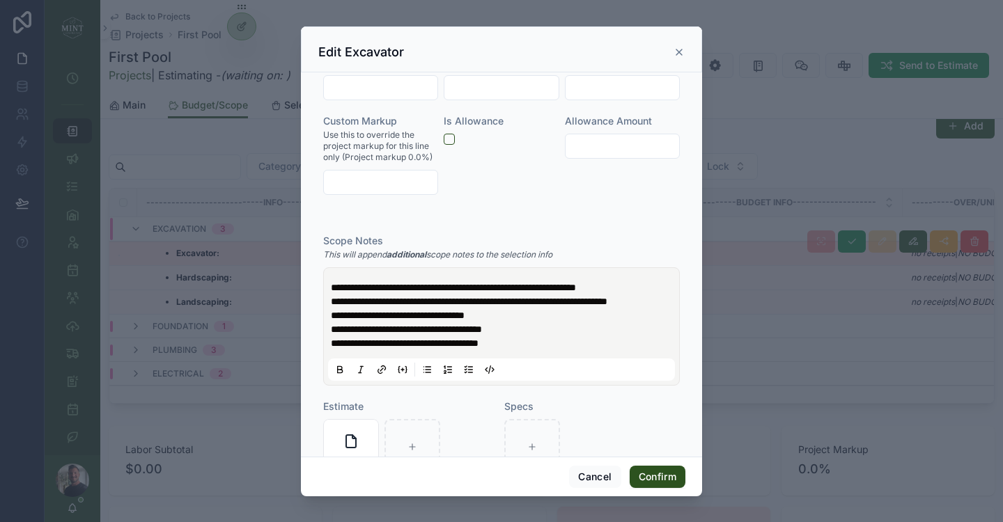
scroll to position [242, 0]
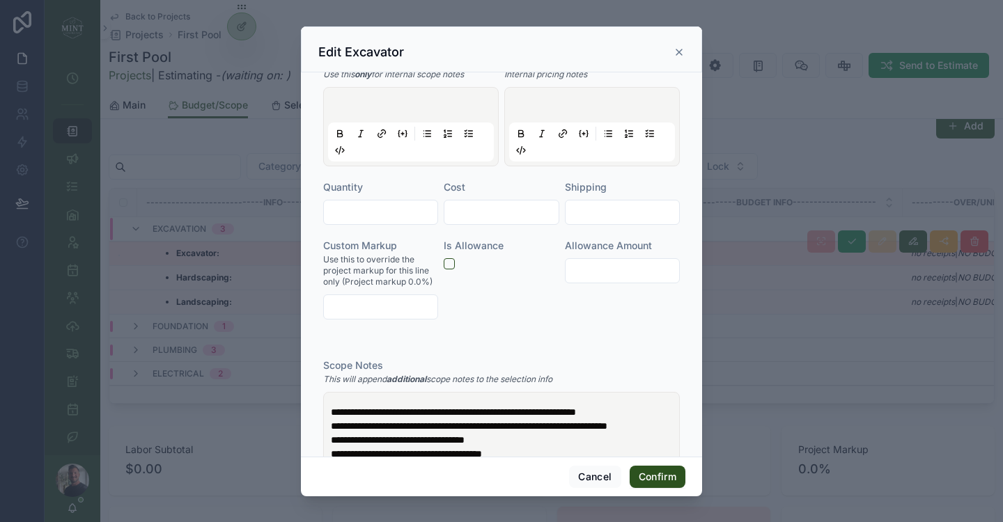
click at [374, 208] on input "text" at bounding box center [381, 213] width 114 height 20
type input "***"
click at [479, 219] on input "text" at bounding box center [501, 213] width 114 height 20
type input "**********"
click at [686, 327] on div "**********" at bounding box center [501, 264] width 401 height 385
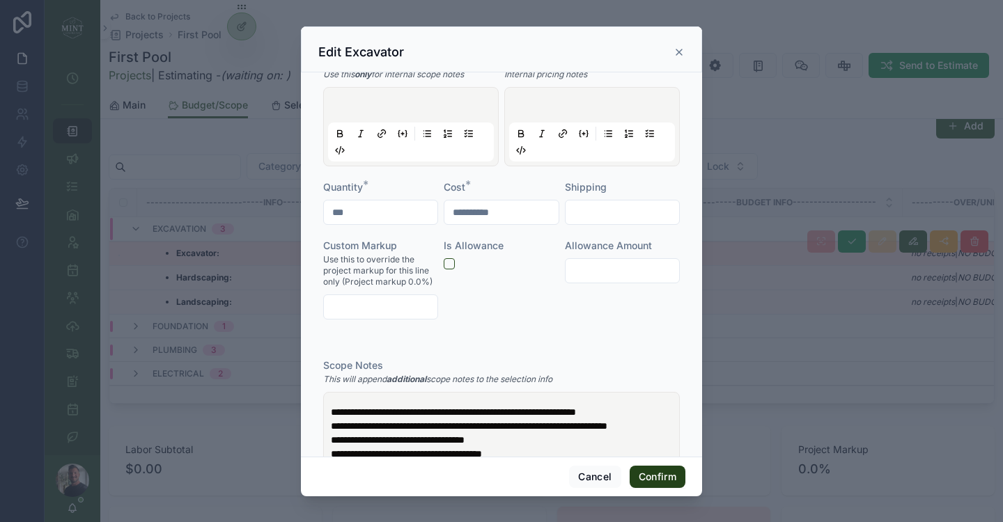
click at [653, 474] on button "Confirm" at bounding box center [658, 477] width 56 height 22
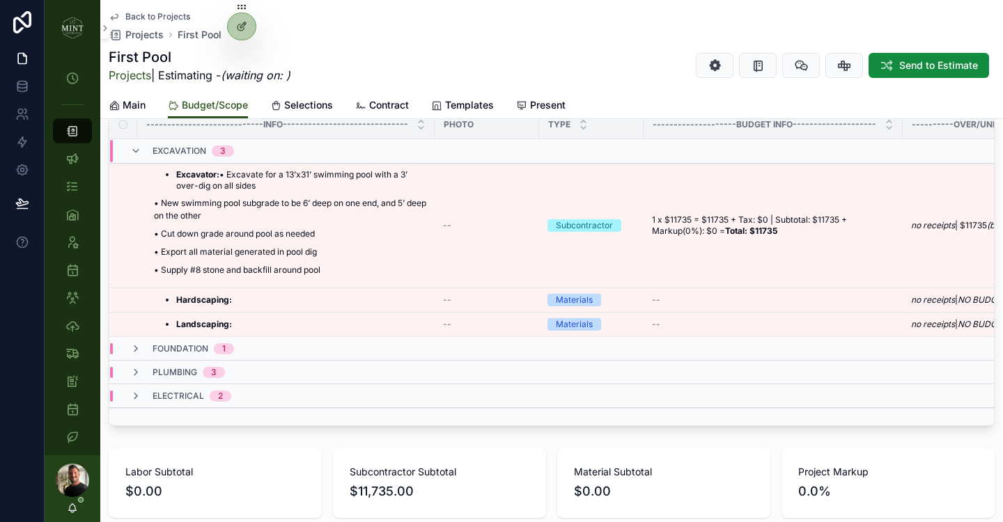
scroll to position [211, 0]
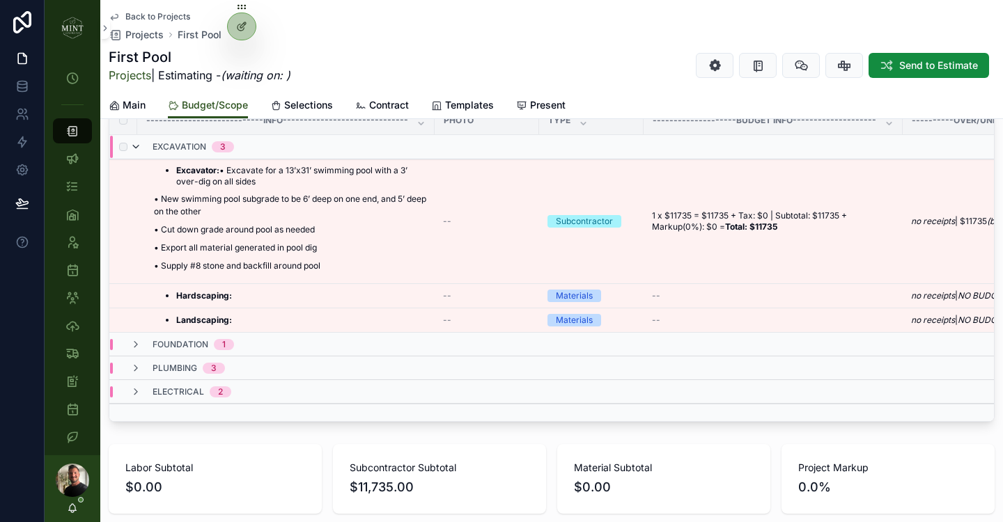
click at [137, 147] on icon "scrollable content" at bounding box center [135, 146] width 11 height 11
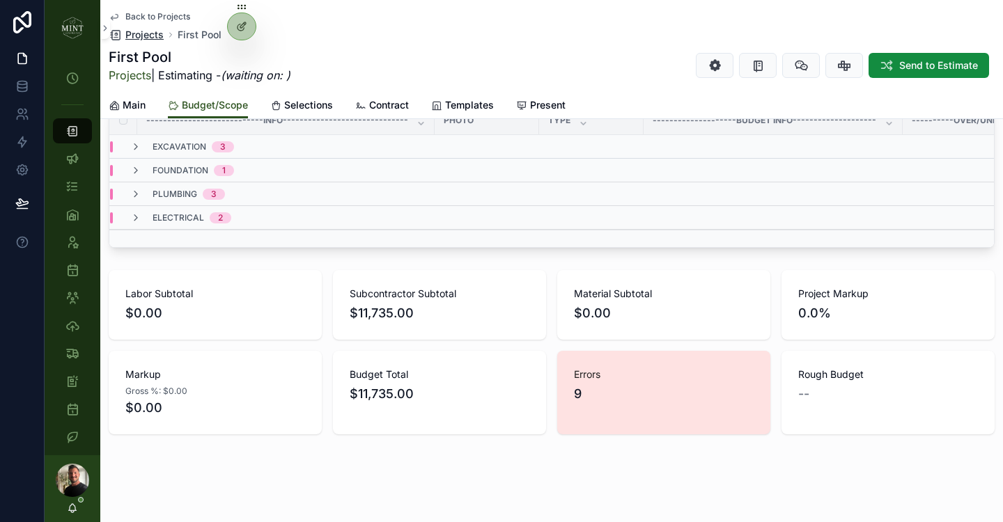
click at [139, 38] on span "Projects" at bounding box center [144, 35] width 38 height 14
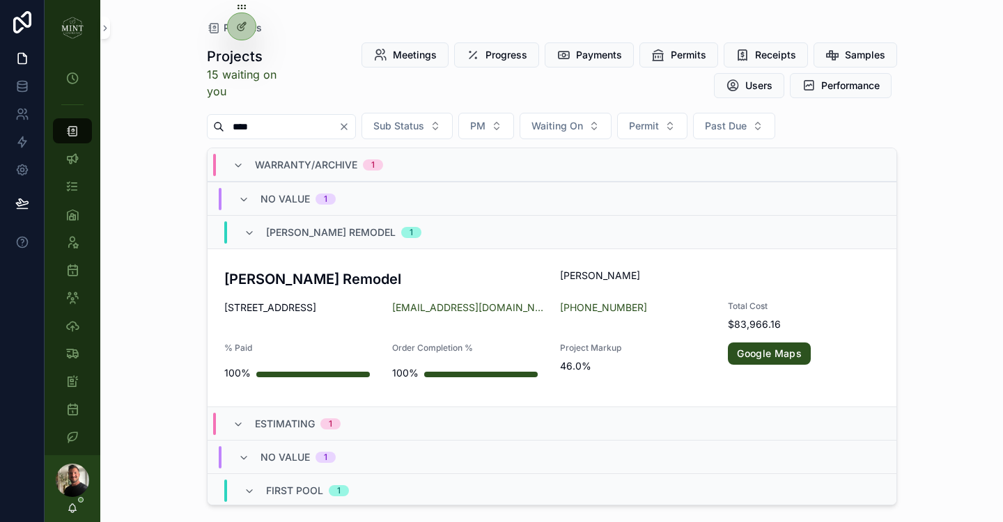
click at [350, 132] on icon "Clear" at bounding box center [343, 126] width 11 height 11
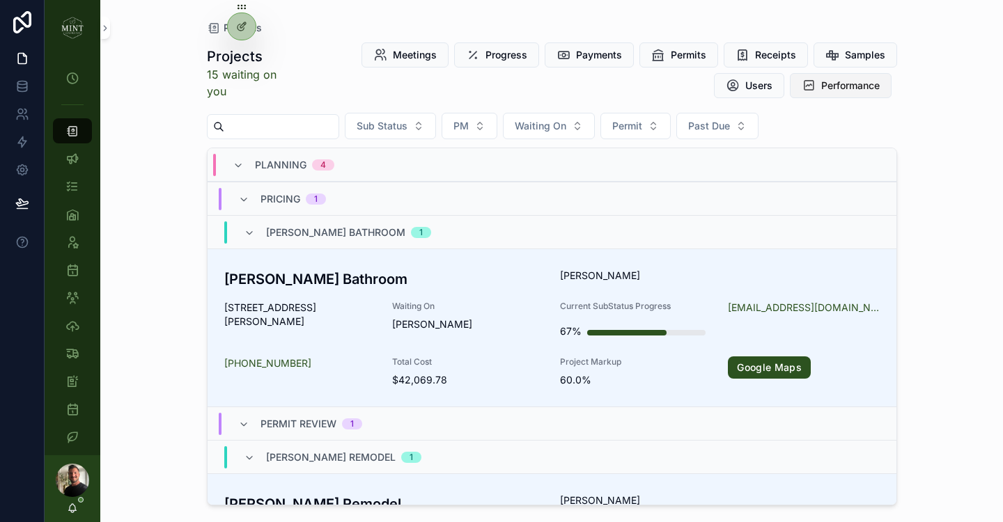
click at [863, 90] on span "Performance" at bounding box center [850, 86] width 59 height 14
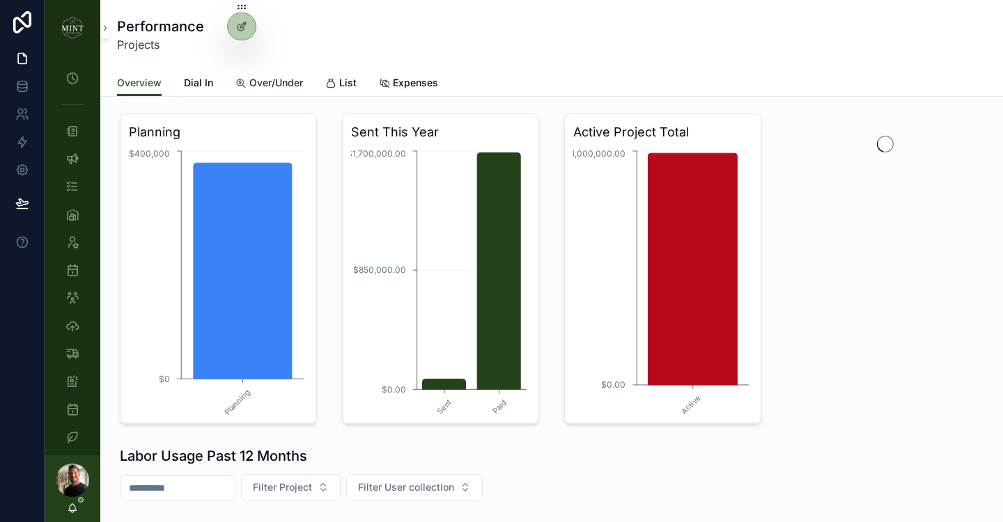
click at [267, 81] on span "Over/Under" at bounding box center [276, 83] width 54 height 14
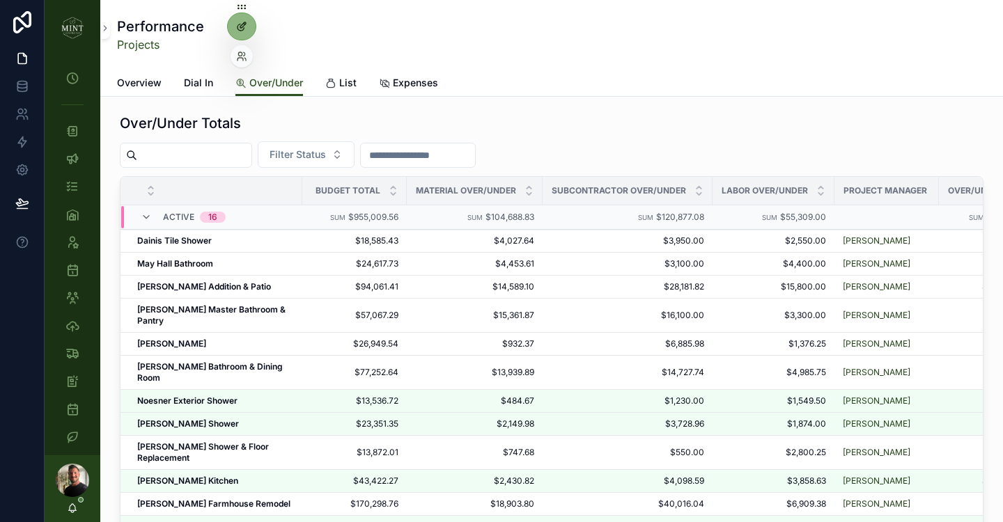
click at [239, 30] on icon at bounding box center [241, 27] width 6 height 6
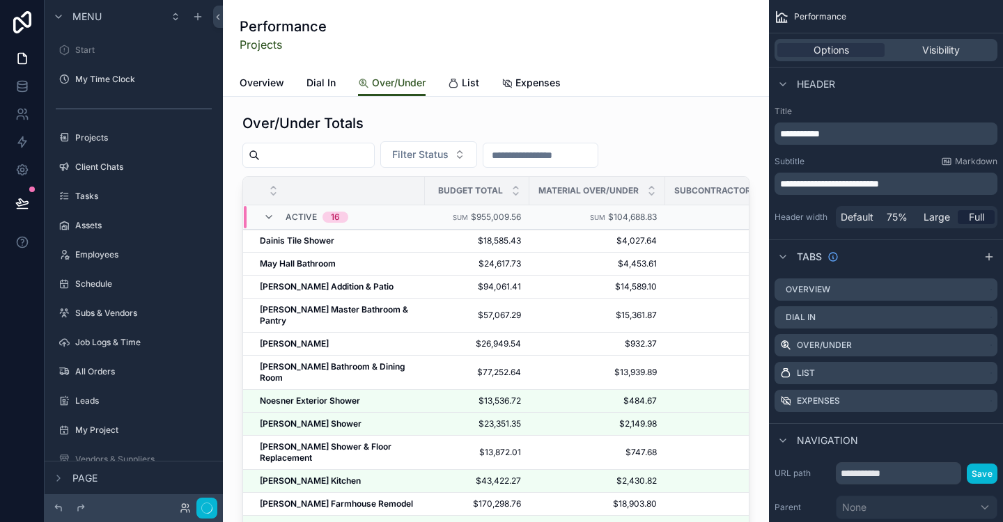
scroll to position [940, 0]
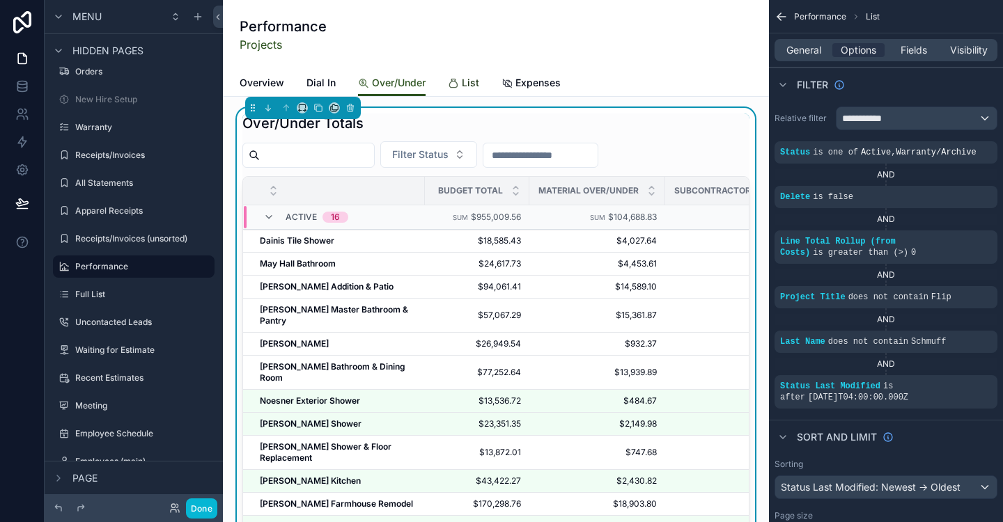
click at [467, 81] on span "List" at bounding box center [470, 83] width 17 height 14
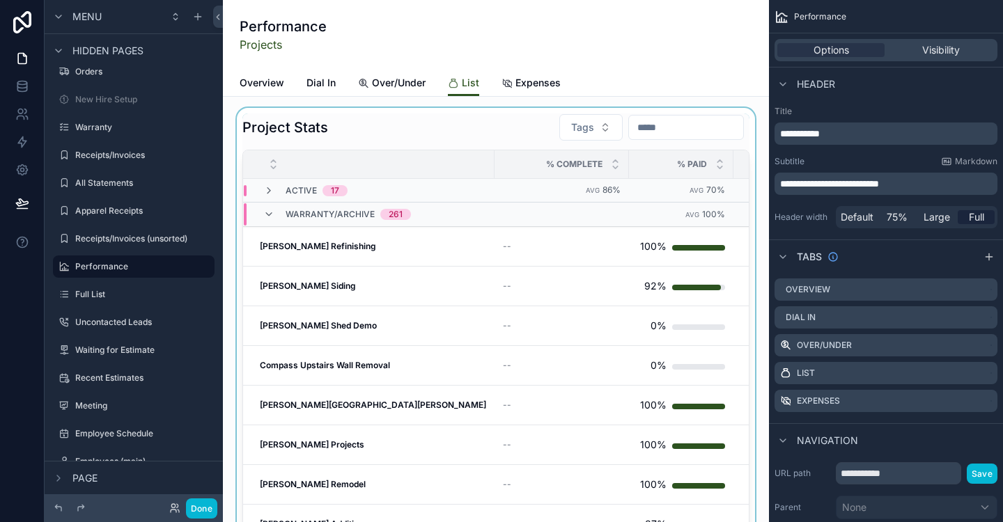
click at [456, 136] on div "scrollable content" at bounding box center [496, 328] width 524 height 441
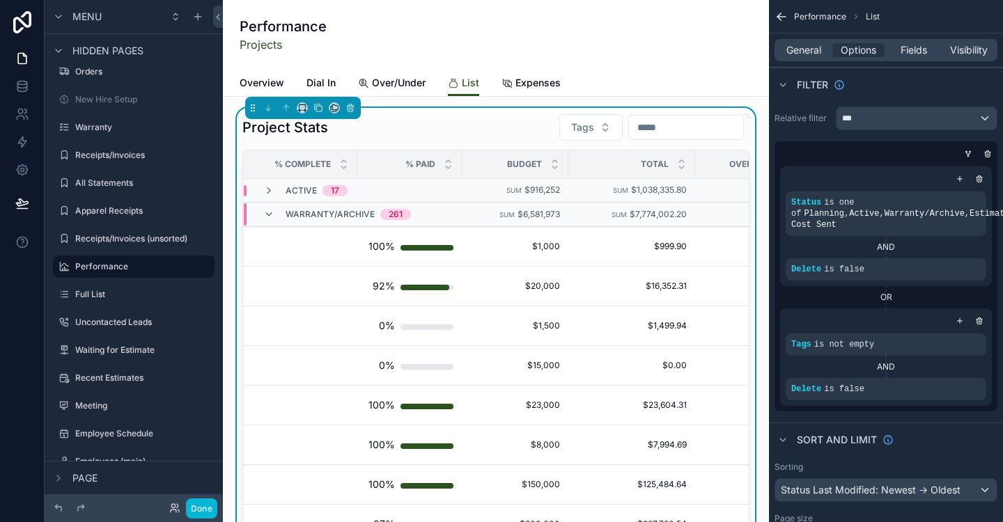
scroll to position [0, 359]
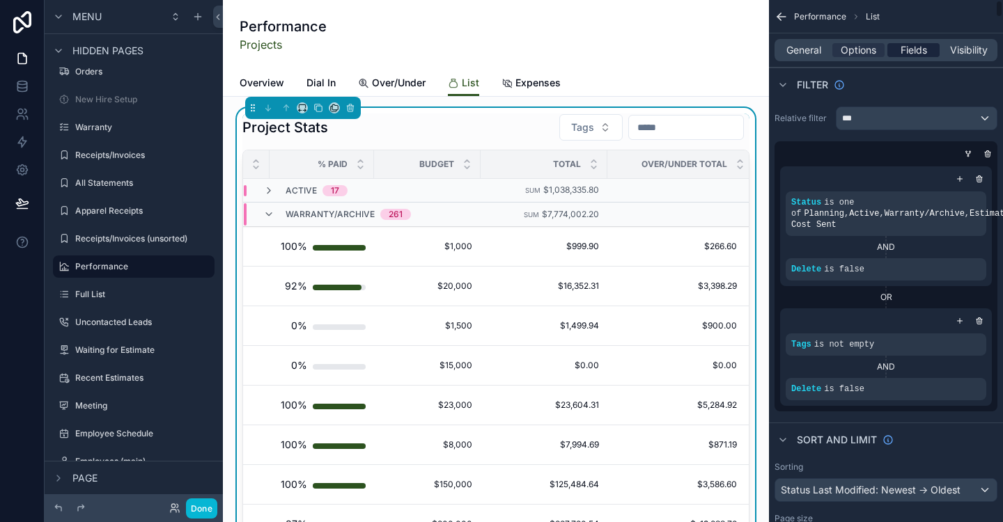
click at [921, 52] on span "Fields" at bounding box center [914, 50] width 26 height 14
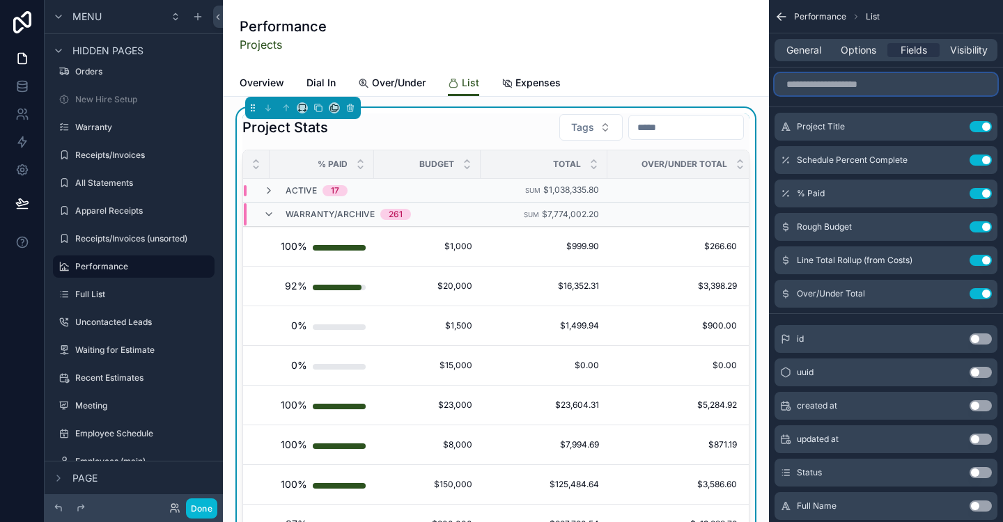
click at [849, 87] on input "scrollable content" at bounding box center [885, 84] width 223 height 22
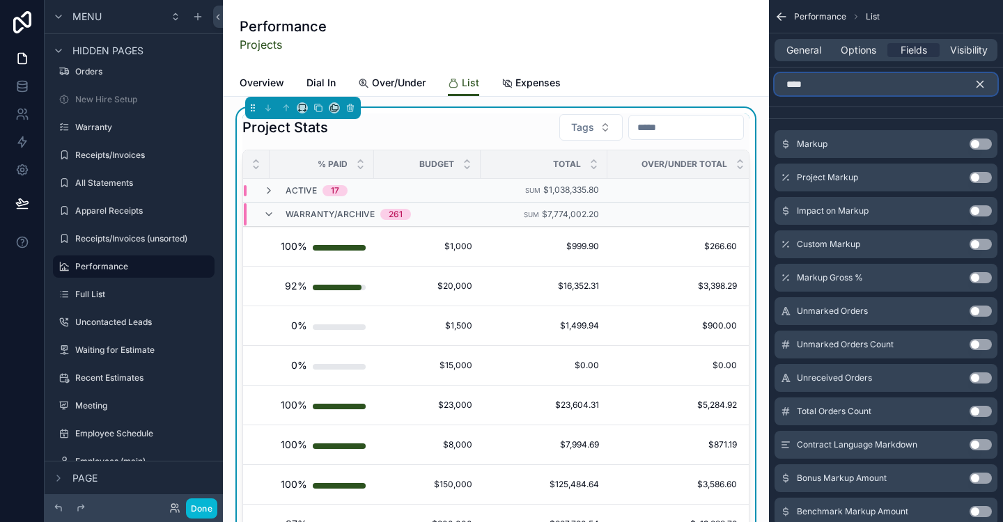
type input "****"
click at [982, 176] on button "Use setting" at bounding box center [981, 177] width 22 height 11
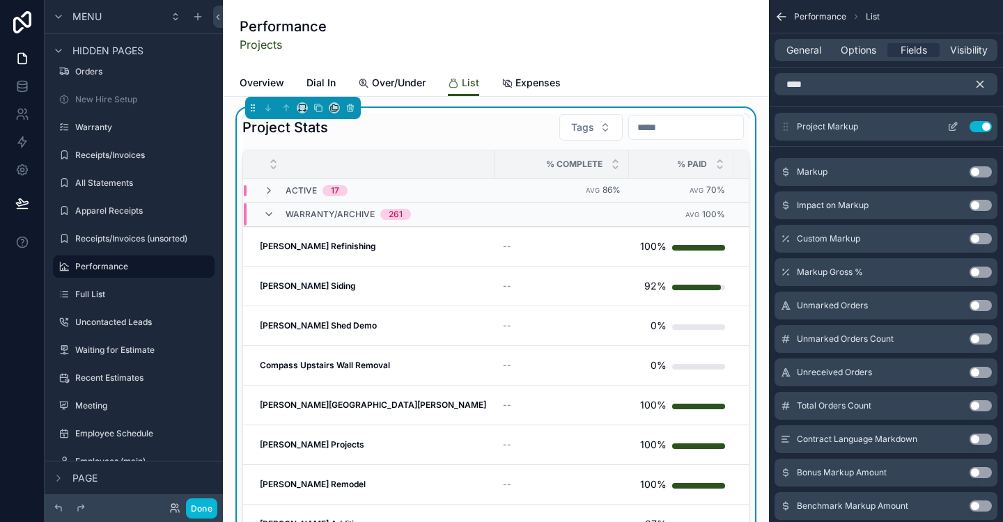
click at [956, 125] on icon "scrollable content" at bounding box center [952, 126] width 11 height 11
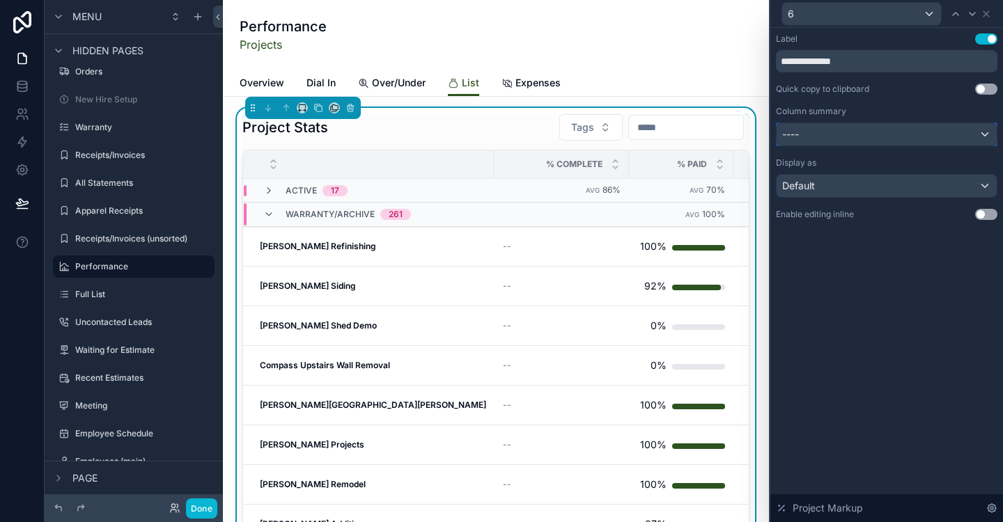
click at [960, 143] on div "----" at bounding box center [887, 134] width 220 height 22
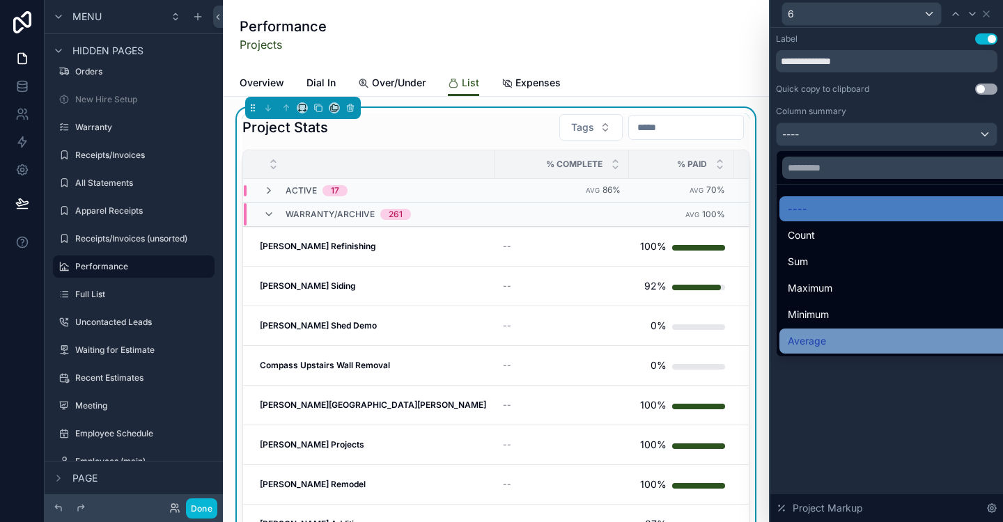
click at [839, 339] on div "Average" at bounding box center [903, 341] width 230 height 17
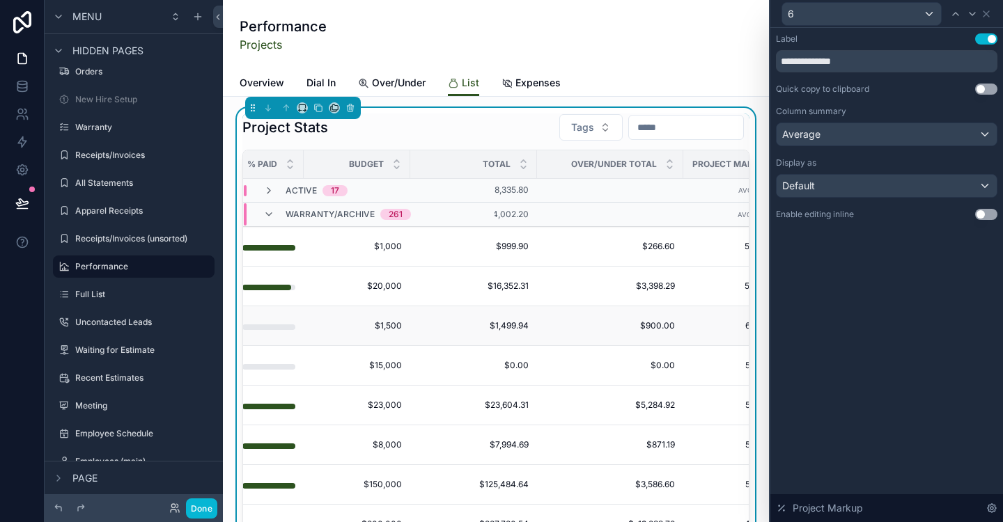
scroll to position [0, 464]
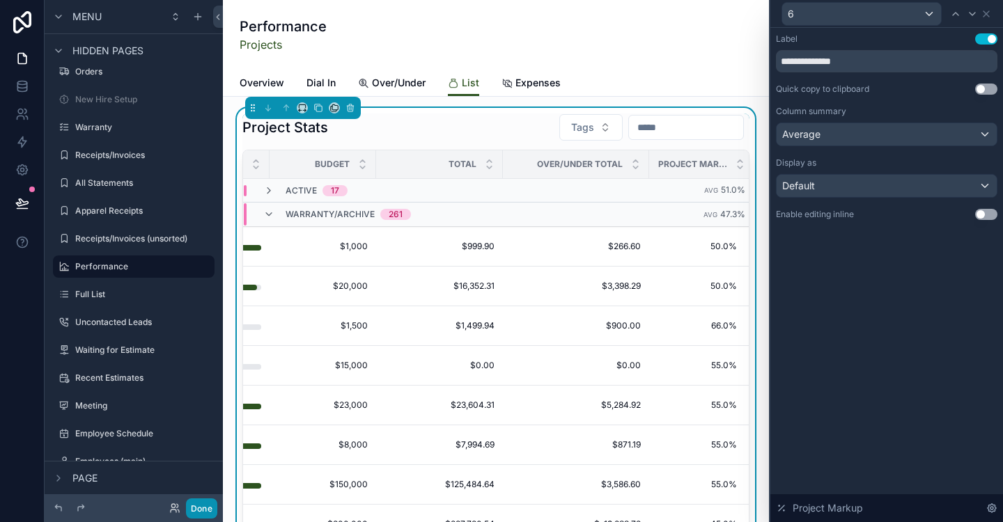
click at [203, 511] on button "Done" at bounding box center [201, 509] width 31 height 20
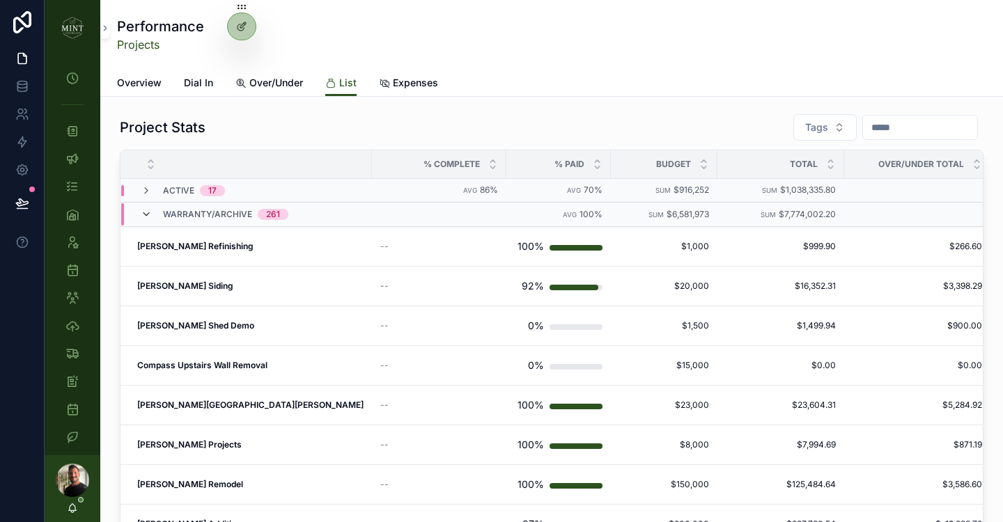
click at [150, 215] on icon "scrollable content" at bounding box center [146, 214] width 11 height 11
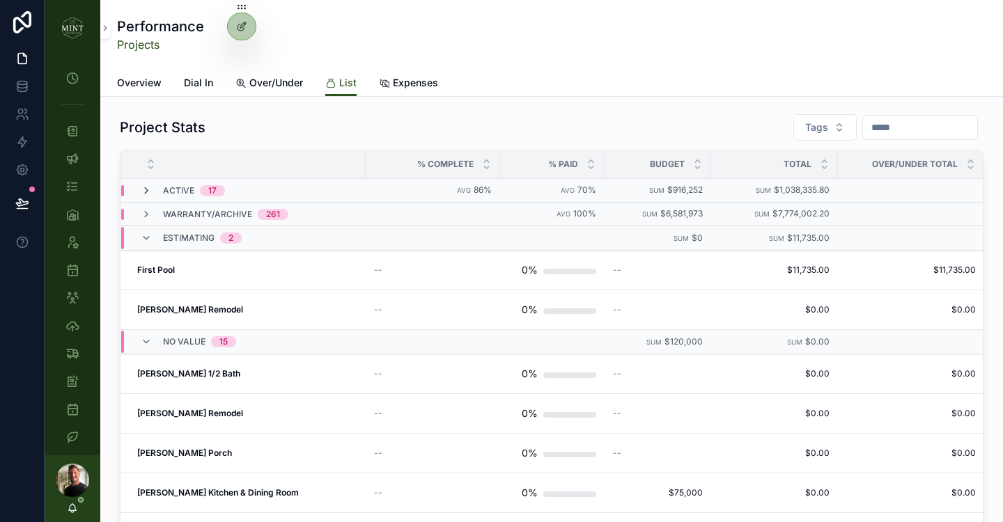
click at [148, 191] on icon "scrollable content" at bounding box center [146, 190] width 11 height 11
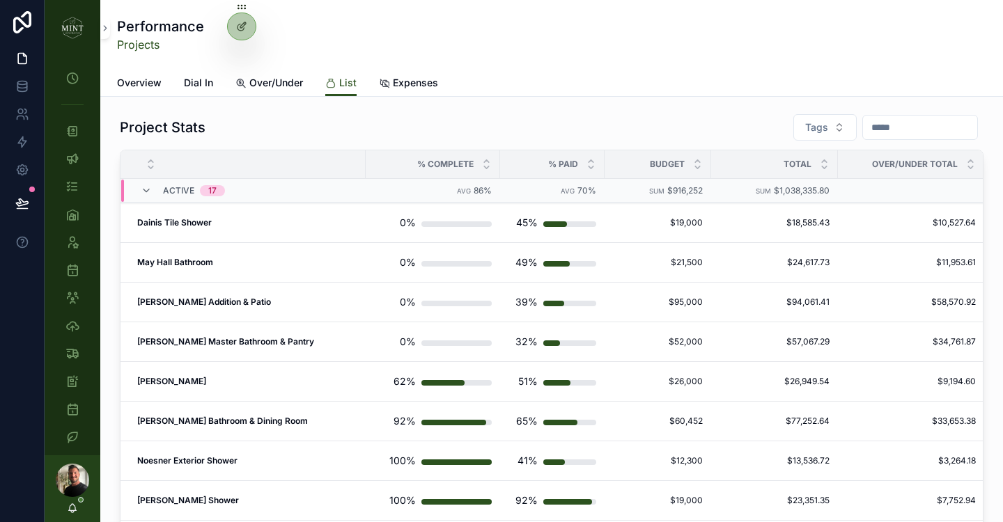
click at [148, 191] on icon "scrollable content" at bounding box center [146, 190] width 11 height 11
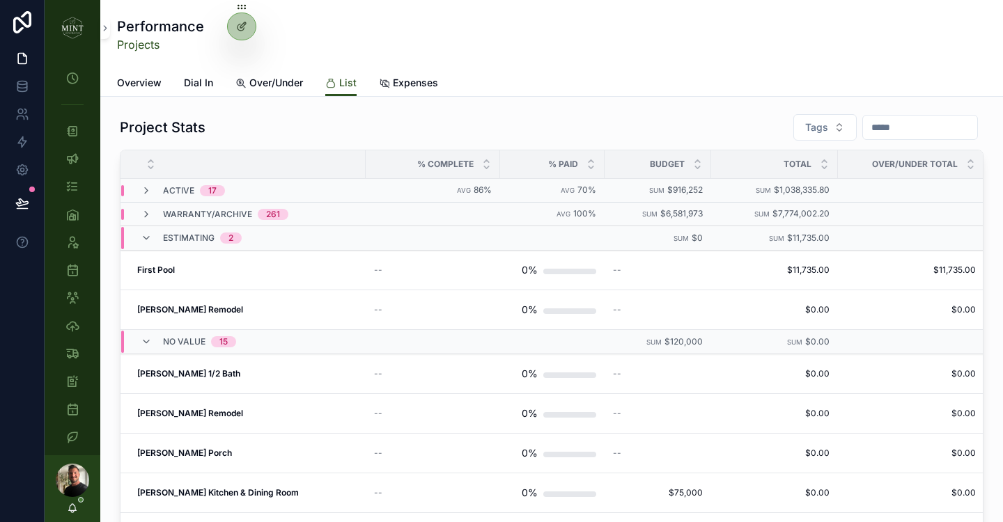
scroll to position [0, 107]
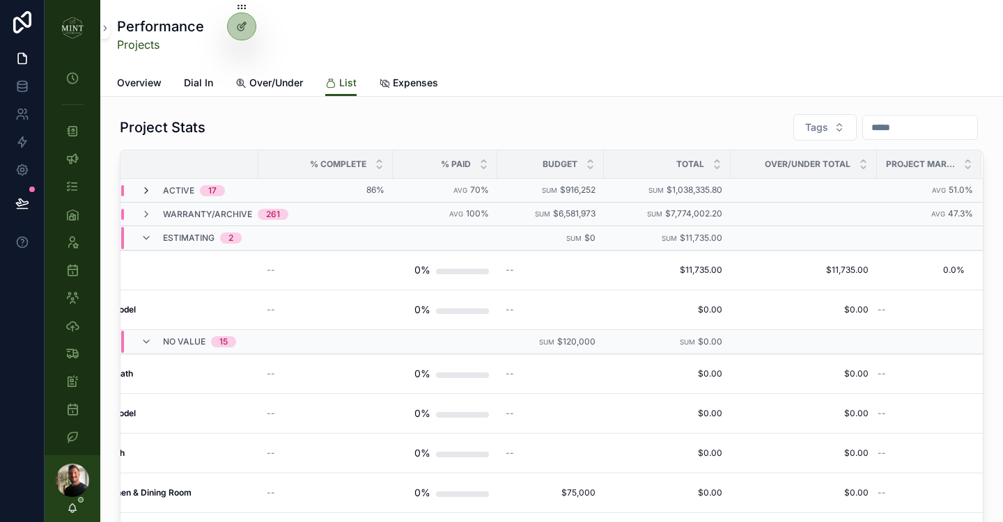
click at [149, 187] on icon "scrollable content" at bounding box center [146, 190] width 11 height 11
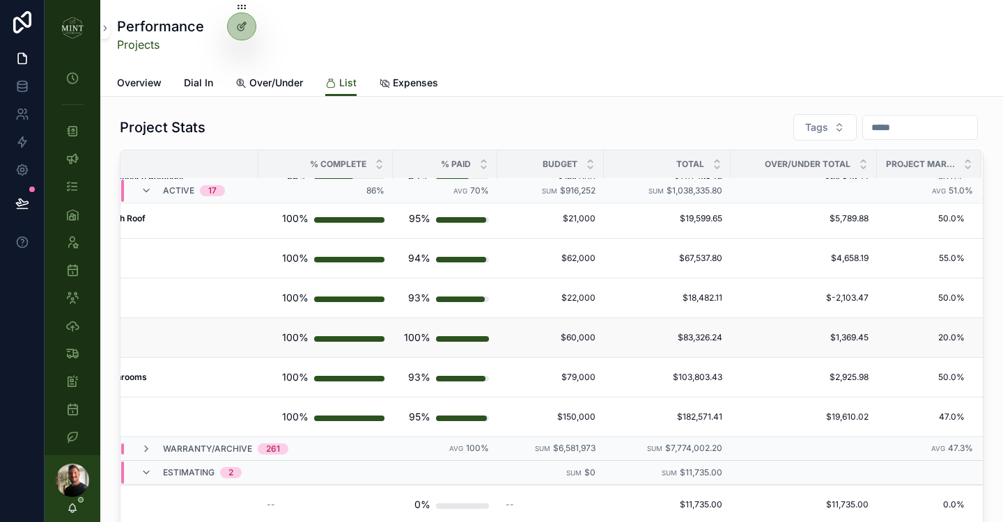
scroll to position [460, 0]
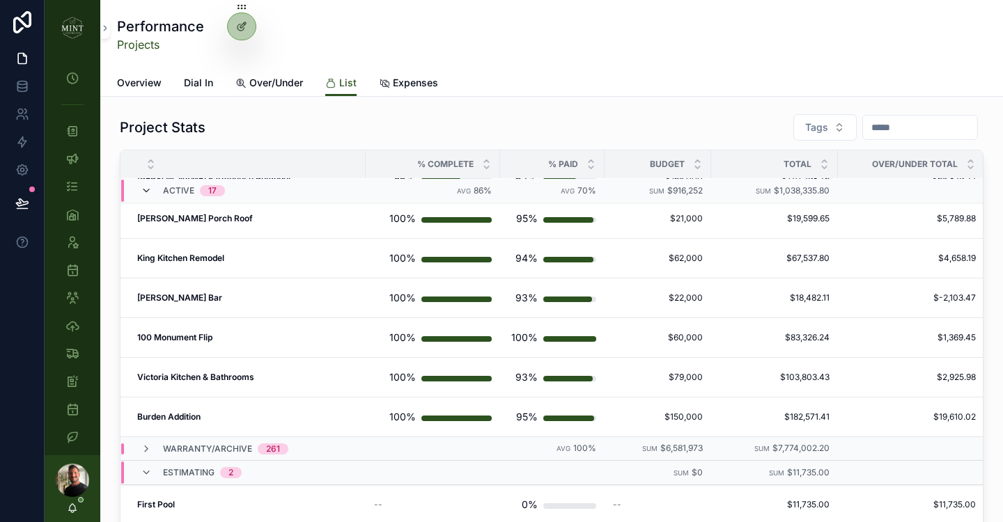
click at [143, 191] on icon "scrollable content" at bounding box center [146, 190] width 11 height 11
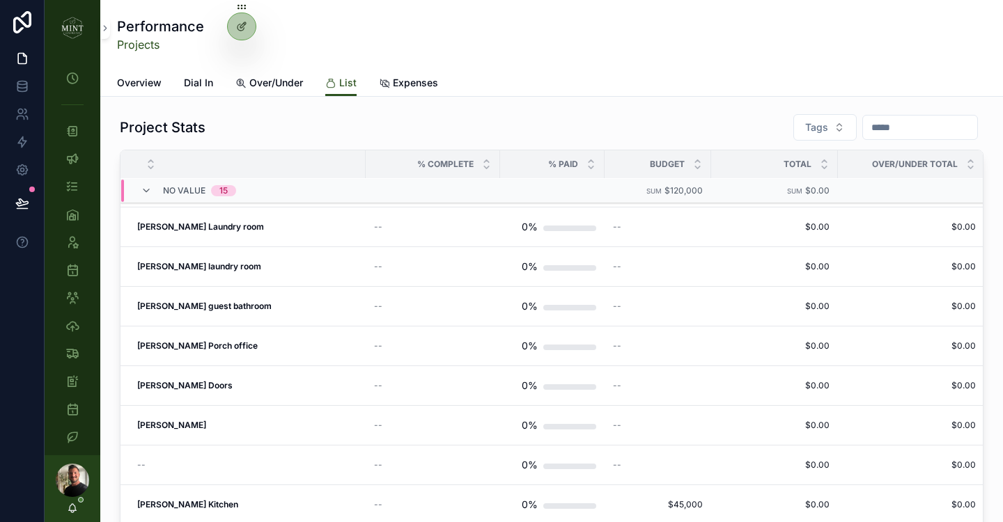
scroll to position [420, 0]
click at [150, 187] on icon "scrollable content" at bounding box center [146, 190] width 11 height 11
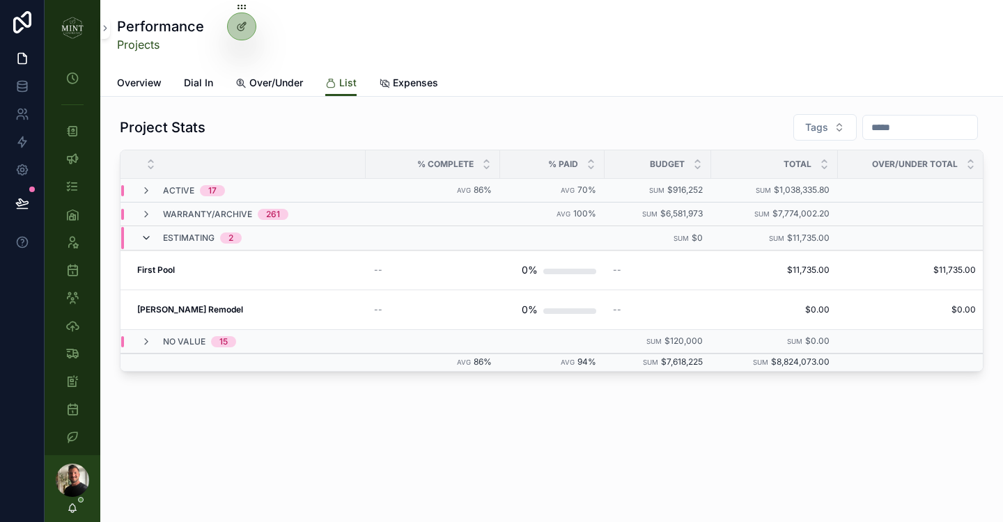
click at [148, 242] on icon "scrollable content" at bounding box center [146, 238] width 11 height 11
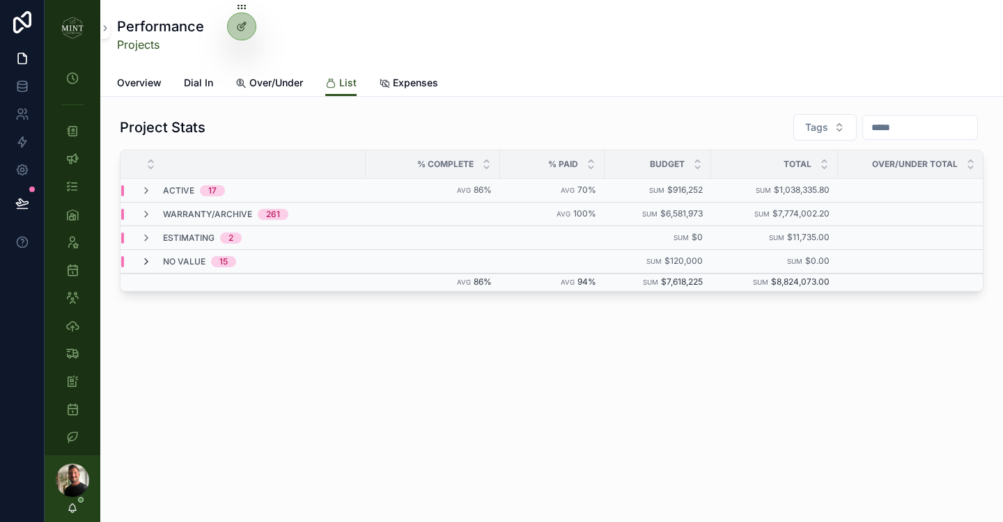
click at [148, 261] on icon "scrollable content" at bounding box center [146, 261] width 11 height 11
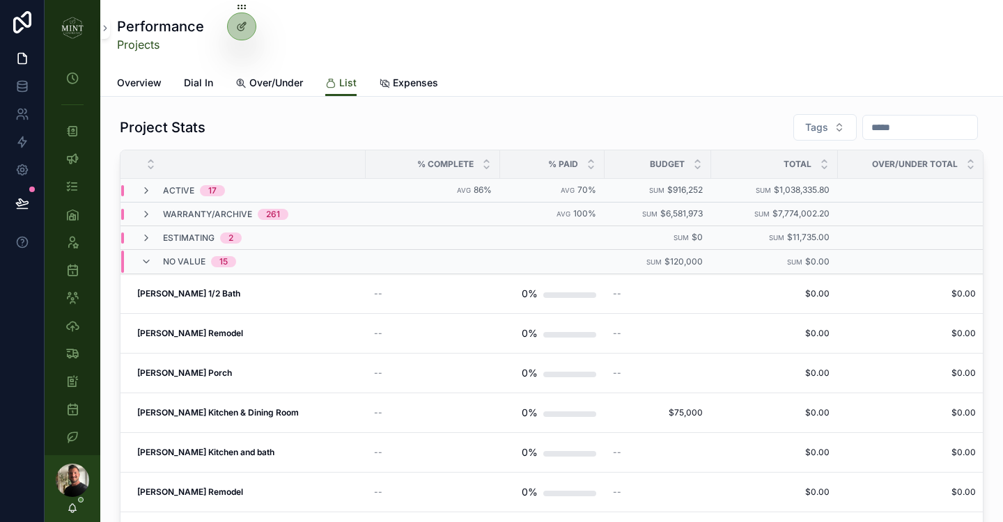
click at [148, 261] on icon "scrollable content" at bounding box center [146, 261] width 11 height 11
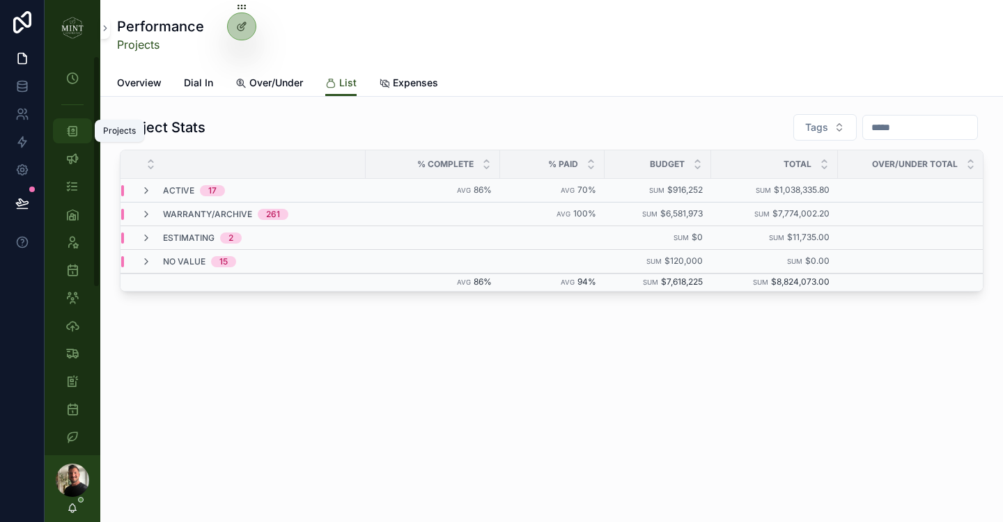
click at [70, 125] on icon "scrollable content" at bounding box center [72, 131] width 14 height 14
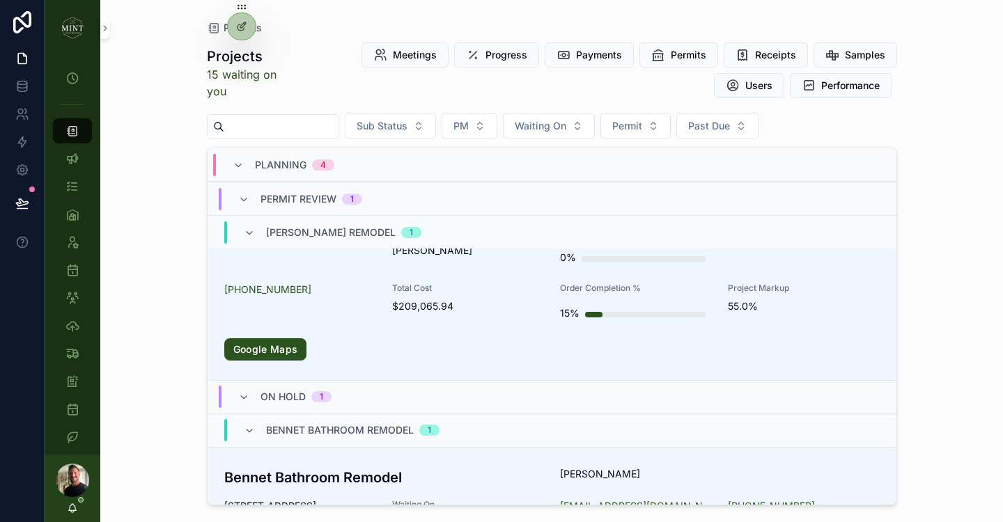
scroll to position [495, 0]
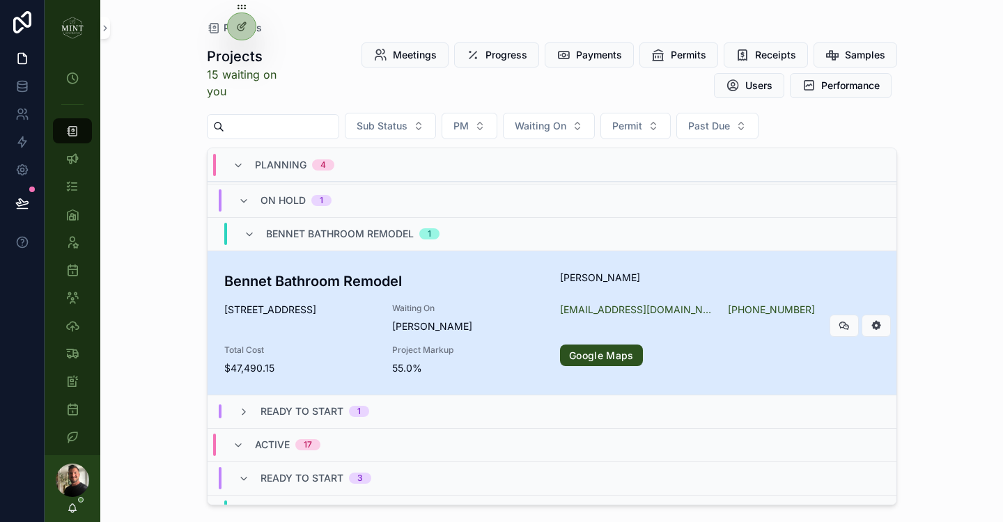
click at [289, 277] on h3 "Bennet Bathroom Remodel" at bounding box center [384, 281] width 320 height 21
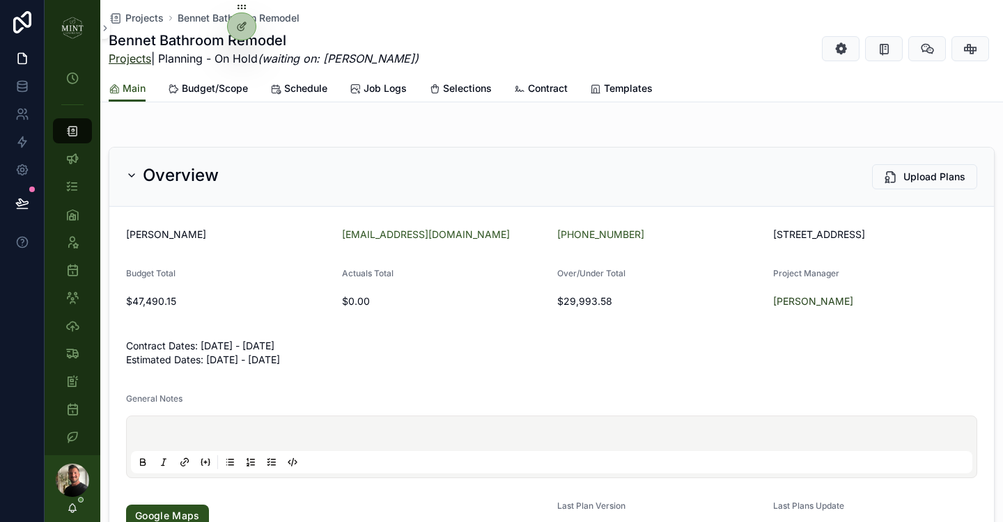
click at [130, 59] on link "Projects" at bounding box center [130, 59] width 42 height 14
